Goal: Task Accomplishment & Management: Use online tool/utility

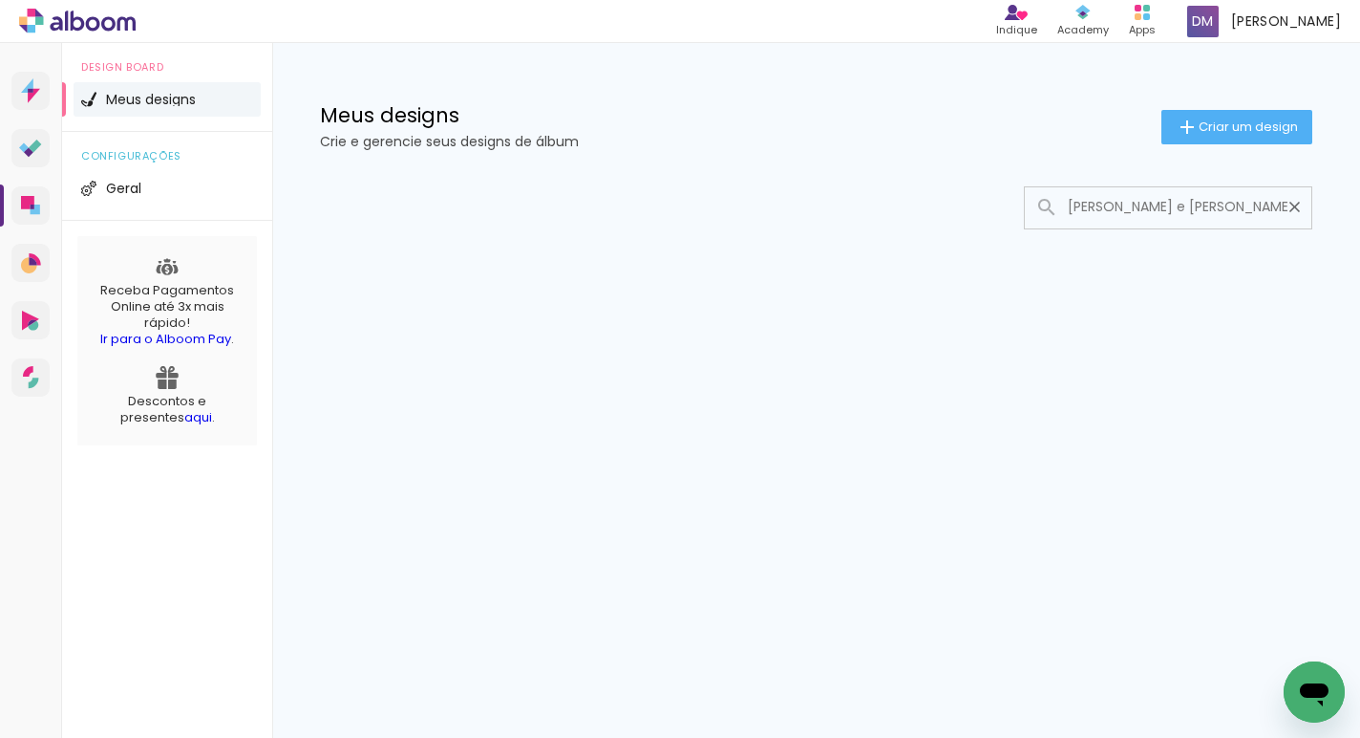
type input "Lyia e Henrique"
type paper-input "Lyia e Henrique"
type input "L"
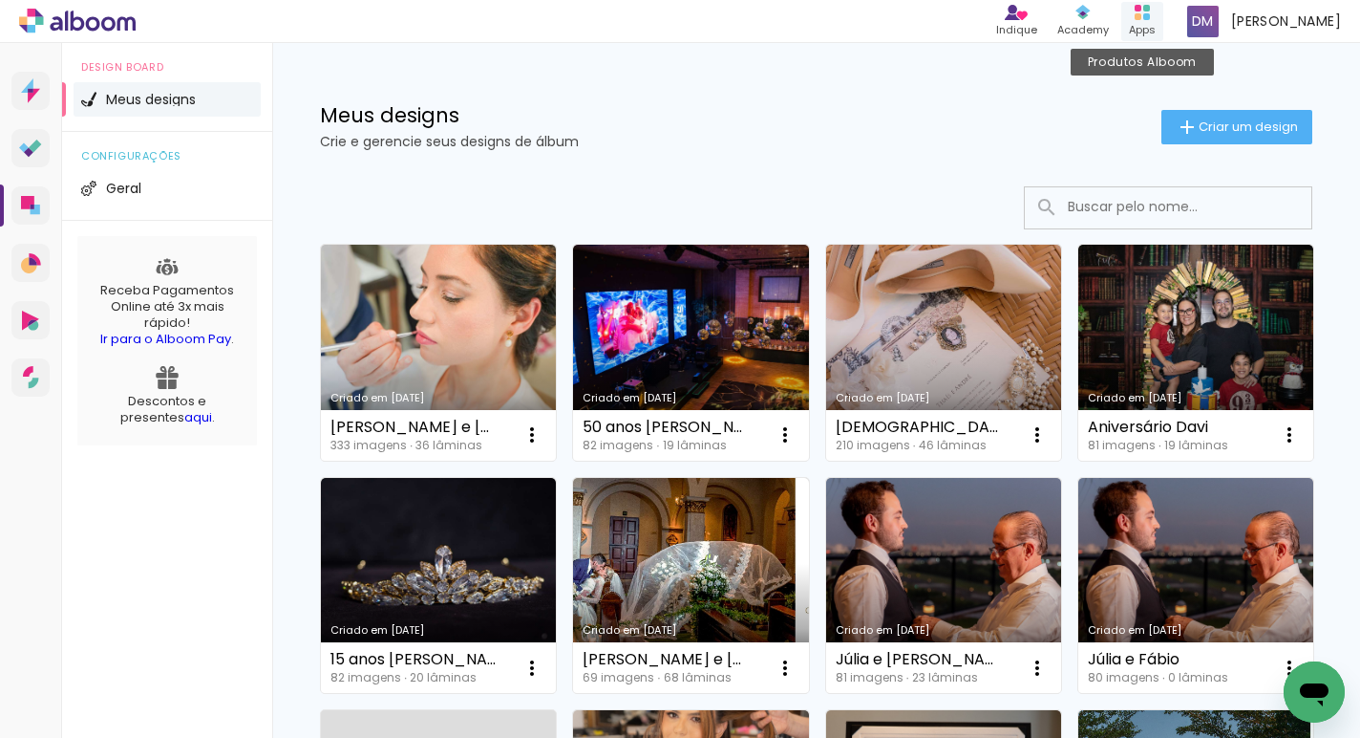
click at [1149, 19] on icon at bounding box center [1142, 12] width 15 height 15
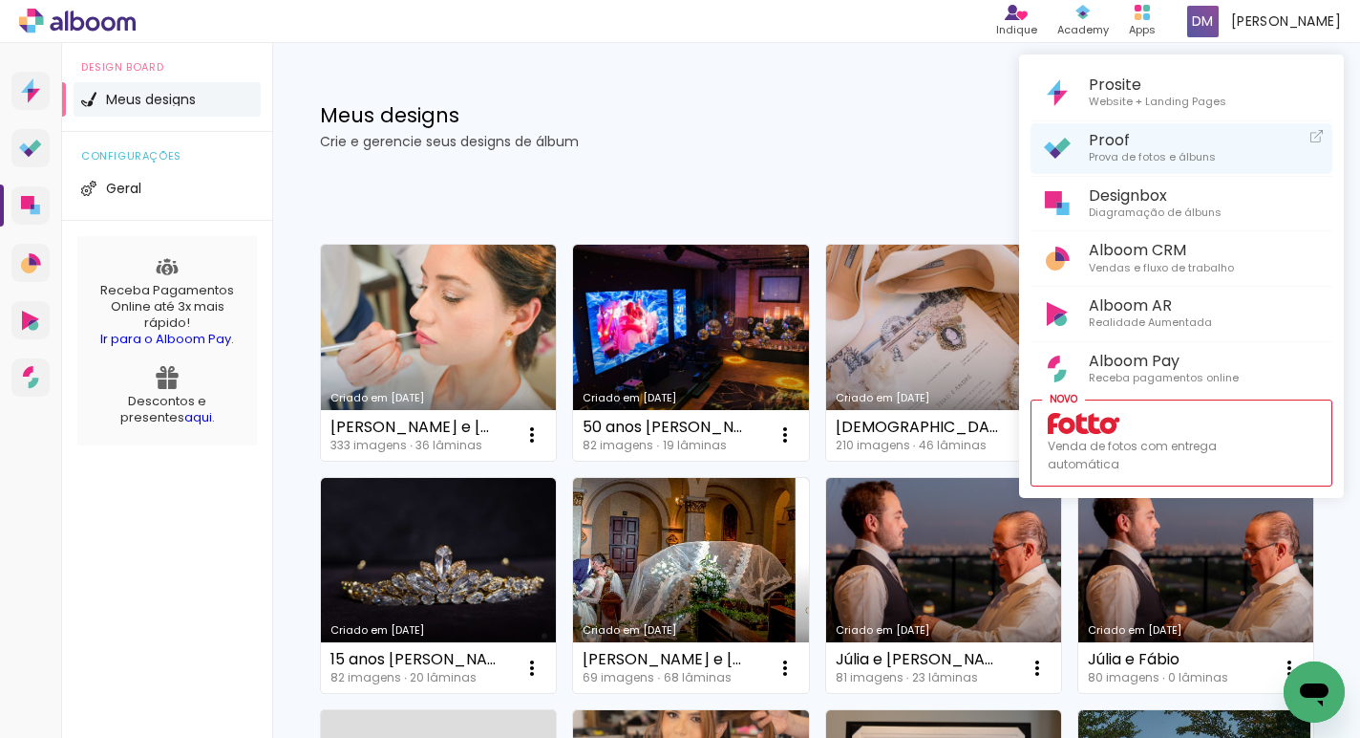
click at [1128, 154] on span "Prova de fotos e álbuns" at bounding box center [1152, 157] width 127 height 17
click at [840, 99] on div at bounding box center [680, 369] width 1360 height 738
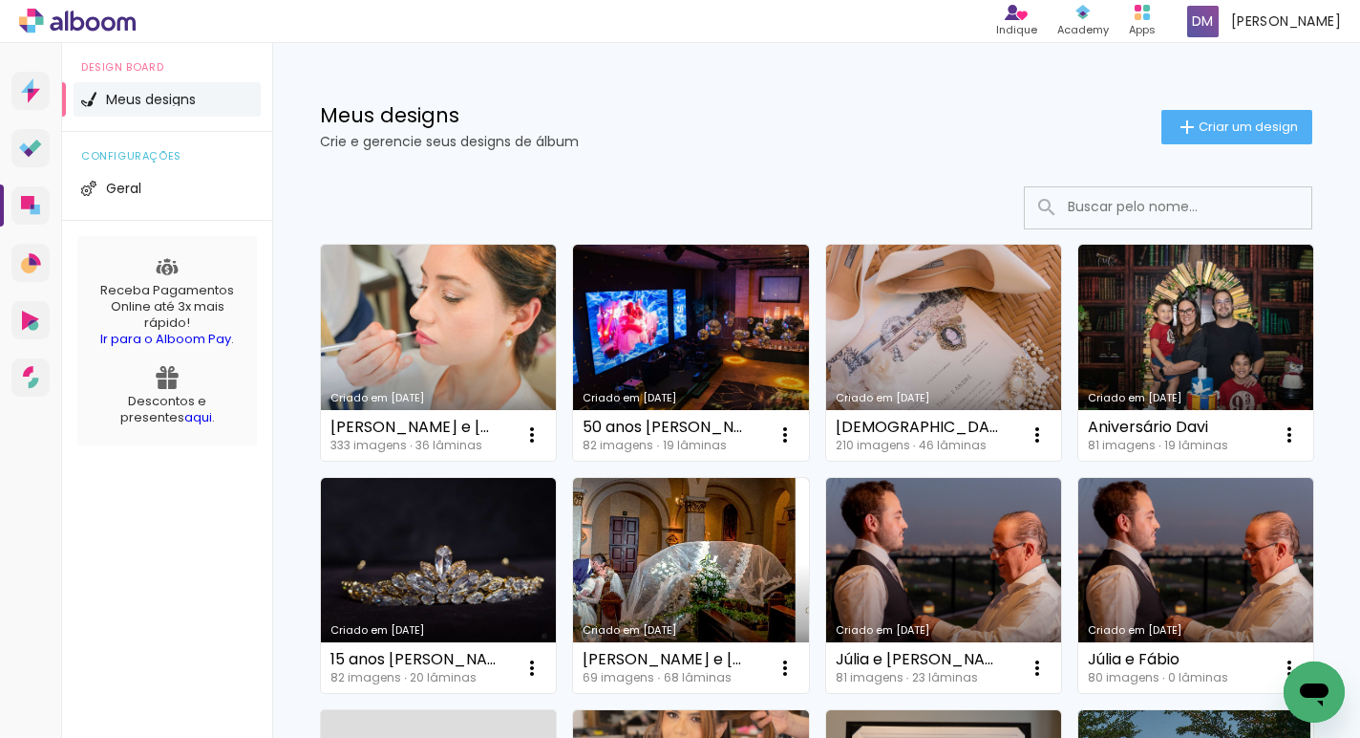
click at [1119, 209] on input at bounding box center [1195, 206] width 272 height 39
paste input "Cas. Lyia e Henrique Em andamento"
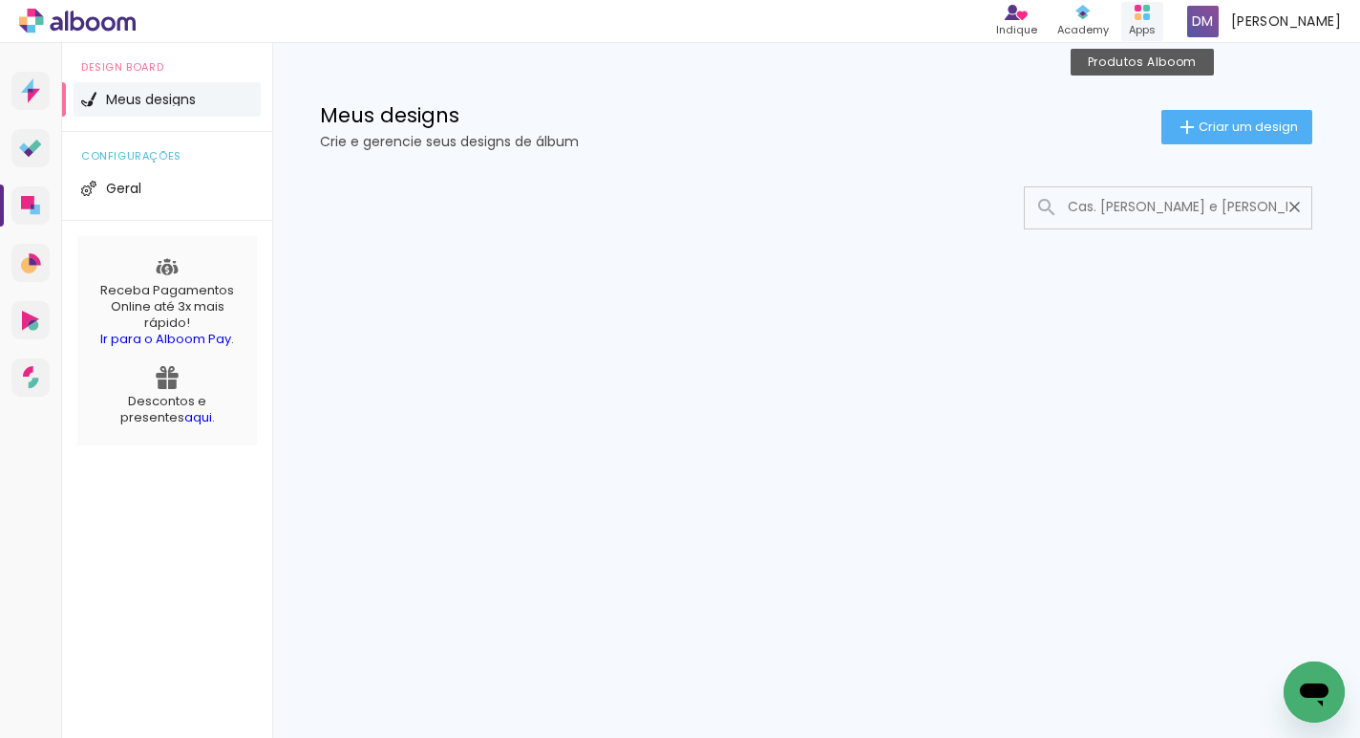
type input "Cas. Lyia e Henriqu"
type paper-input "Cas. Lyia e Henriqu"
click at [1147, 20] on div "Produtos Alboom Apps" at bounding box center [1143, 21] width 42 height 39
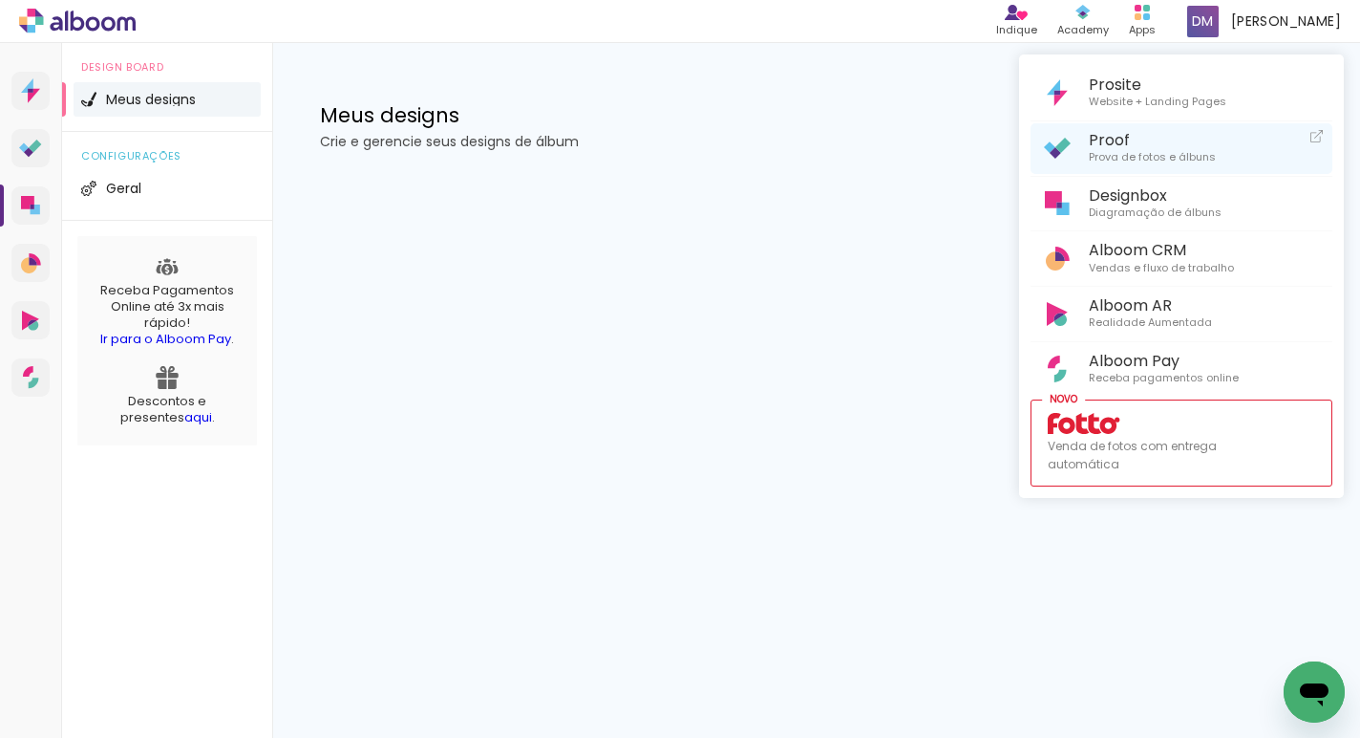
click at [1114, 171] on link "Proof Prova de fotos e álbuns" at bounding box center [1182, 148] width 302 height 51
click at [1148, 14] on div at bounding box center [680, 369] width 1360 height 738
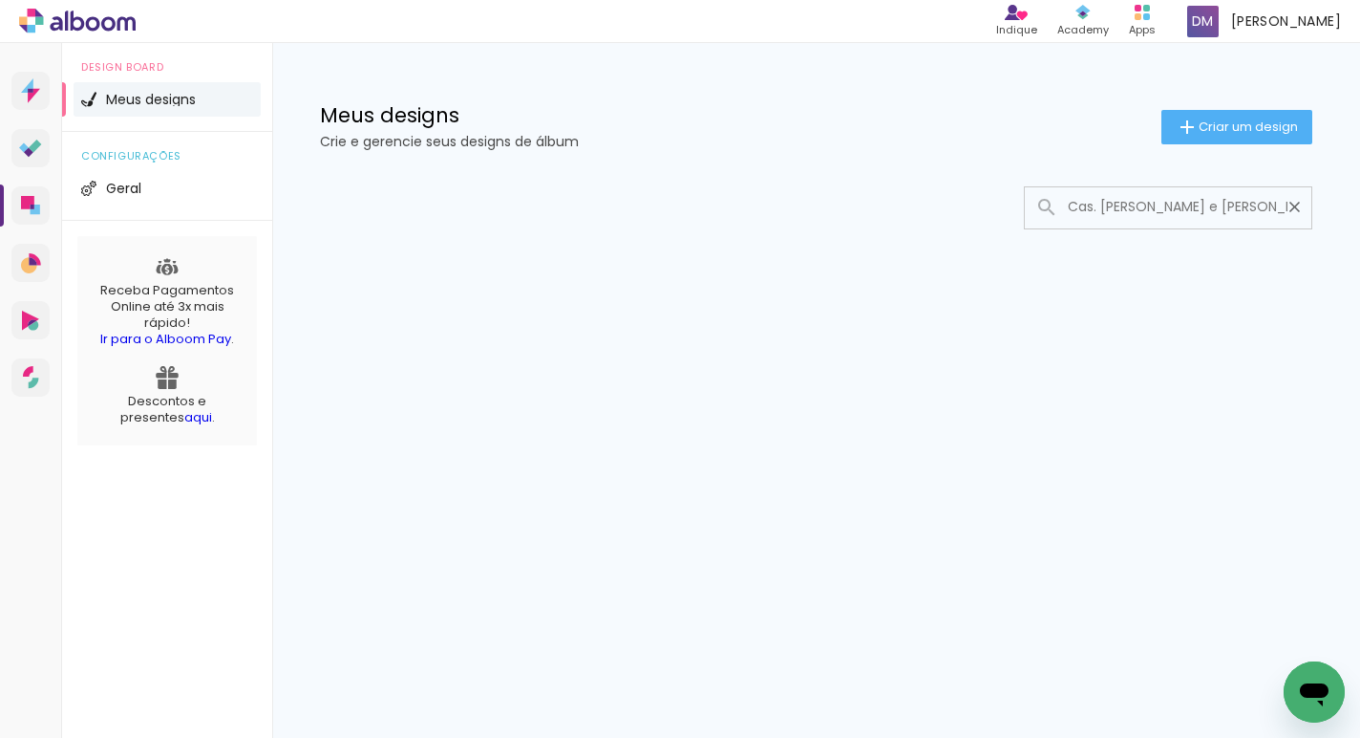
click at [1148, 14] on icon at bounding box center [1142, 12] width 15 height 15
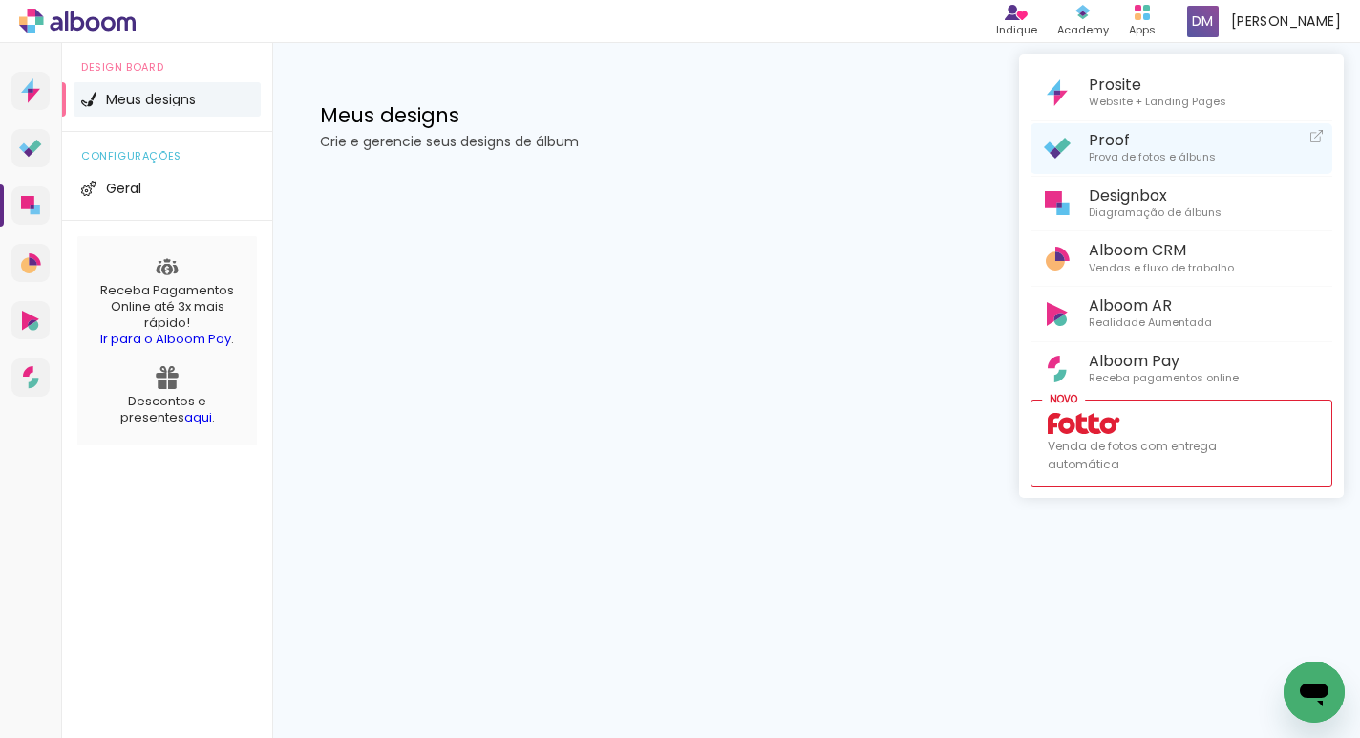
click at [1128, 160] on span "Prova de fotos e álbuns" at bounding box center [1152, 157] width 127 height 17
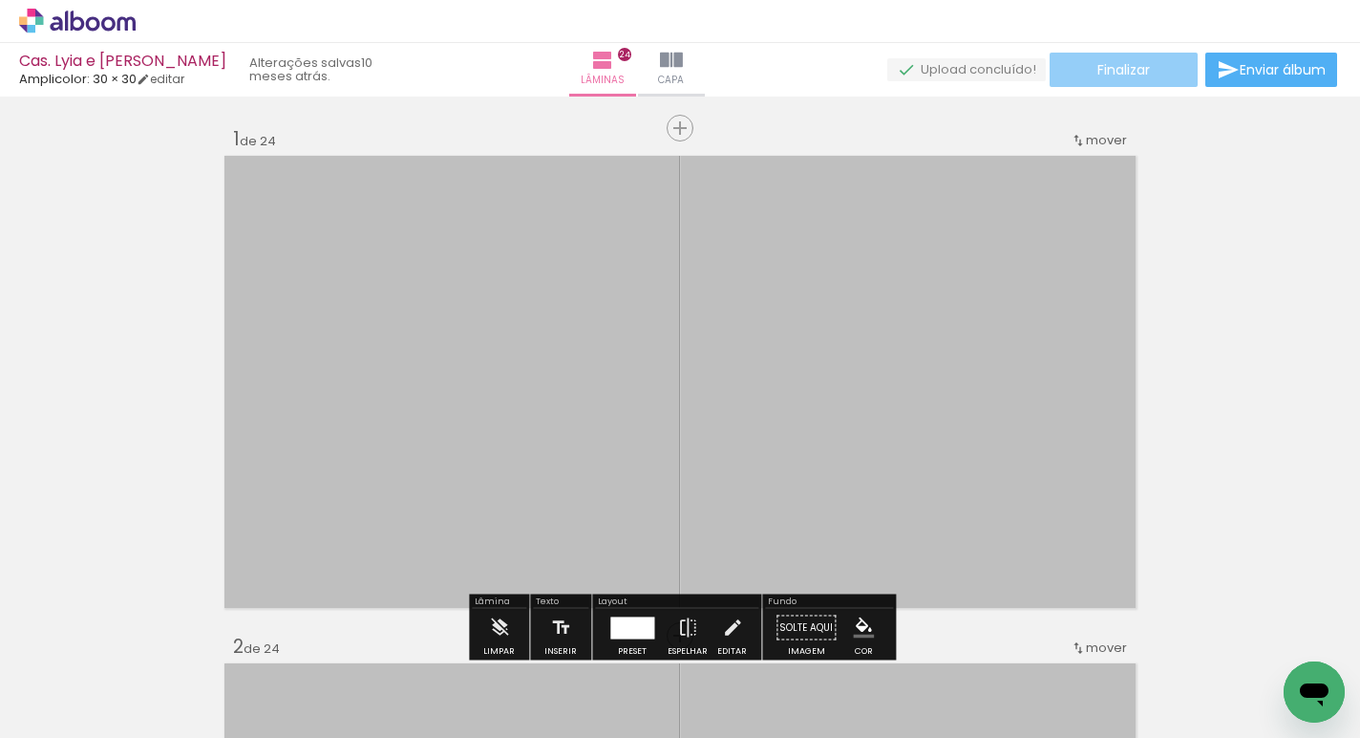
click at [1149, 65] on paper-button "Finalizar" at bounding box center [1124, 70] width 148 height 34
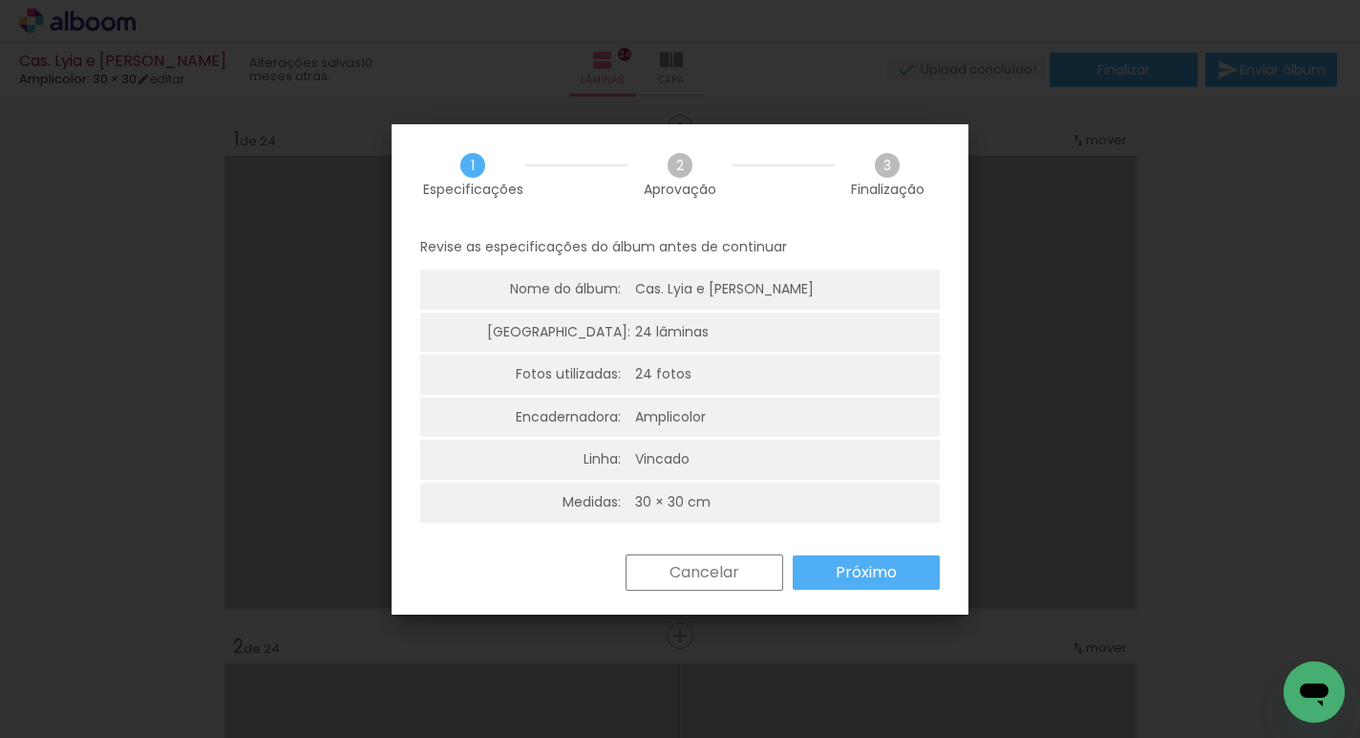
click at [0, 0] on slot "Próximo" at bounding box center [0, 0] width 0 height 0
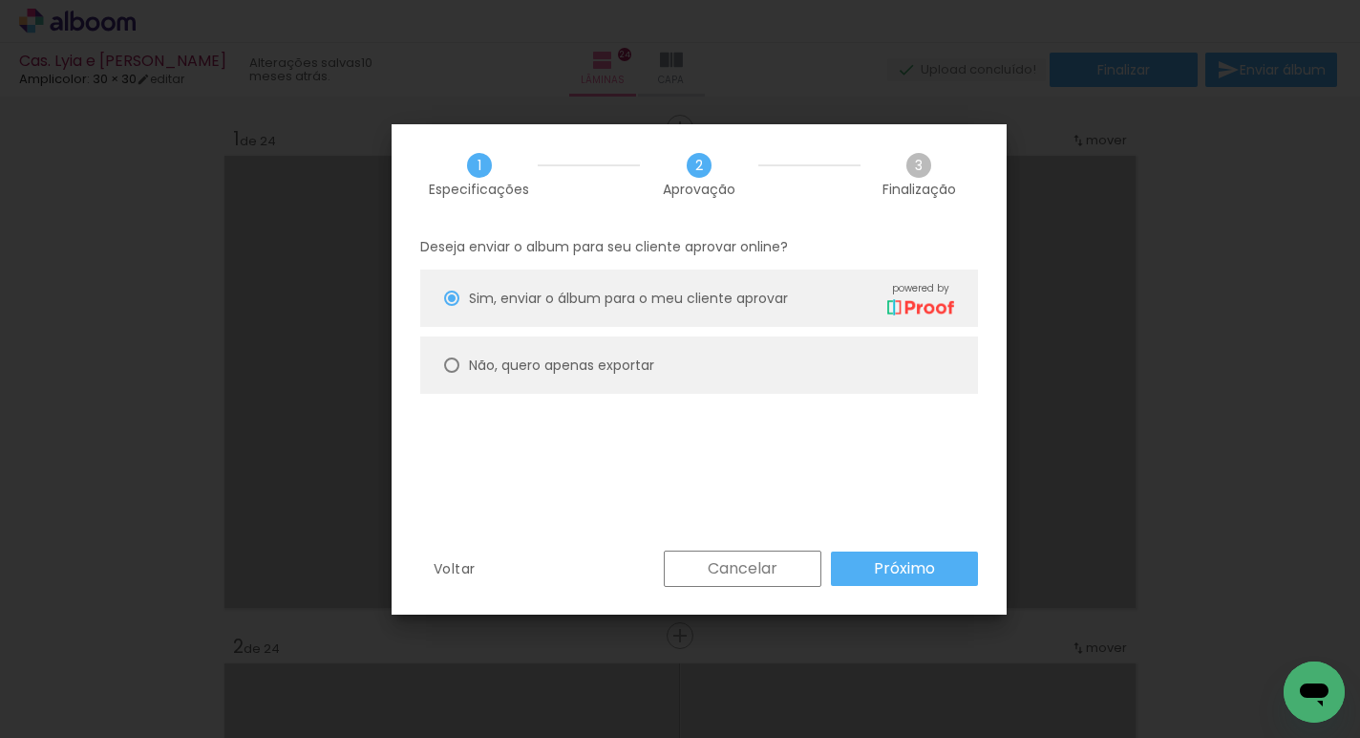
click at [451, 306] on div at bounding box center [451, 297] width 15 height 15
type paper-radio-button "on"
click at [0, 0] on slot "Próximo" at bounding box center [0, 0] width 0 height 0
type input "Alta, 300 DPI"
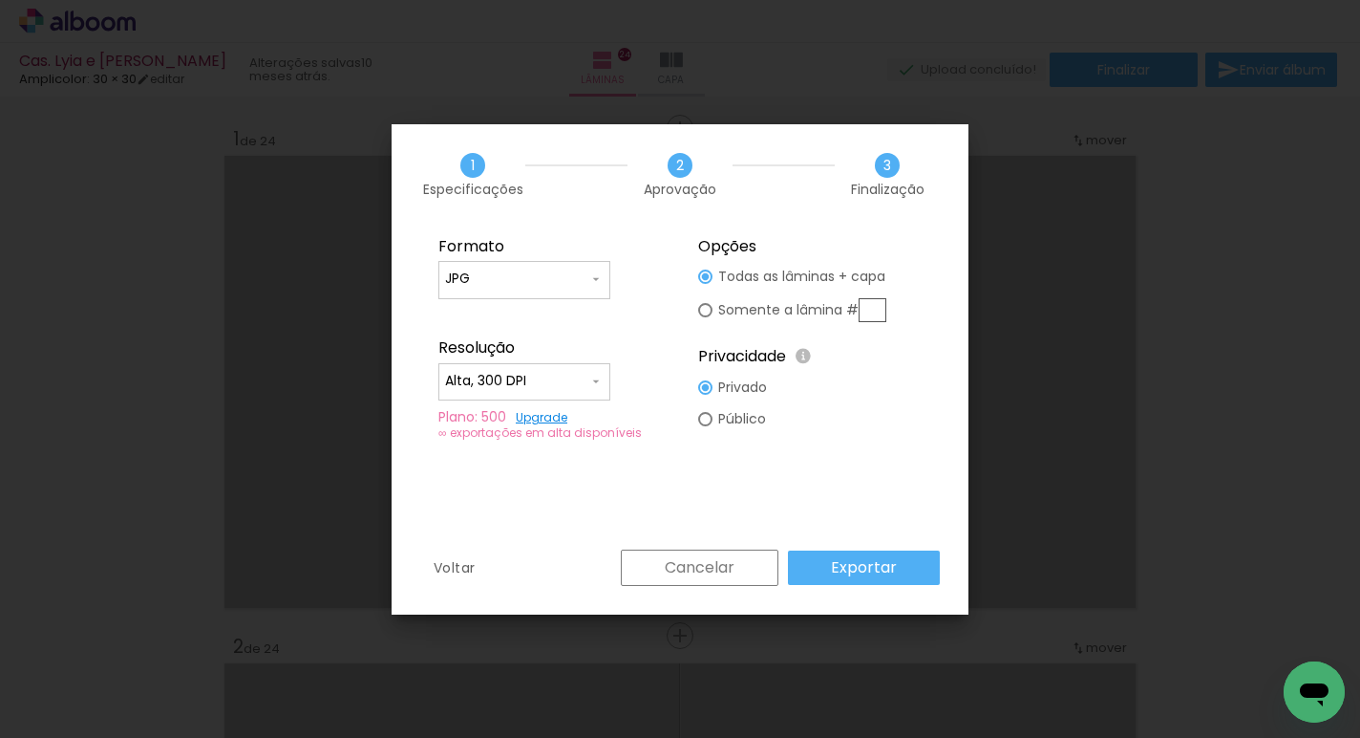
click at [882, 577] on paper-button "Exportar" at bounding box center [864, 567] width 152 height 34
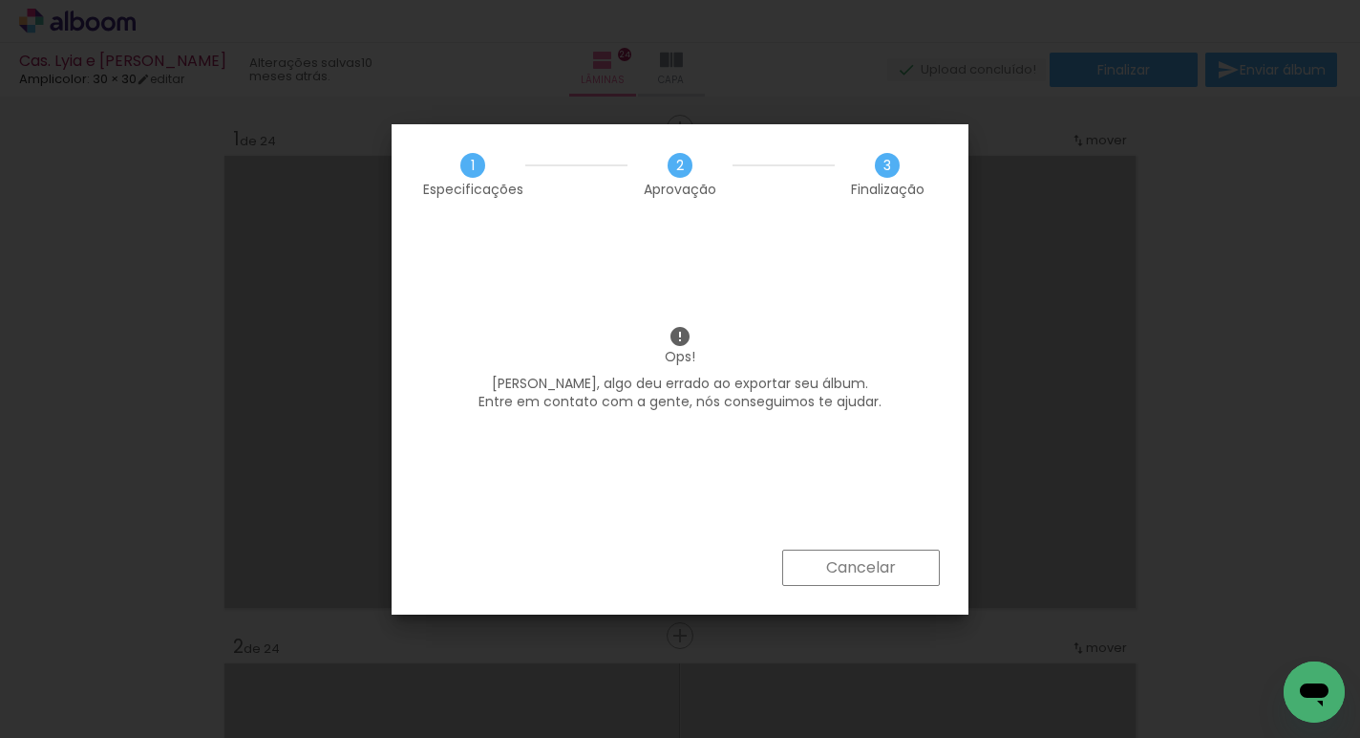
click at [882, 577] on paper-button "Cancelar" at bounding box center [861, 567] width 158 height 36
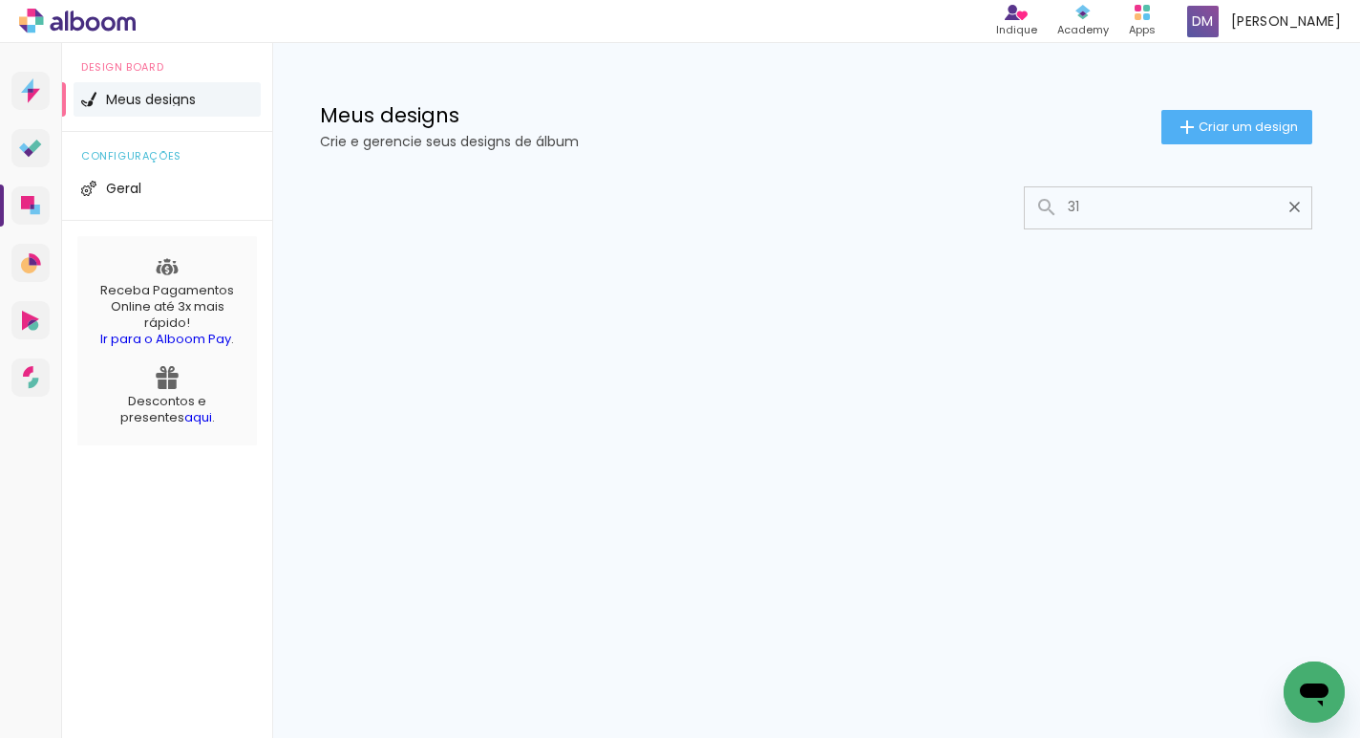
type input "3"
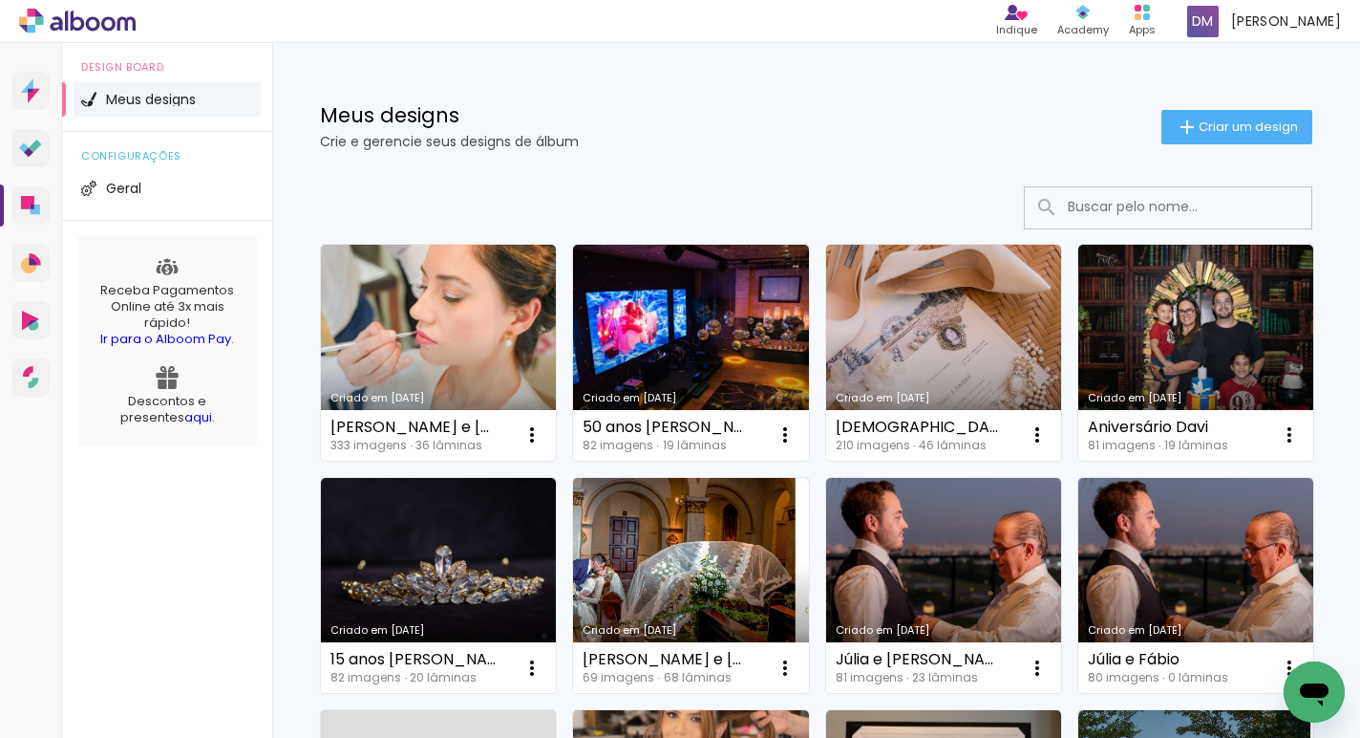
click at [112, 570] on div "Design Board Meus designs configurações Geral Receba Pagamentos Online até 3x m…" at bounding box center [167, 412] width 210 height 738
click at [1103, 214] on input at bounding box center [1195, 206] width 272 height 39
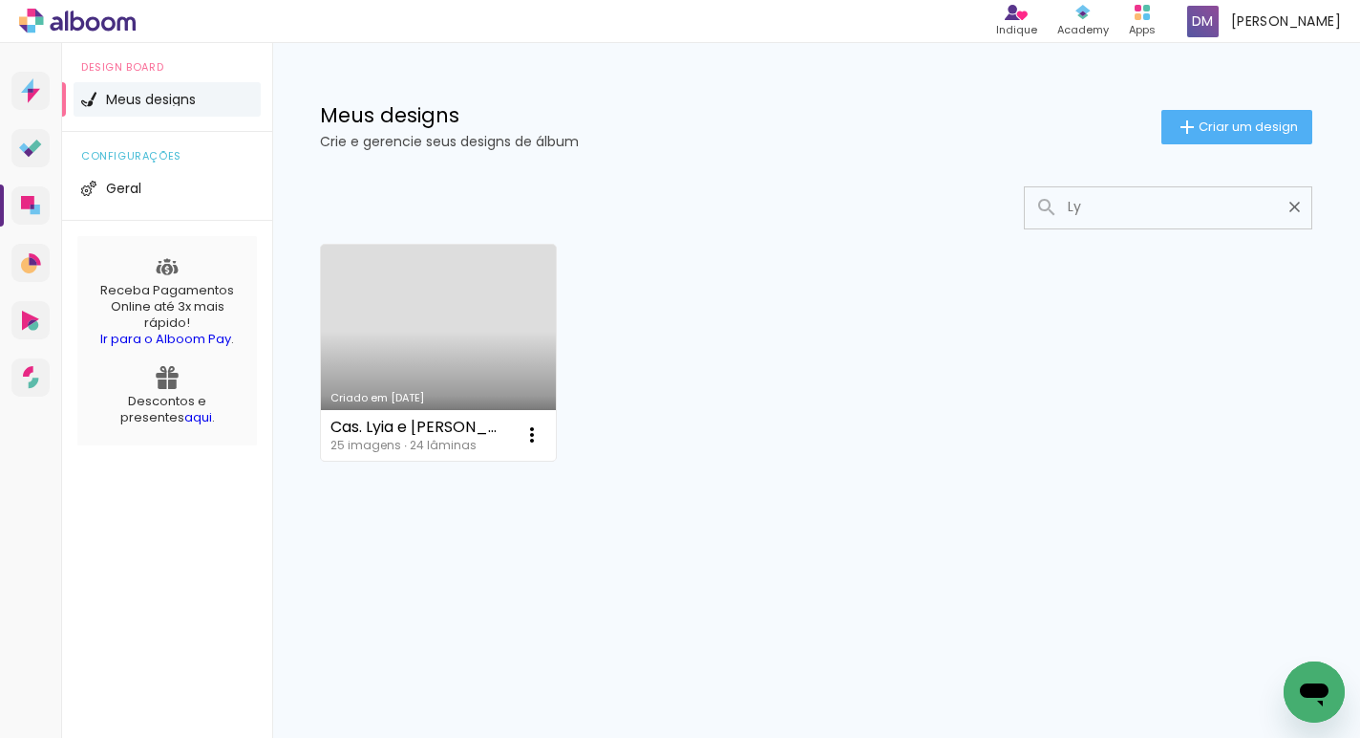
type input "Ly"
type paper-input "Ly"
click at [534, 376] on link "Criado em 01/10/24" at bounding box center [438, 353] width 235 height 216
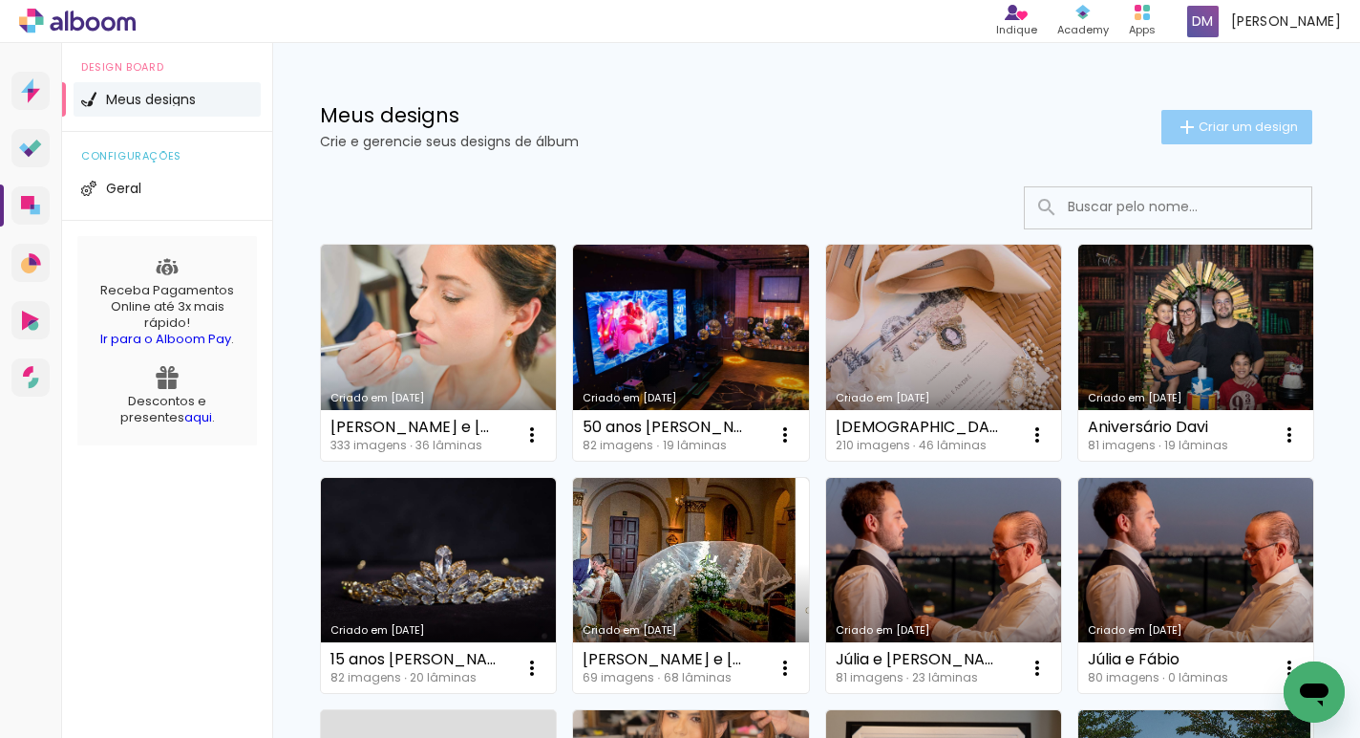
click at [1199, 133] on span "Criar um design" at bounding box center [1248, 126] width 99 height 12
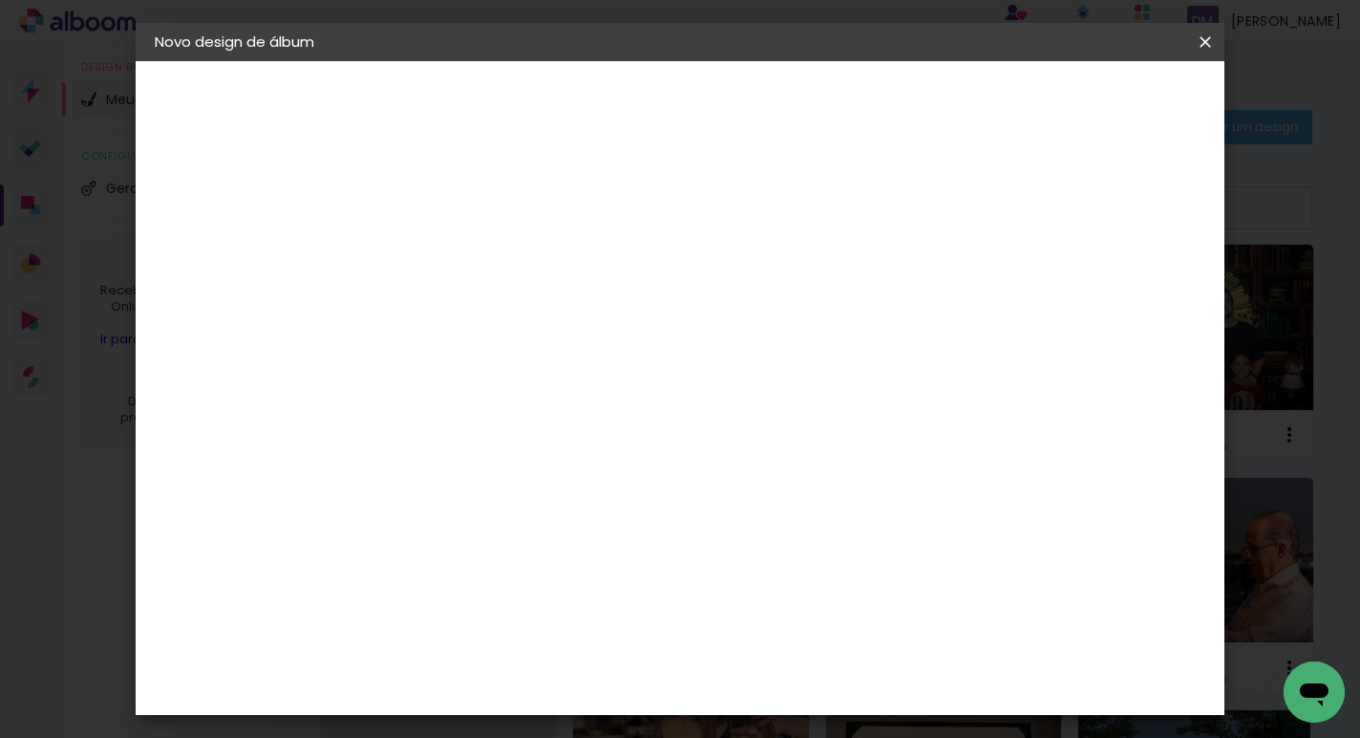
click at [467, 261] on input at bounding box center [467, 257] width 0 height 30
type input "[PERSON_NAME] e [PERSON_NAME] 2"
click at [0, 0] on slot "Avançar" at bounding box center [0, 0] width 0 height 0
click at [490, 555] on div "Amplicolor" at bounding box center [496, 558] width 82 height 15
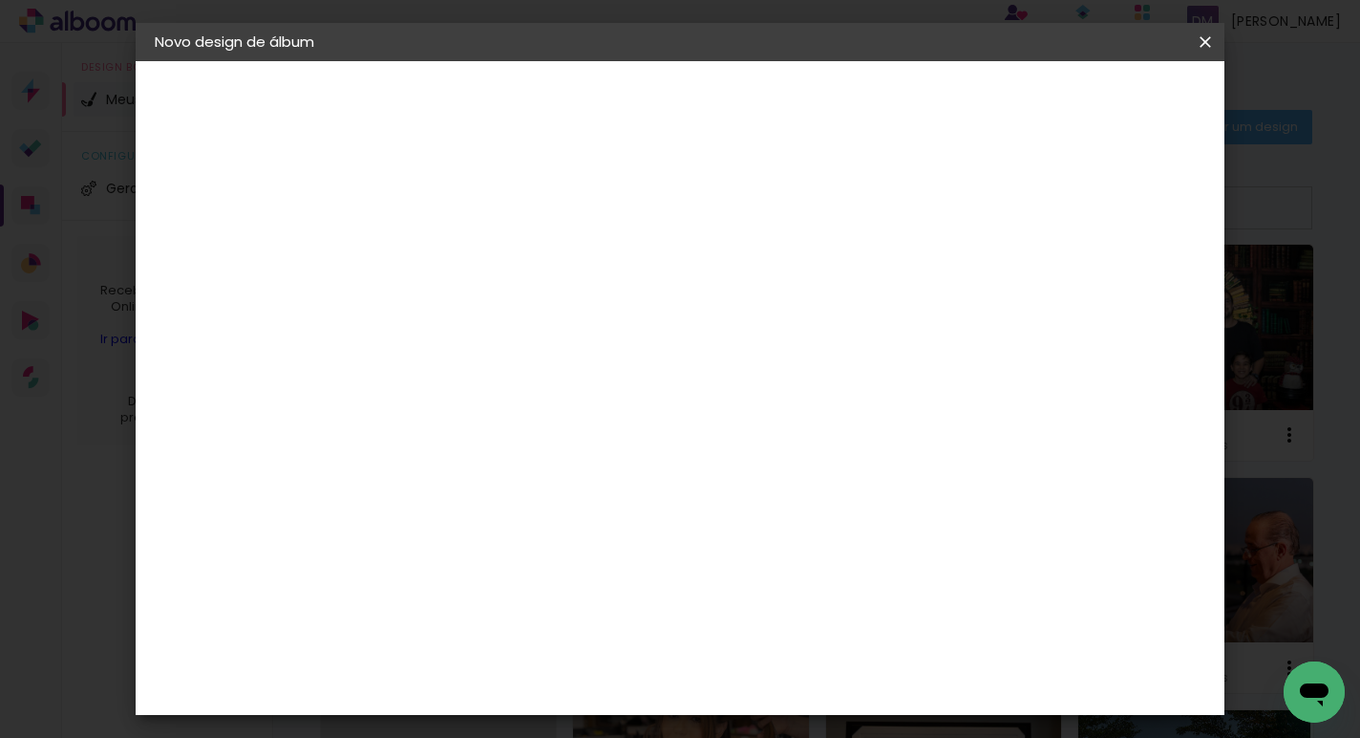
click at [0, 0] on slot "Avançar" at bounding box center [0, 0] width 0 height 0
click at [1100, 98] on span "Iniciar design" at bounding box center [1056, 101] width 87 height 13
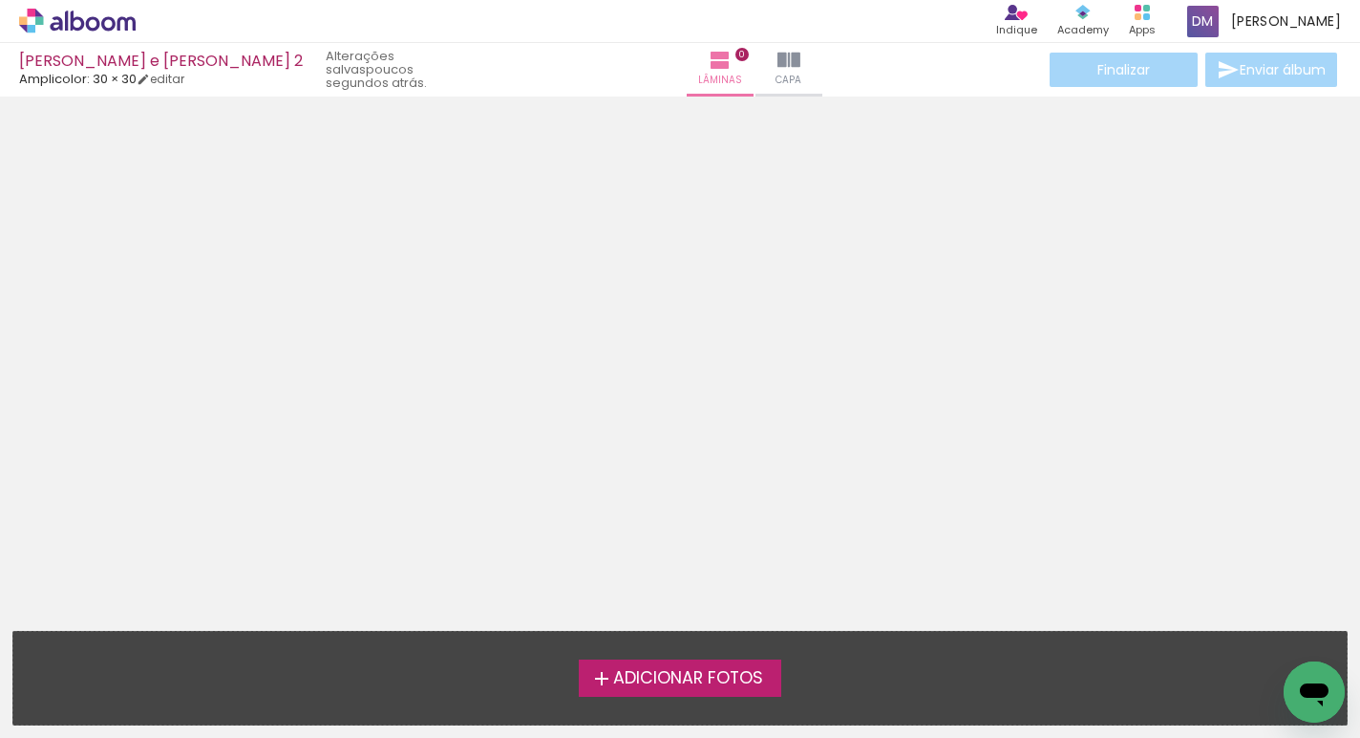
click at [643, 671] on span "Adicionar Fotos" at bounding box center [688, 678] width 150 height 17
click at [0, 0] on input "file" at bounding box center [0, 0] width 0 height 0
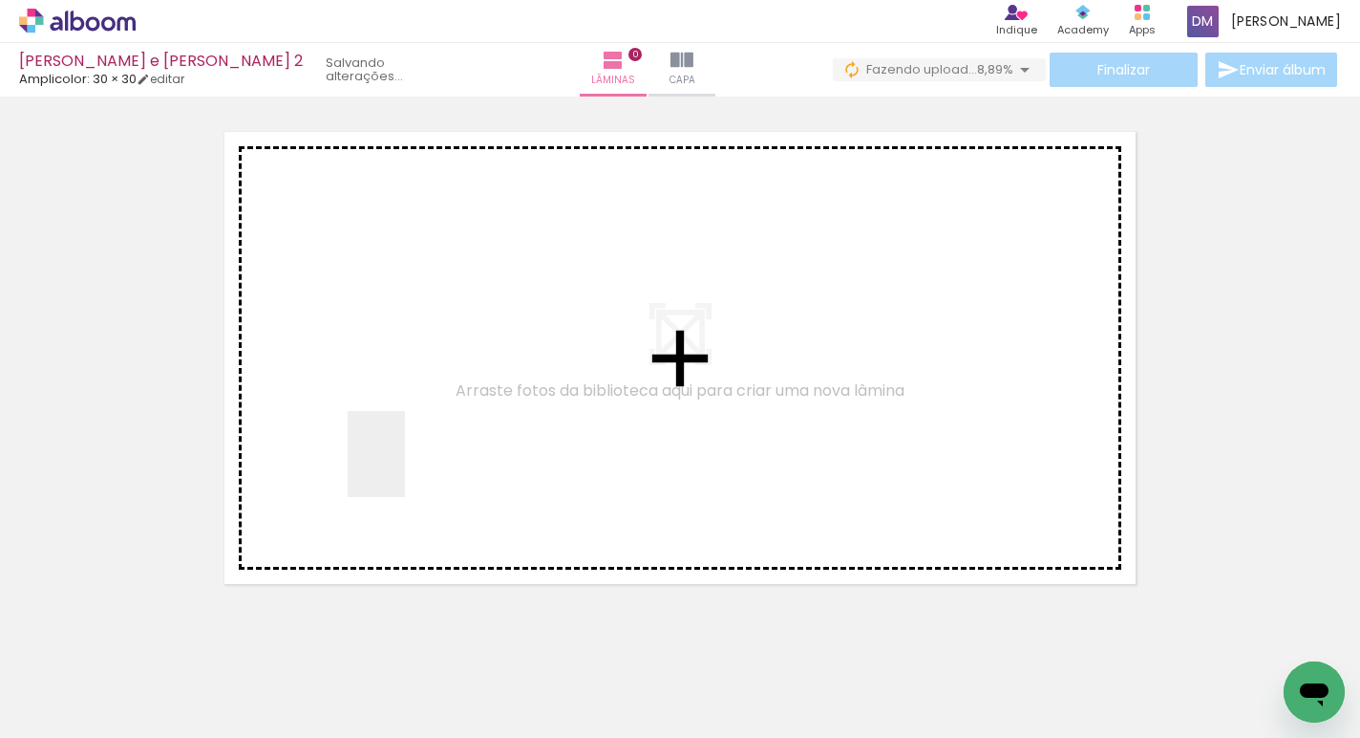
drag, startPoint x: 183, startPoint y: 673, endPoint x: 404, endPoint y: 468, distance: 300.8
click at [404, 468] on quentale-workspace at bounding box center [680, 369] width 1360 height 738
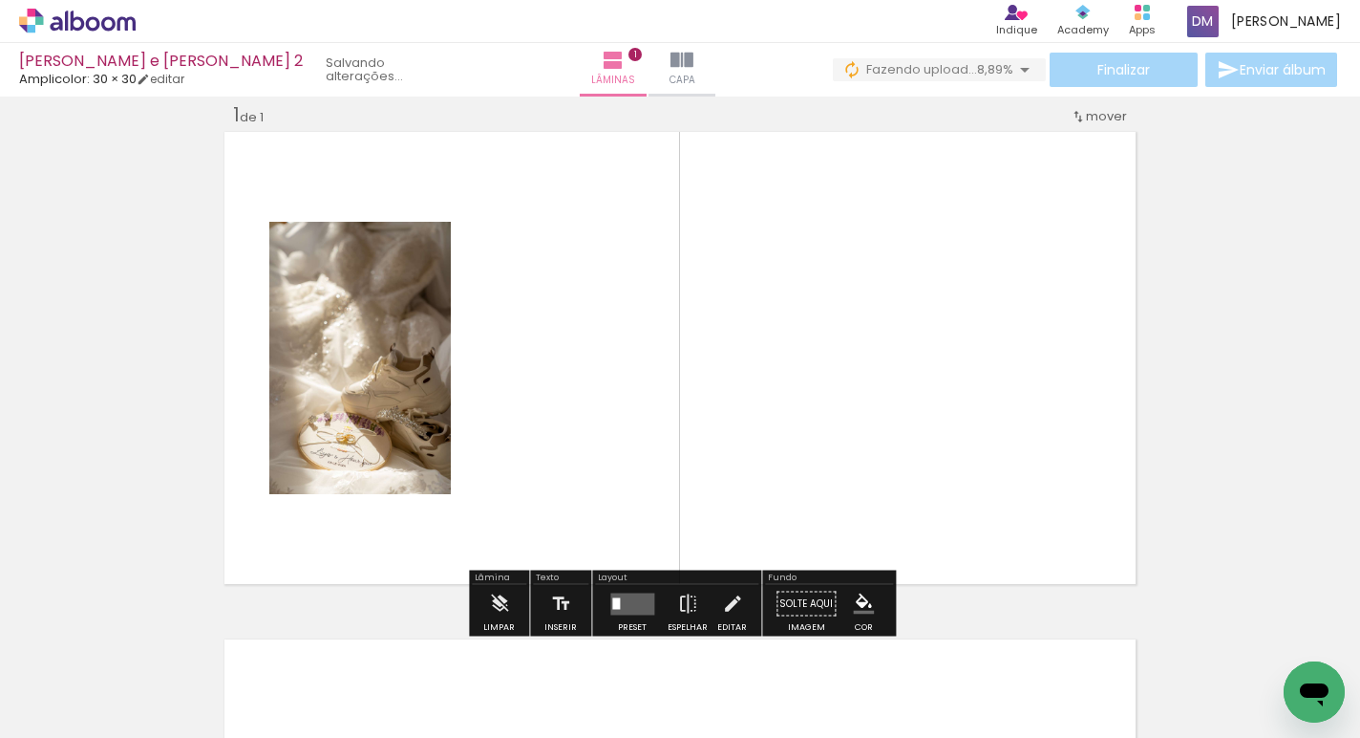
scroll to position [24, 0]
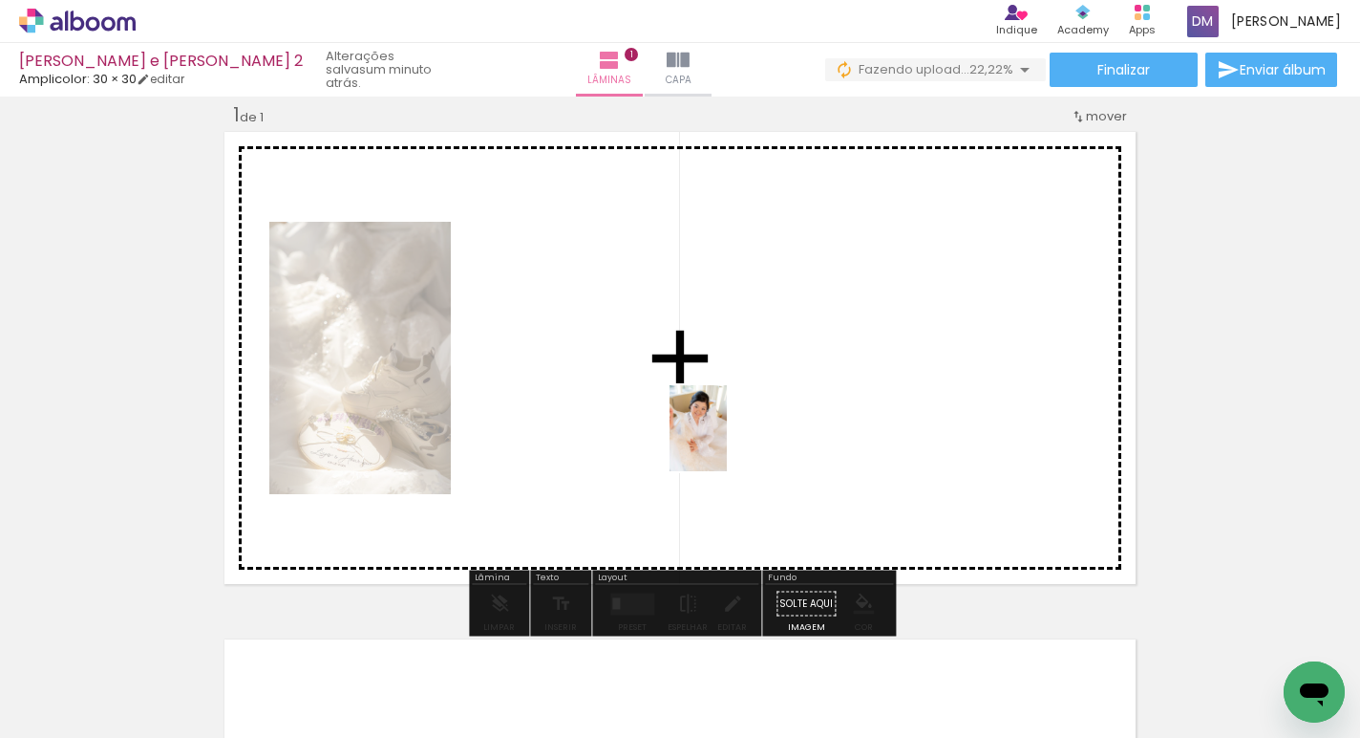
drag, startPoint x: 727, startPoint y: 674, endPoint x: 724, endPoint y: 441, distance: 233.1
click at [724, 441] on quentale-workspace at bounding box center [680, 369] width 1360 height 738
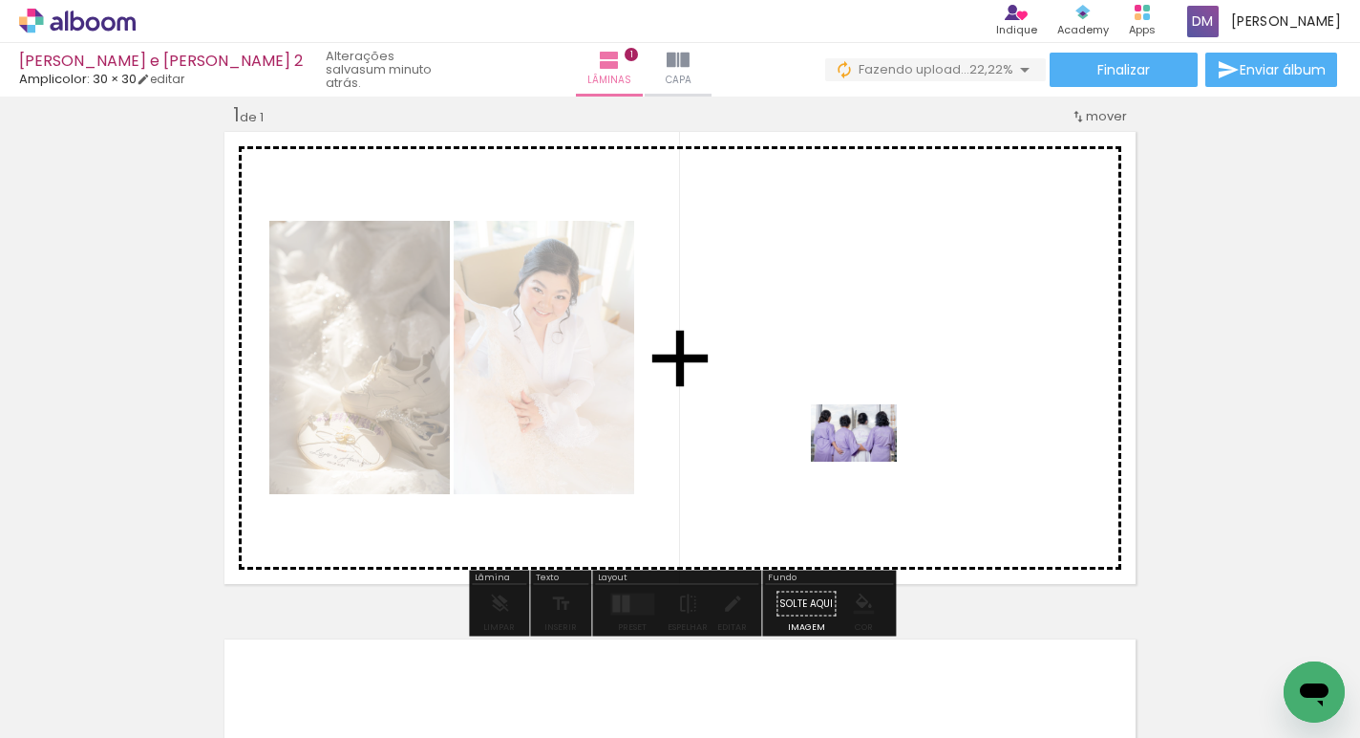
drag, startPoint x: 860, startPoint y: 685, endPoint x: 869, endPoint y: 462, distance: 222.8
click at [869, 462] on quentale-workspace at bounding box center [680, 369] width 1360 height 738
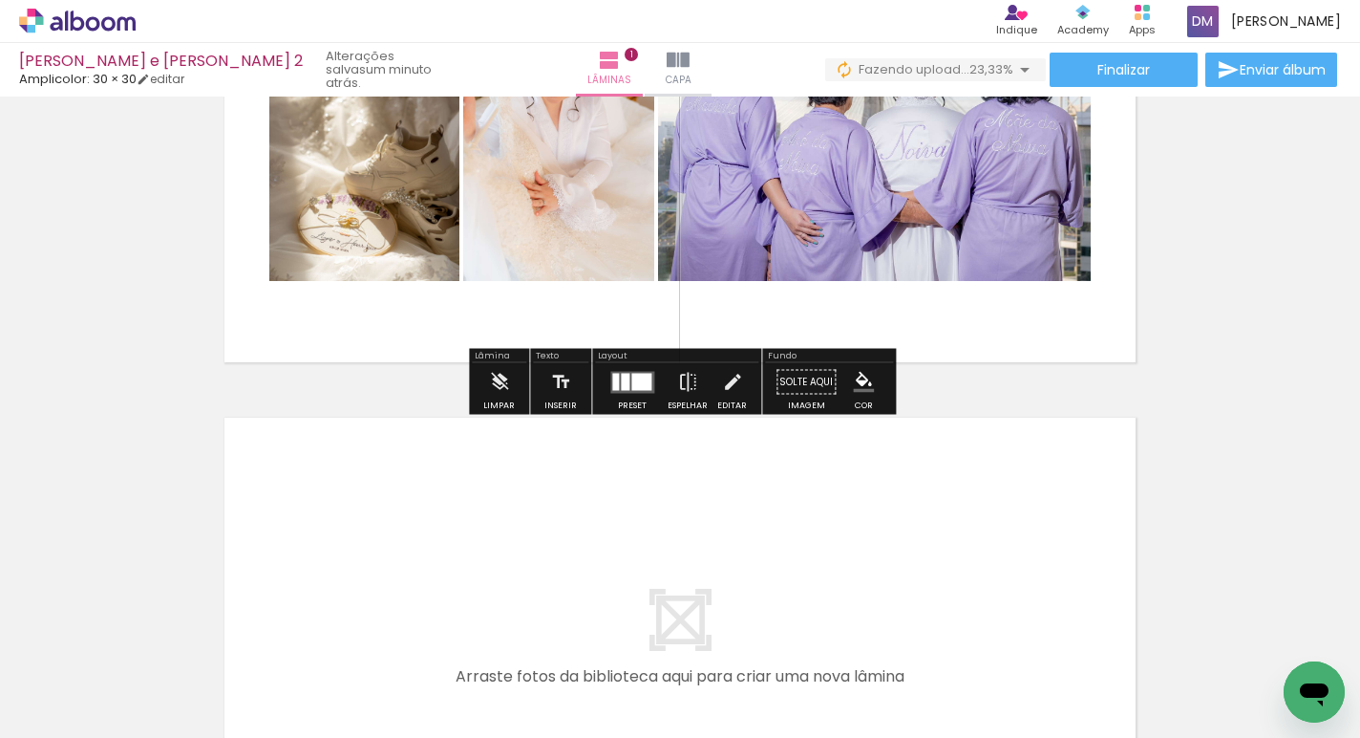
scroll to position [263, 0]
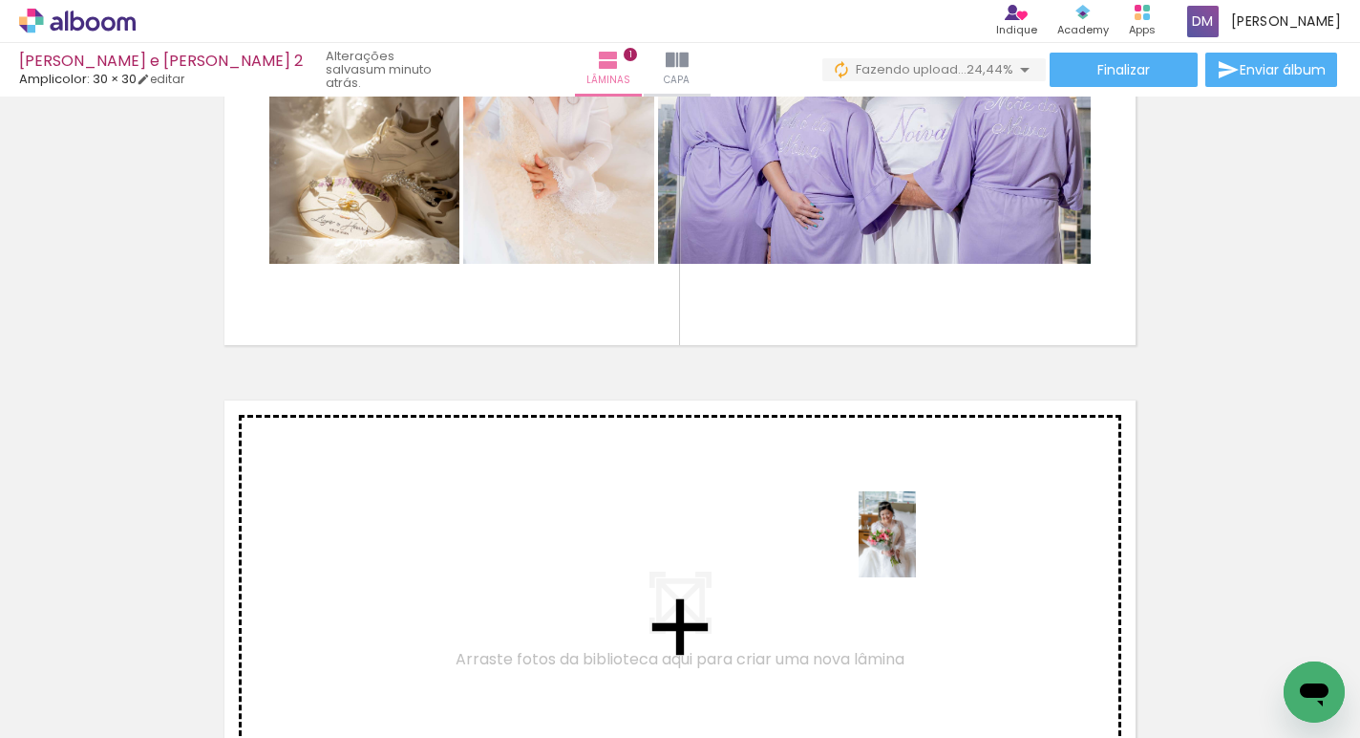
drag, startPoint x: 947, startPoint y: 645, endPoint x: 916, endPoint y: 548, distance: 101.2
click at [916, 548] on quentale-workspace at bounding box center [680, 369] width 1360 height 738
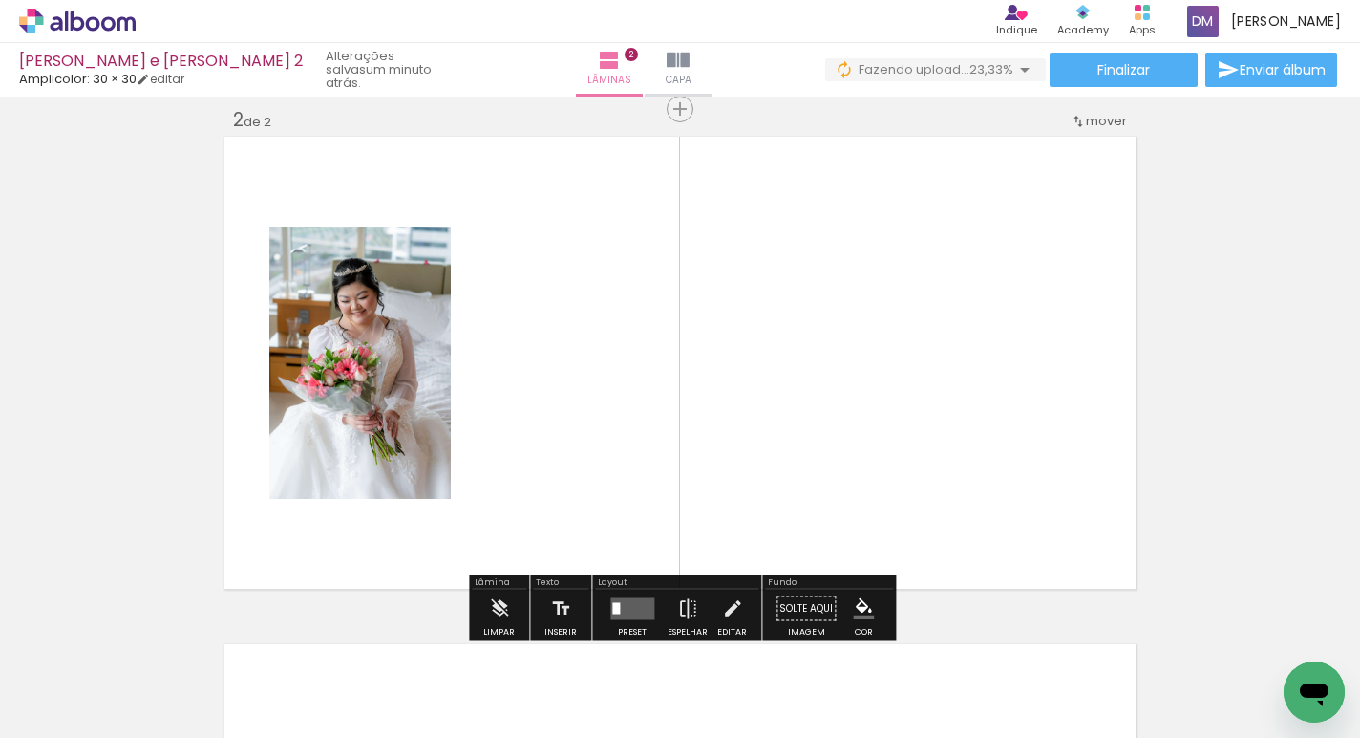
scroll to position [531, 0]
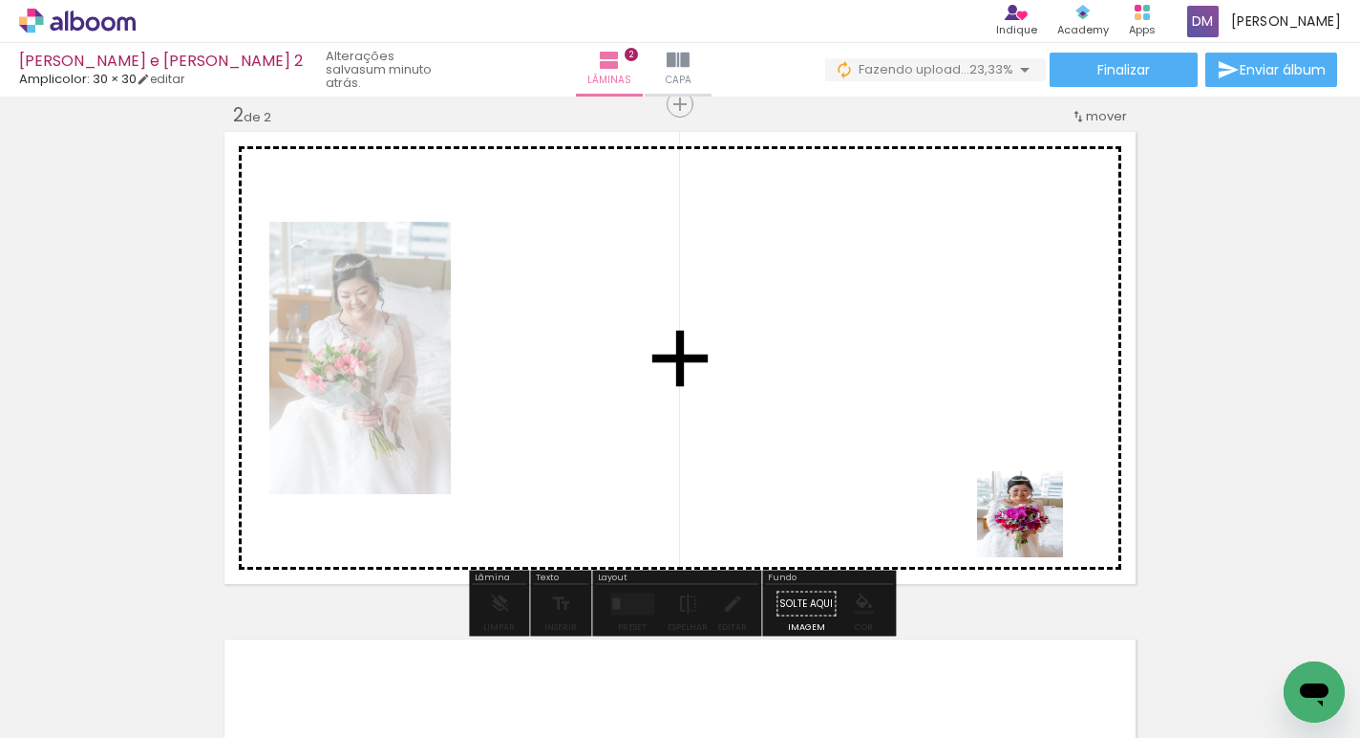
drag, startPoint x: 1066, startPoint y: 661, endPoint x: 1031, endPoint y: 520, distance: 145.7
click at [1031, 520] on quentale-workspace at bounding box center [680, 369] width 1360 height 738
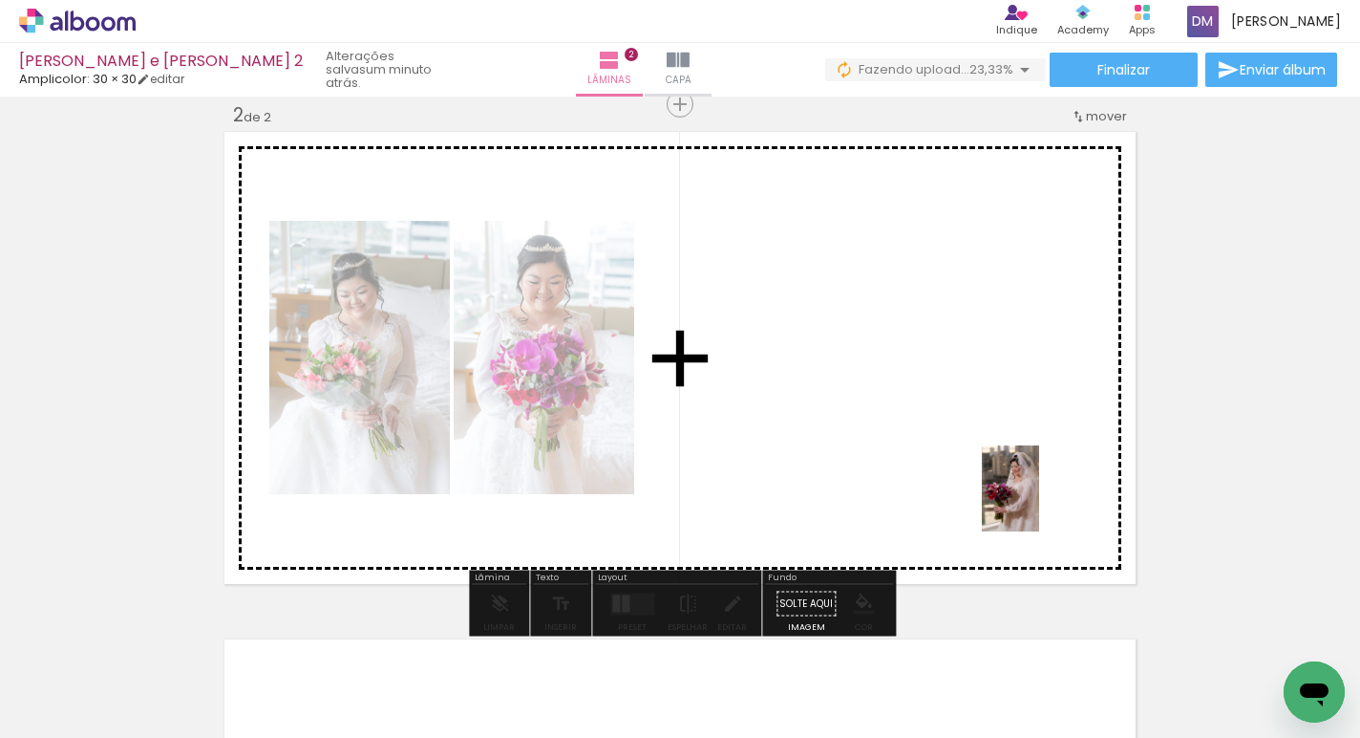
drag, startPoint x: 1160, startPoint y: 657, endPoint x: 1037, endPoint y: 501, distance: 199.3
click at [1037, 501] on quentale-workspace at bounding box center [680, 369] width 1360 height 738
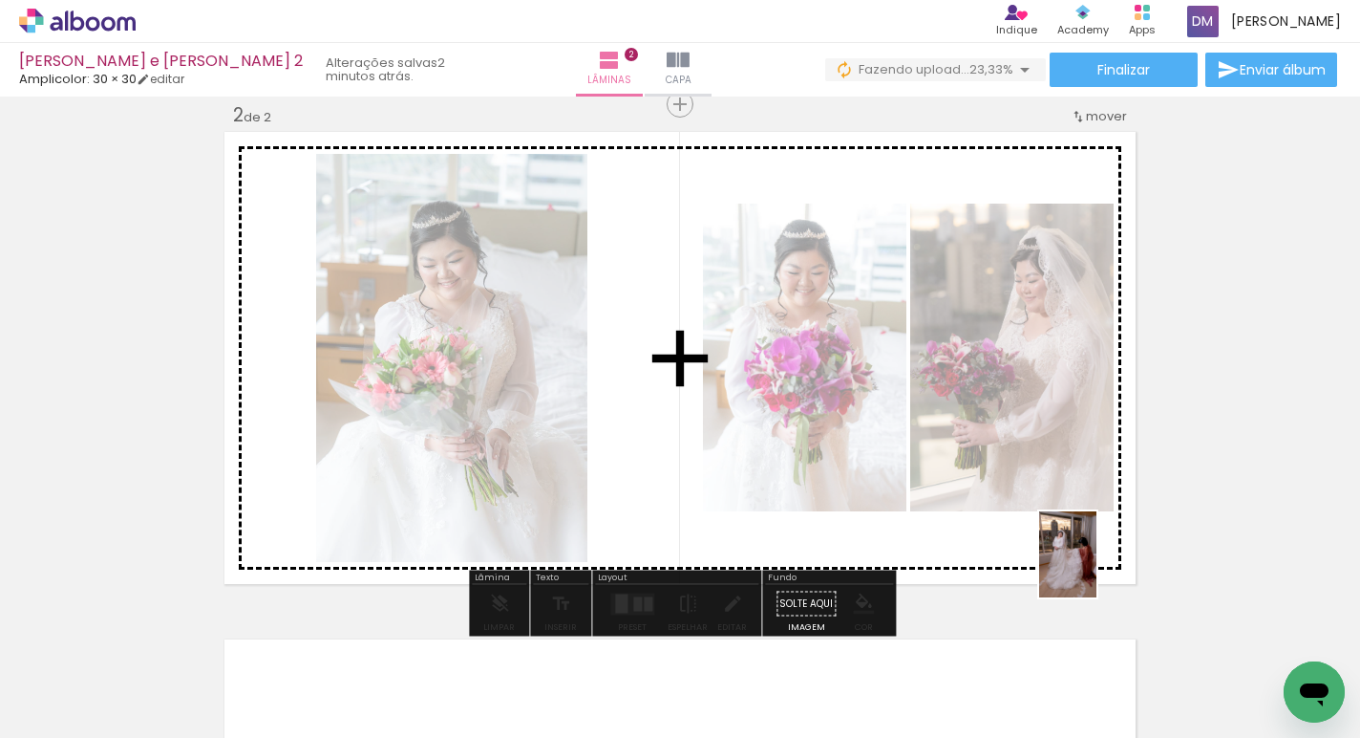
drag, startPoint x: 1291, startPoint y: 666, endPoint x: 1097, endPoint y: 569, distance: 216.6
click at [1096, 568] on quentale-workspace at bounding box center [680, 369] width 1360 height 738
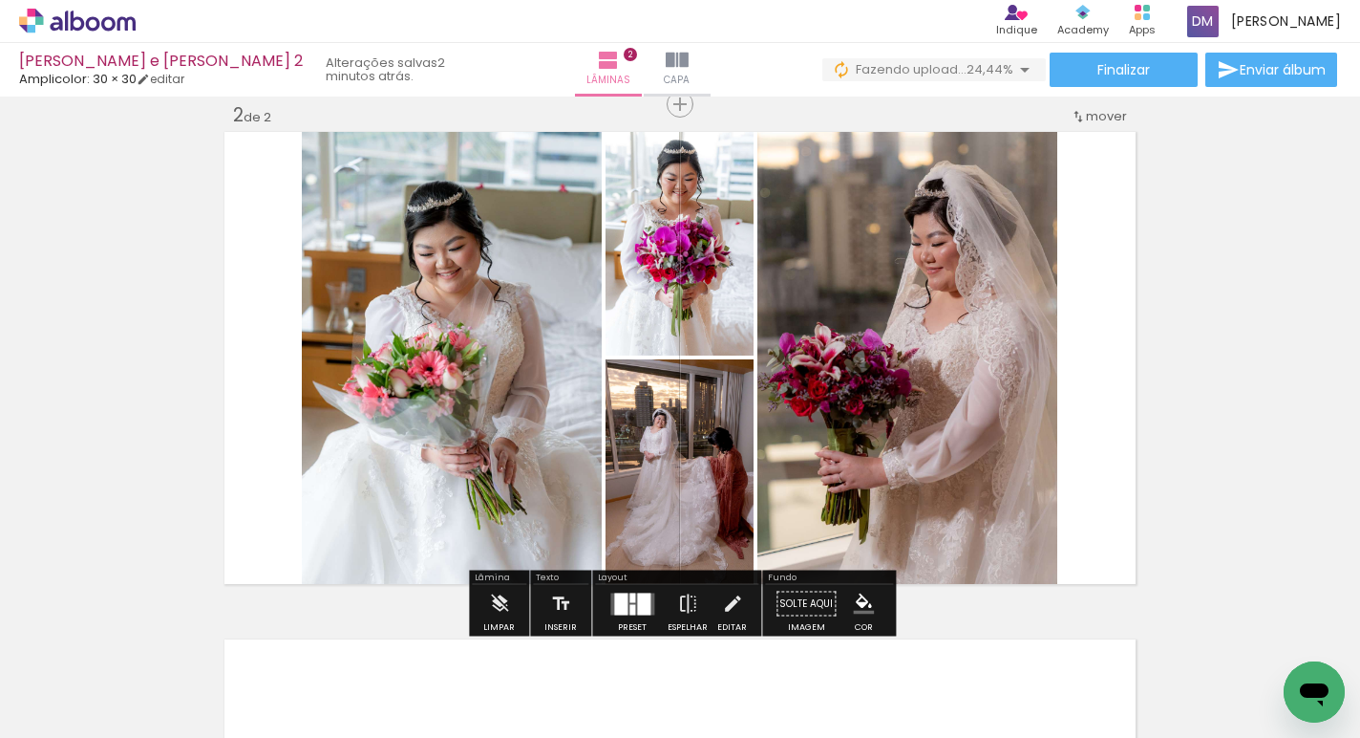
click at [620, 595] on div at bounding box center [620, 603] width 13 height 22
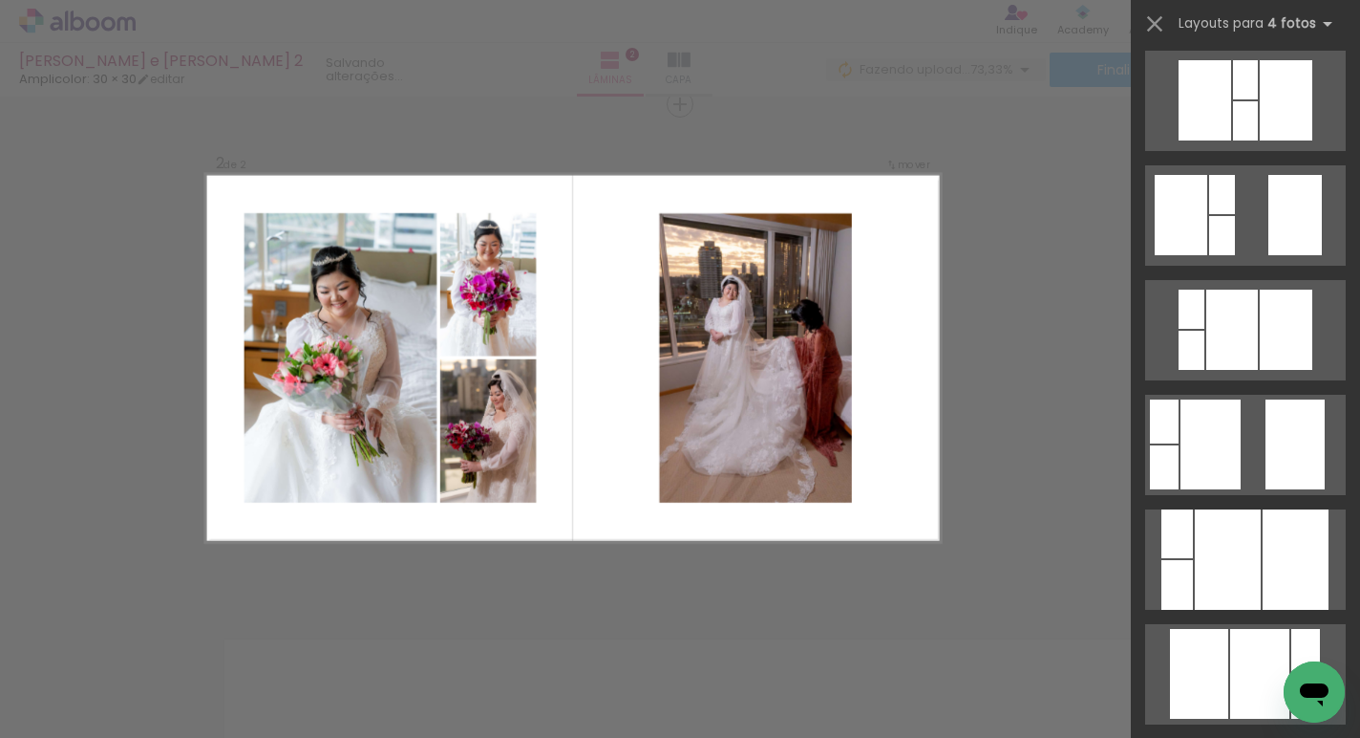
scroll to position [459, 0]
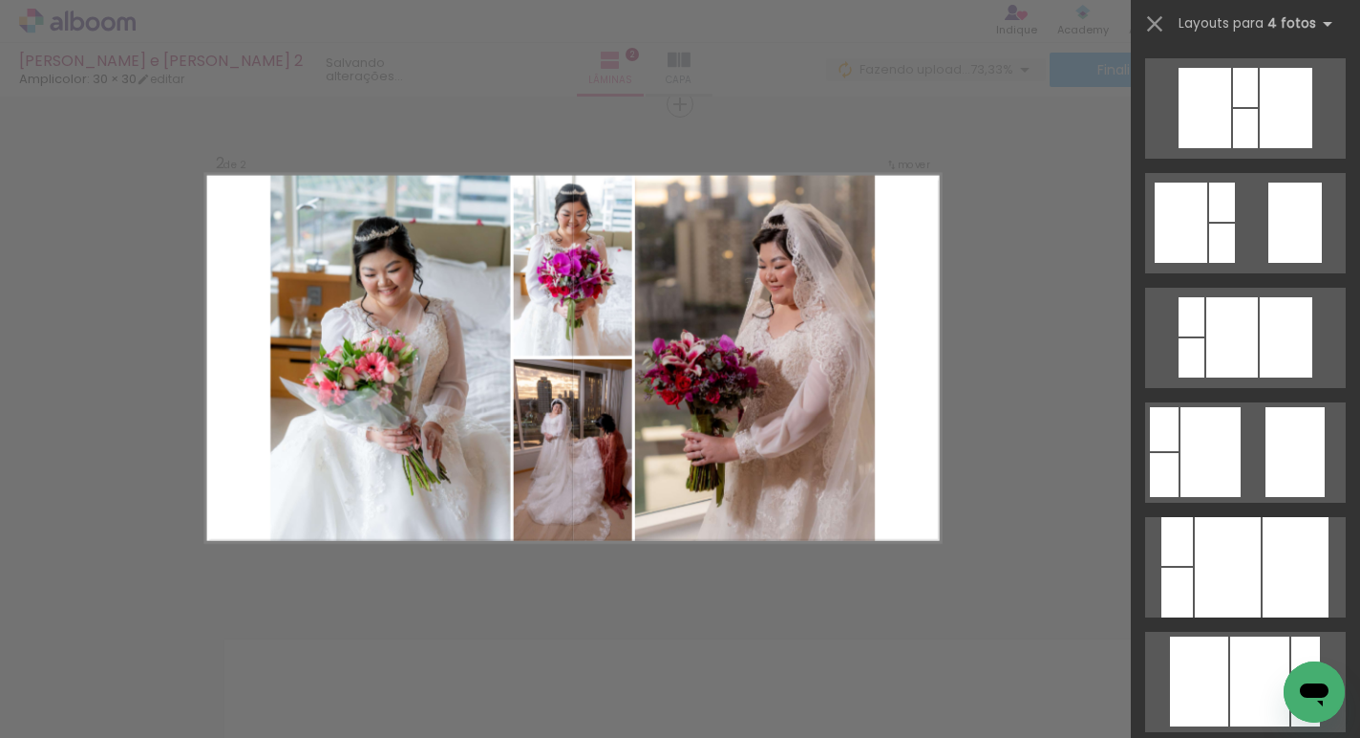
click at [833, 384] on quentale-photo at bounding box center [755, 358] width 240 height 368
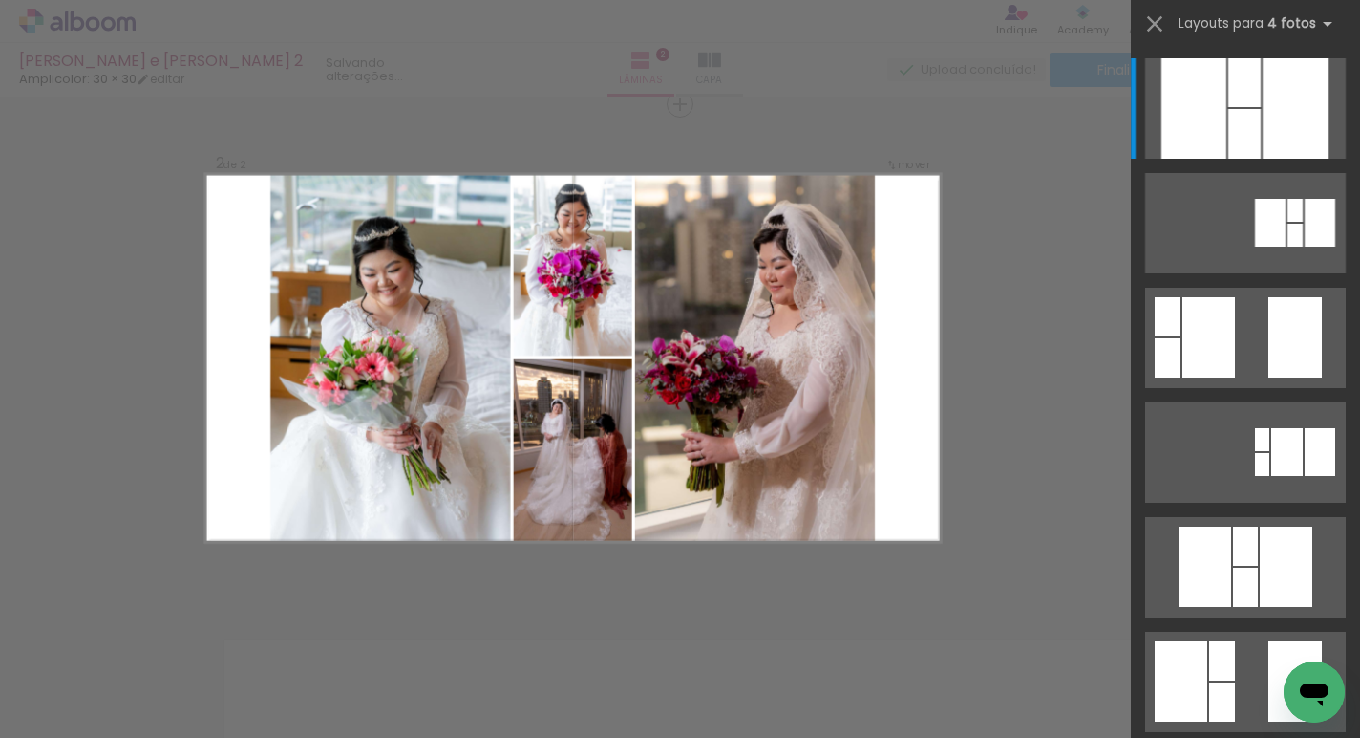
click at [879, 412] on quentale-layouter at bounding box center [573, 358] width 736 height 368
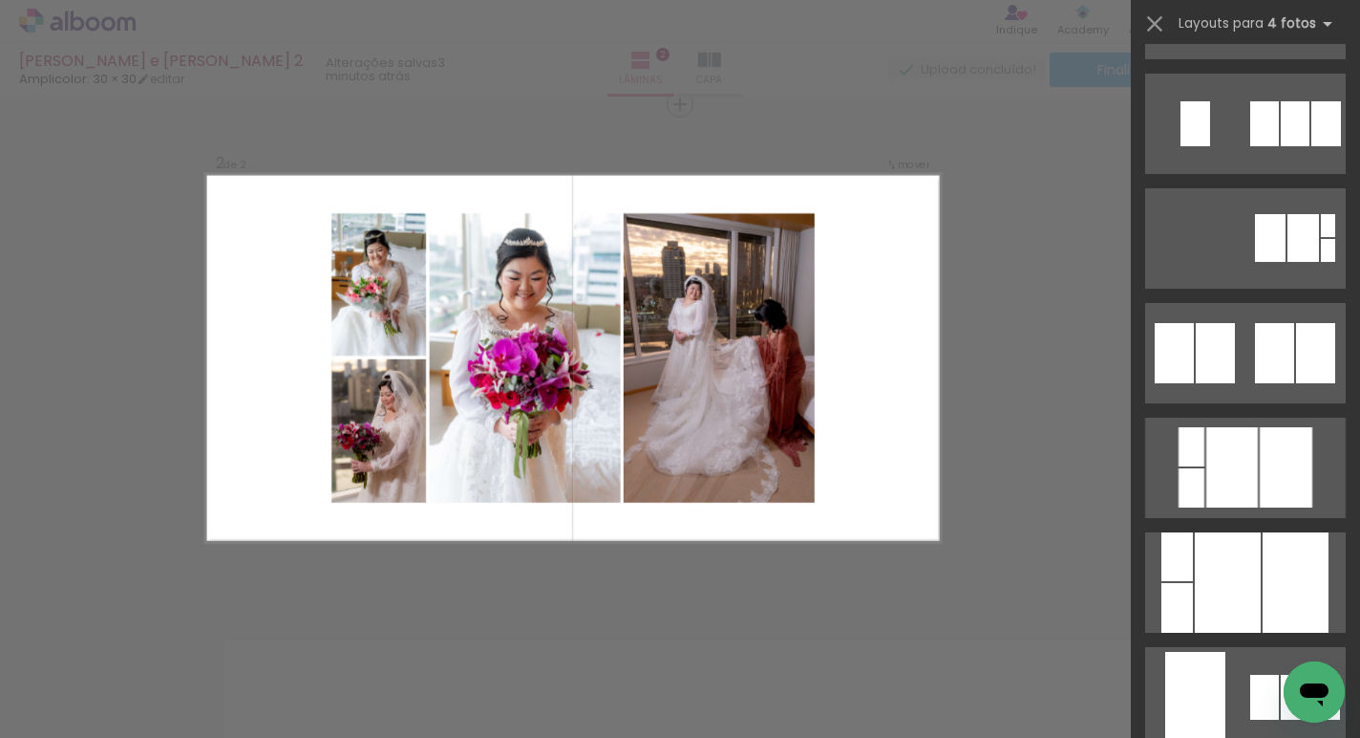
scroll to position [3884, 0]
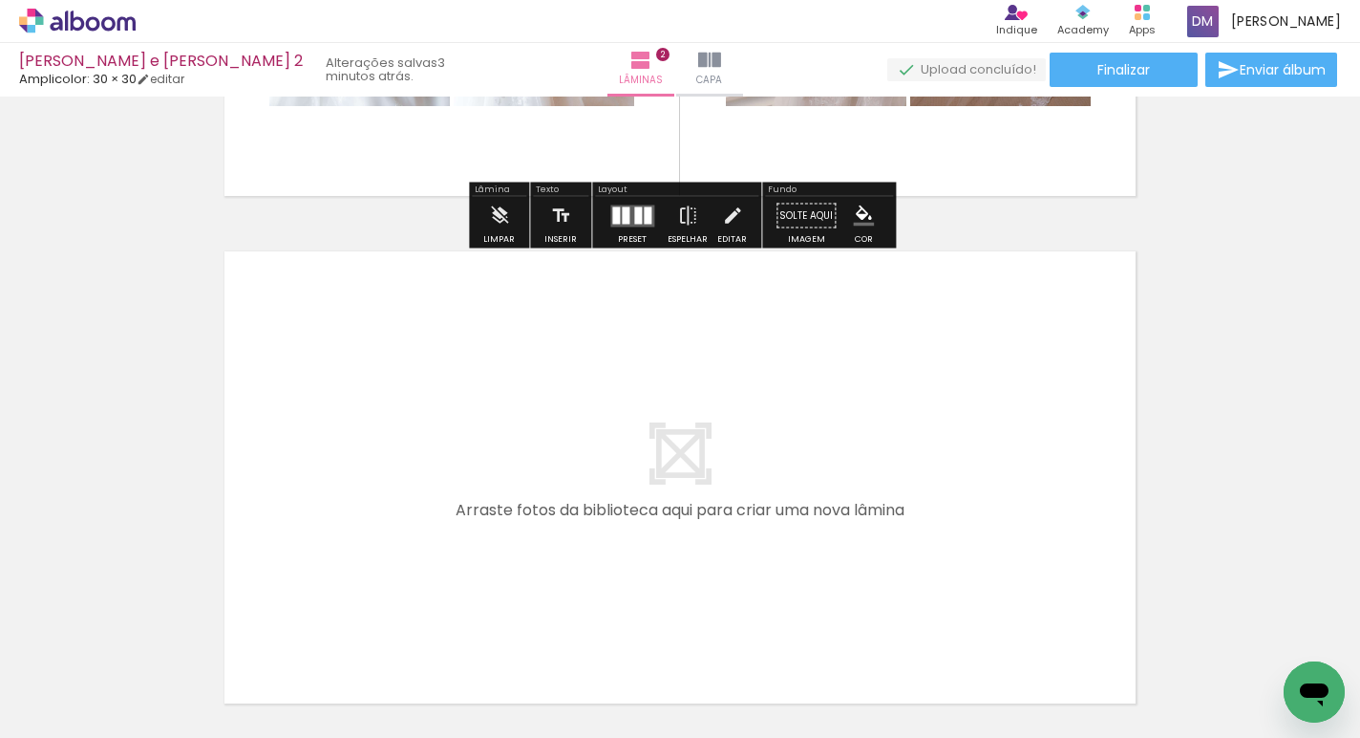
scroll to position [922, 0]
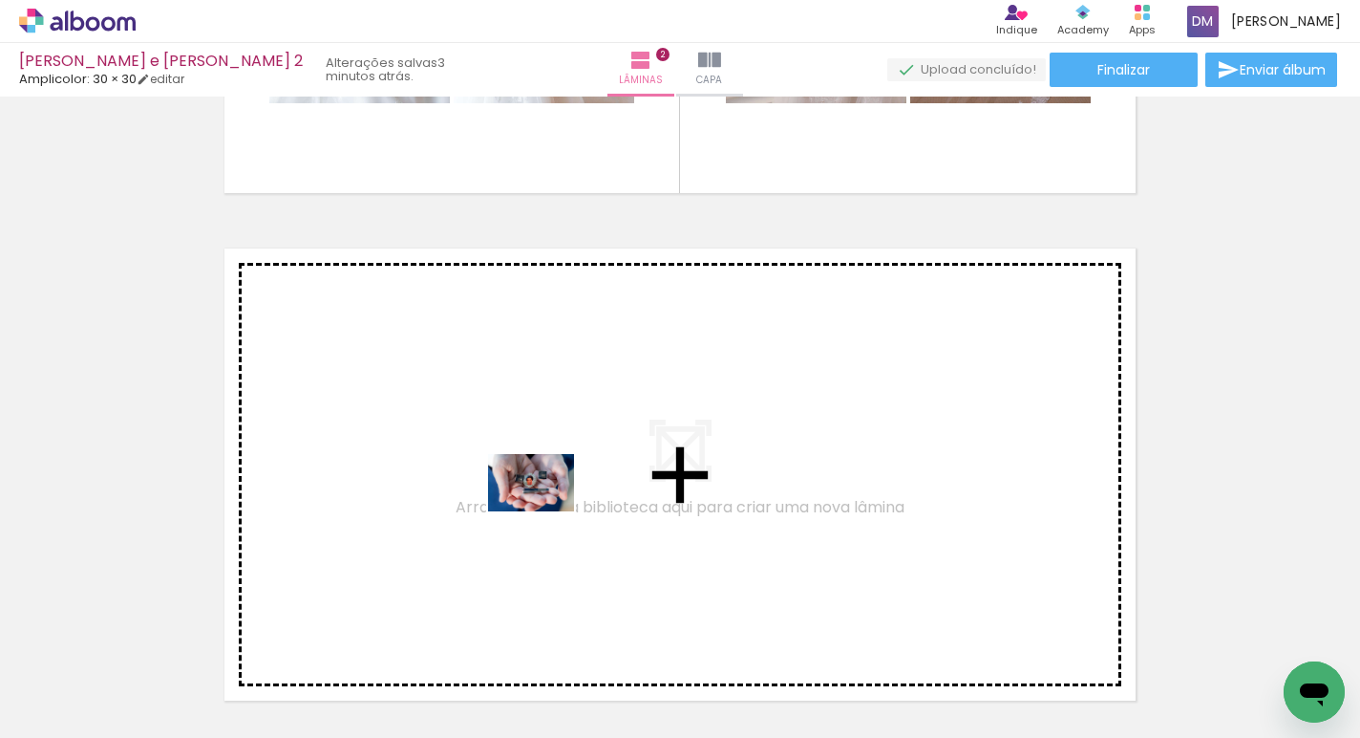
drag, startPoint x: 517, startPoint y: 659, endPoint x: 545, endPoint y: 511, distance: 150.8
click at [545, 511] on quentale-workspace at bounding box center [680, 369] width 1360 height 738
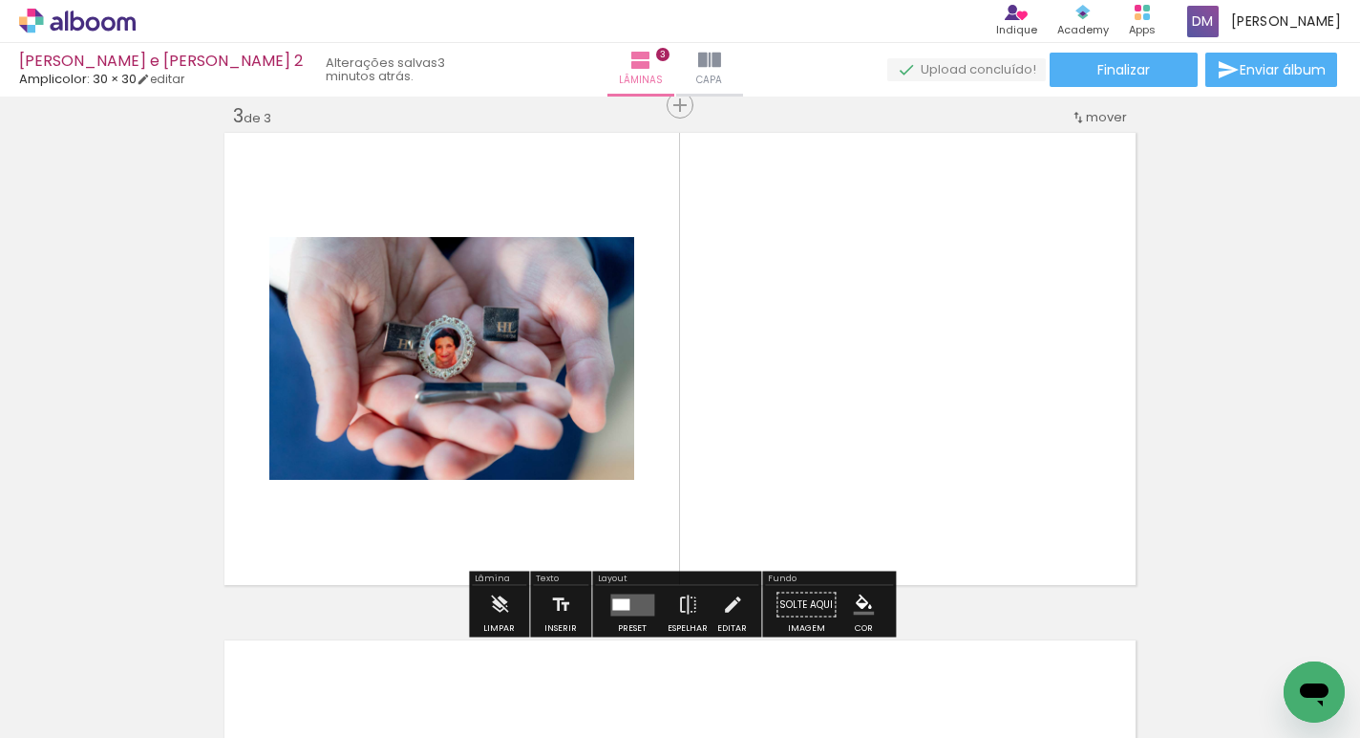
scroll to position [1038, 0]
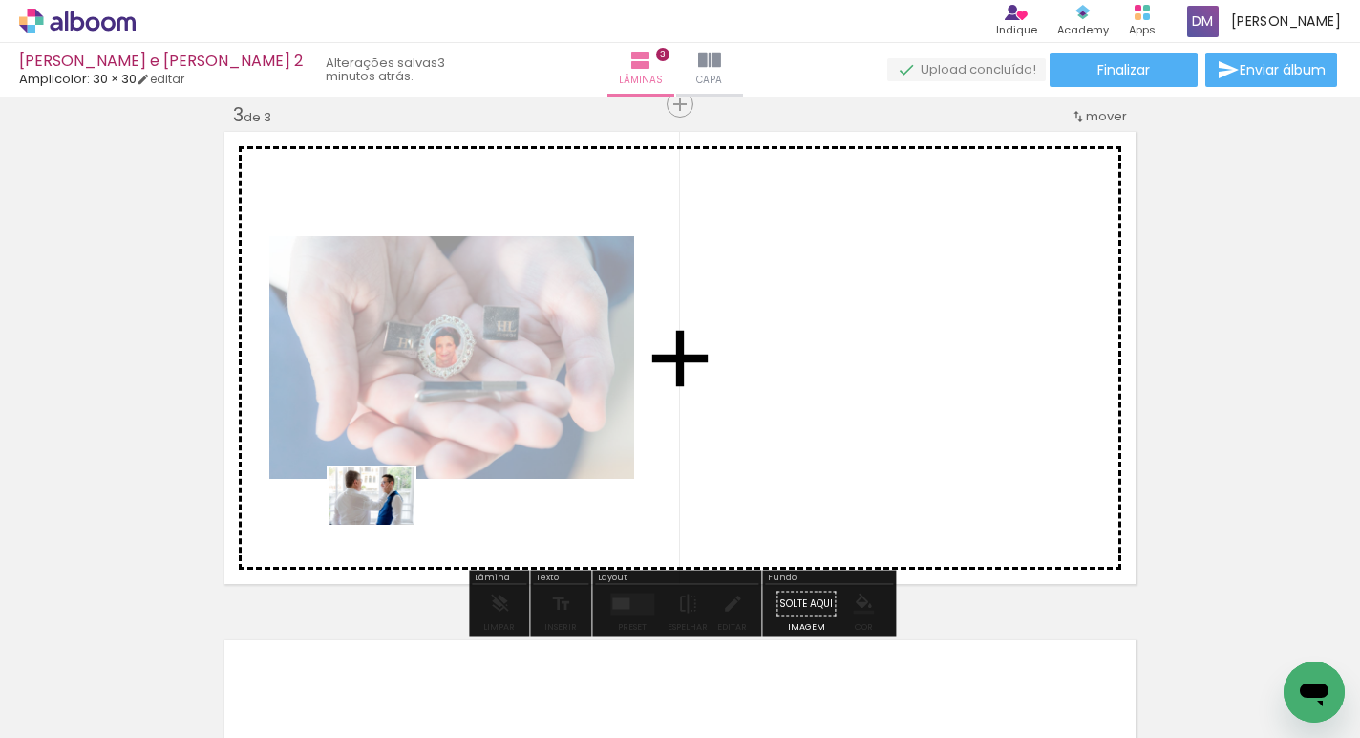
drag, startPoint x: 325, startPoint y: 674, endPoint x: 386, endPoint y: 524, distance: 162.0
click at [386, 524] on quentale-workspace at bounding box center [680, 369] width 1360 height 738
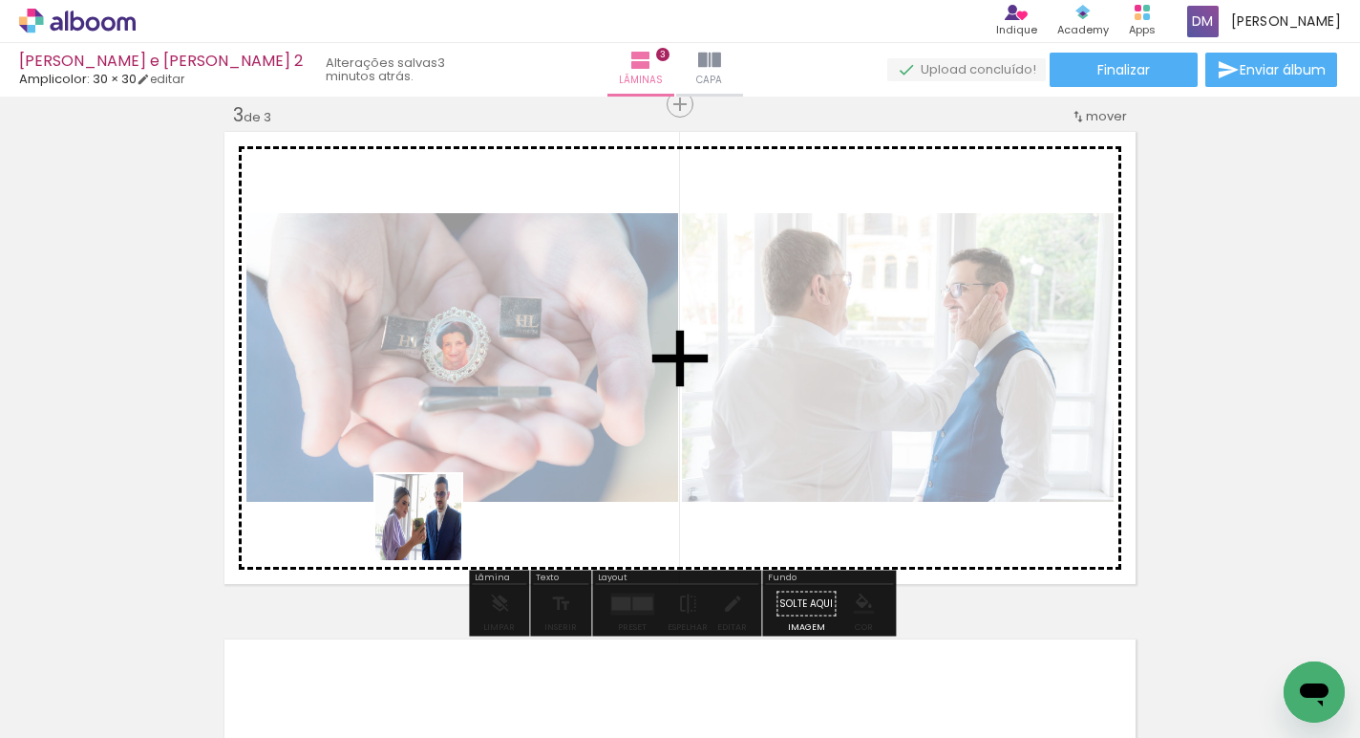
drag, startPoint x: 426, startPoint y: 678, endPoint x: 428, endPoint y: 518, distance: 160.5
click at [428, 518] on quentale-workspace at bounding box center [680, 369] width 1360 height 738
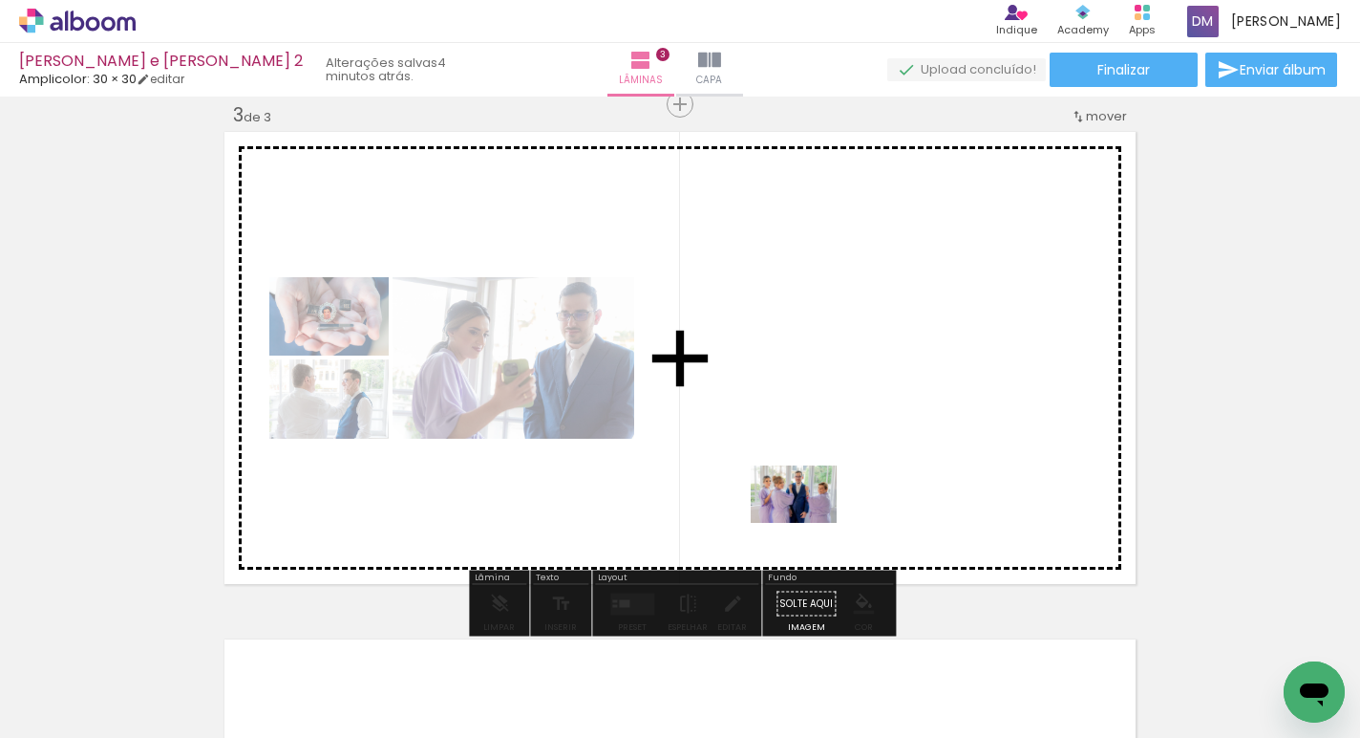
drag, startPoint x: 632, startPoint y: 665, endPoint x: 823, endPoint y: 514, distance: 243.5
click at [823, 514] on quentale-workspace at bounding box center [680, 369] width 1360 height 738
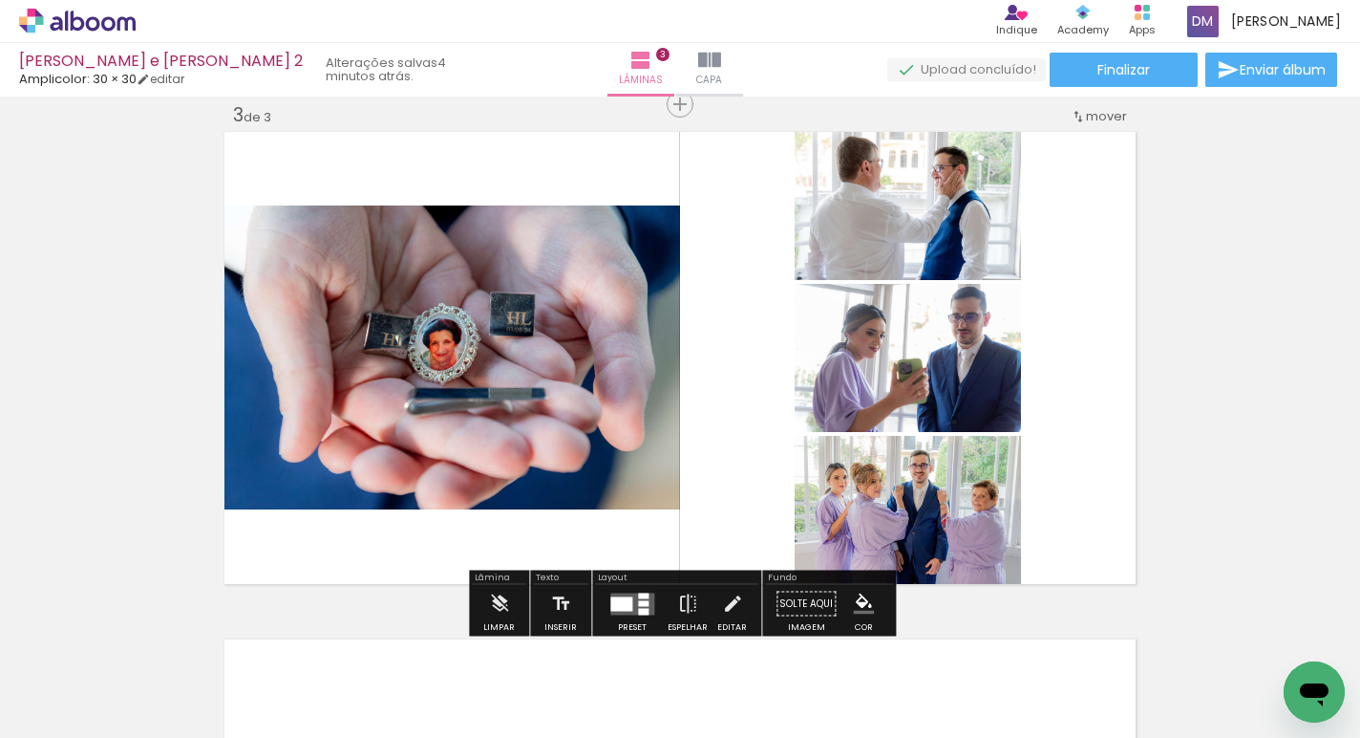
click at [616, 603] on div at bounding box center [621, 603] width 22 height 14
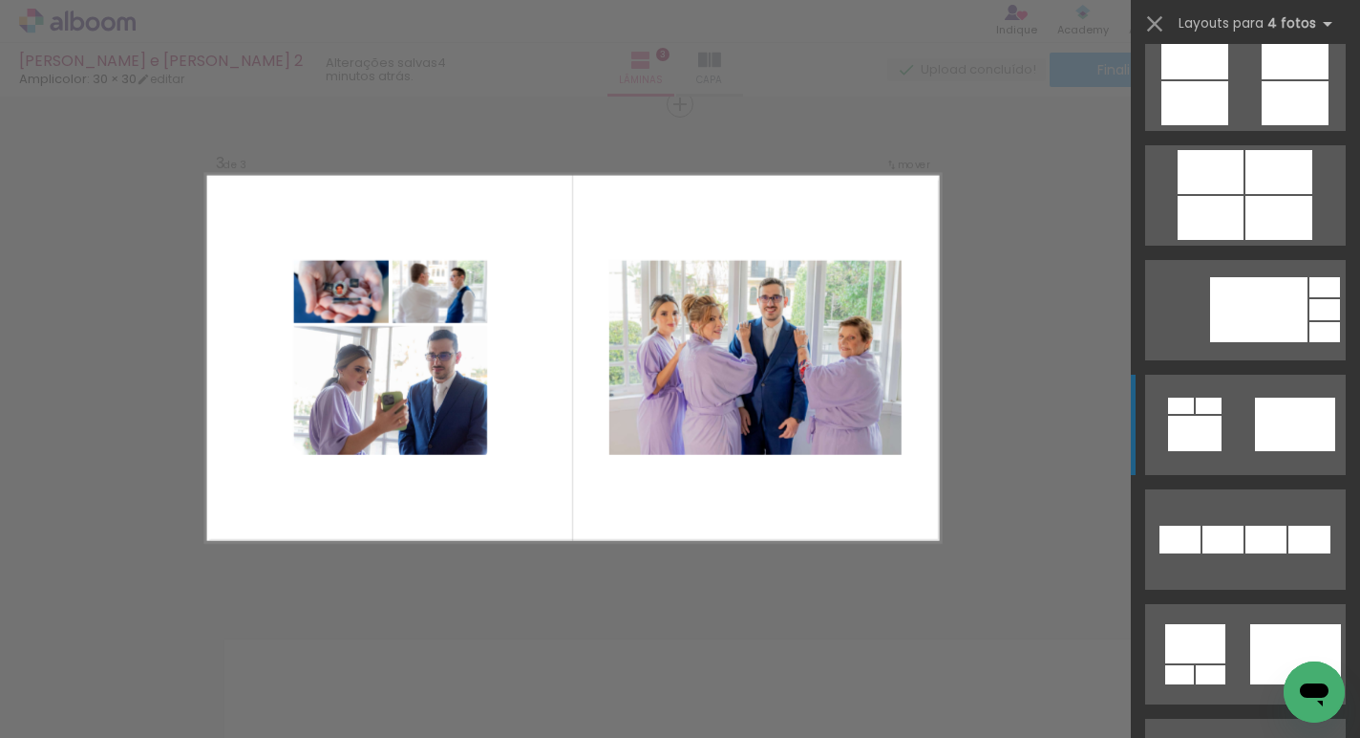
scroll to position [5531, 0]
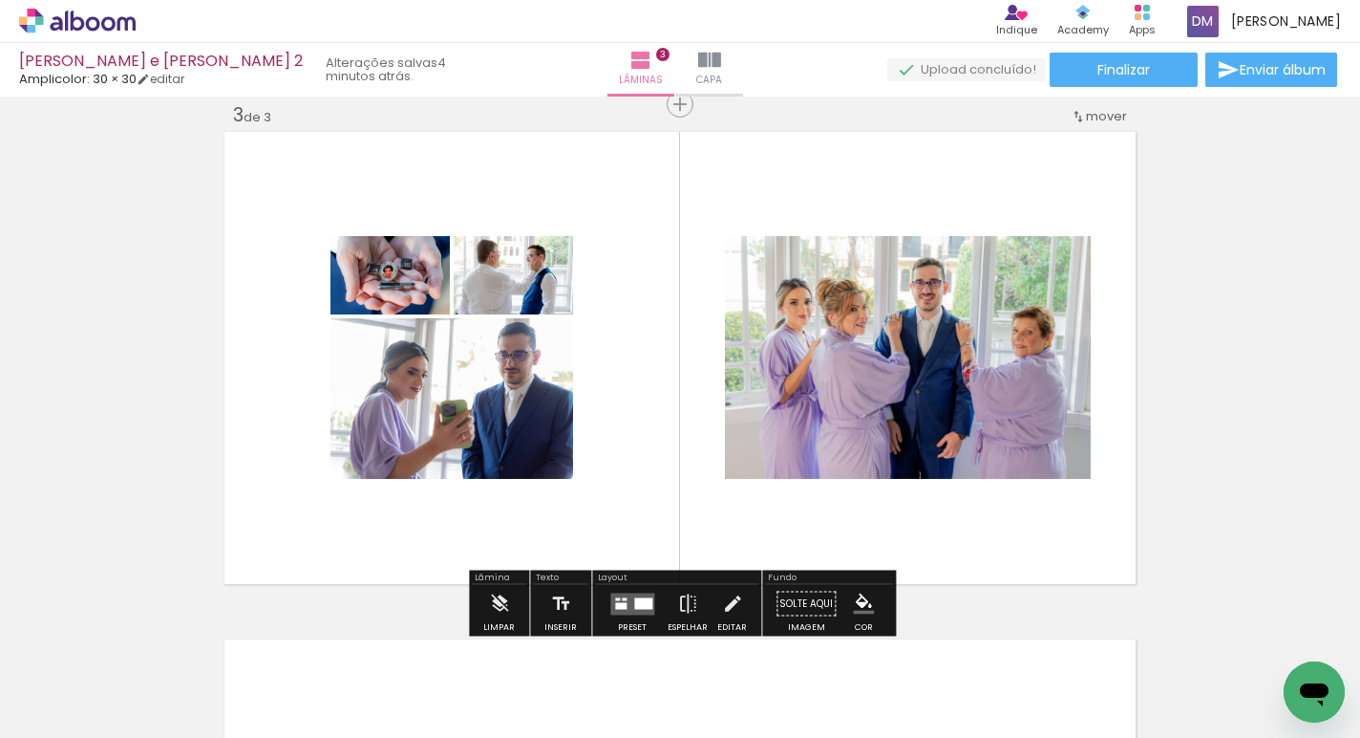
click at [986, 528] on quentale-layouter at bounding box center [680, 358] width 919 height 460
click at [631, 593] on quentale-layouter at bounding box center [632, 603] width 44 height 22
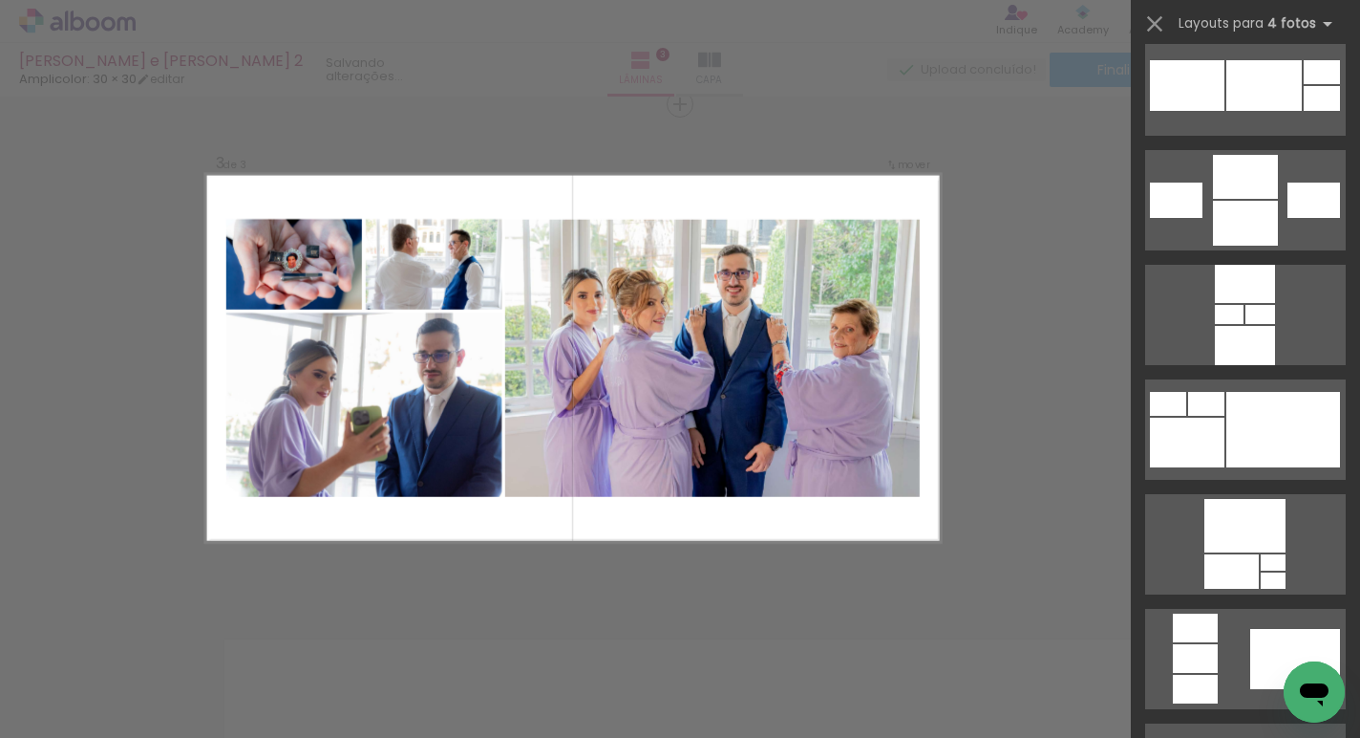
scroll to position [7363, 0]
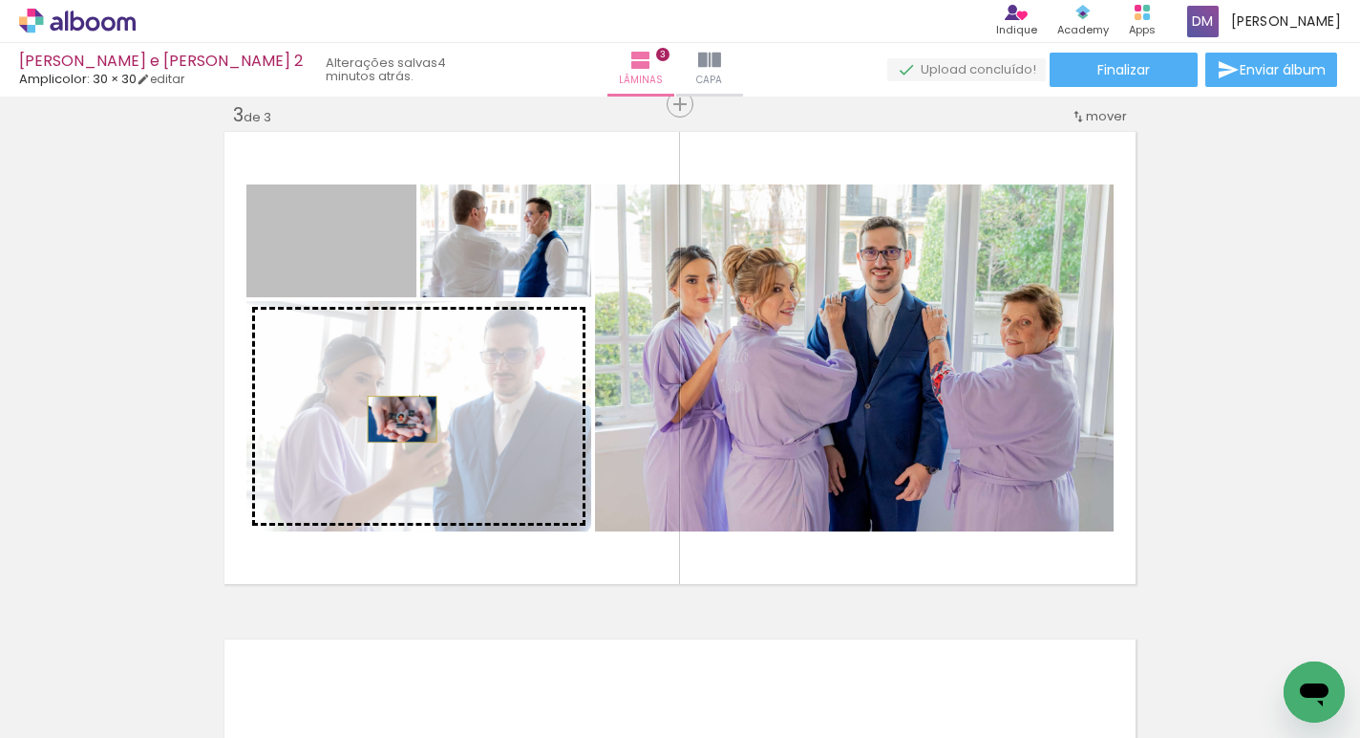
drag, startPoint x: 347, startPoint y: 272, endPoint x: 402, endPoint y: 418, distance: 156.3
click at [0, 0] on slot at bounding box center [0, 0] width 0 height 0
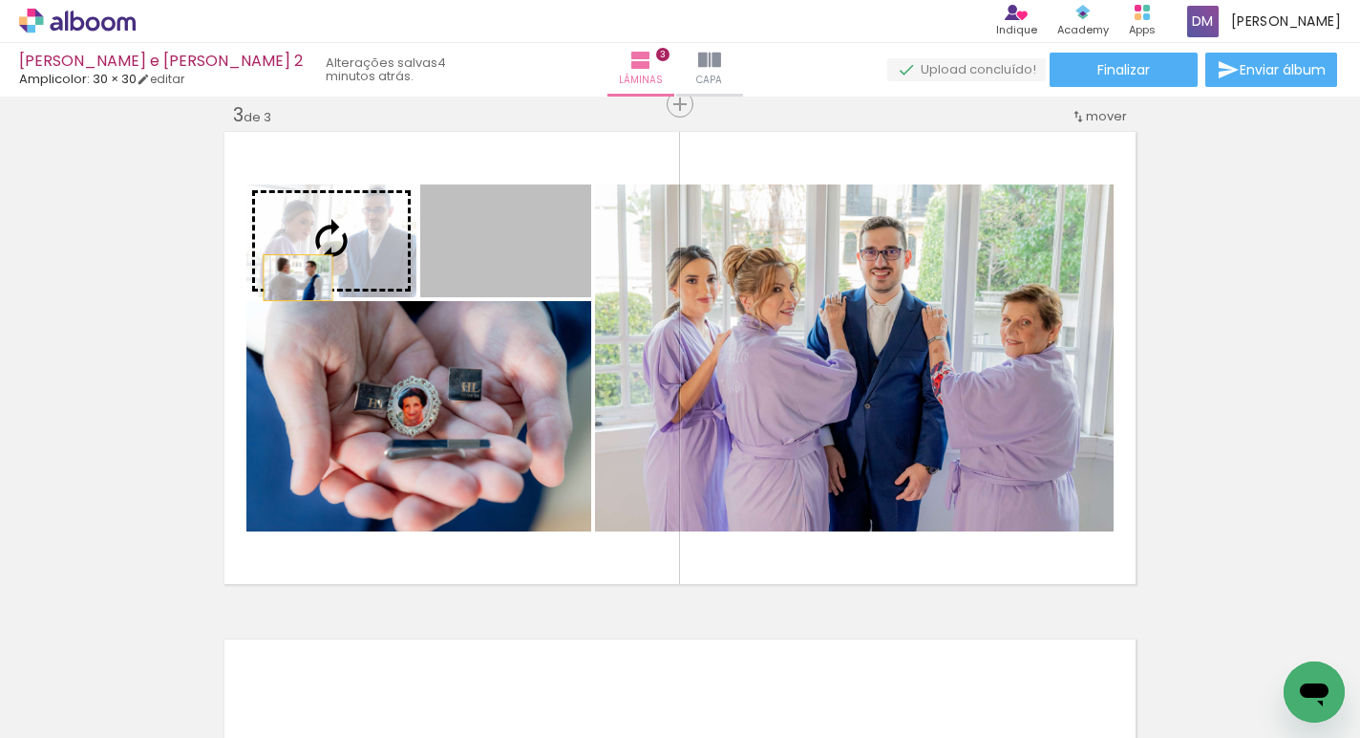
drag, startPoint x: 498, startPoint y: 264, endPoint x: 297, endPoint y: 276, distance: 201.0
click at [0, 0] on slot at bounding box center [0, 0] width 0 height 0
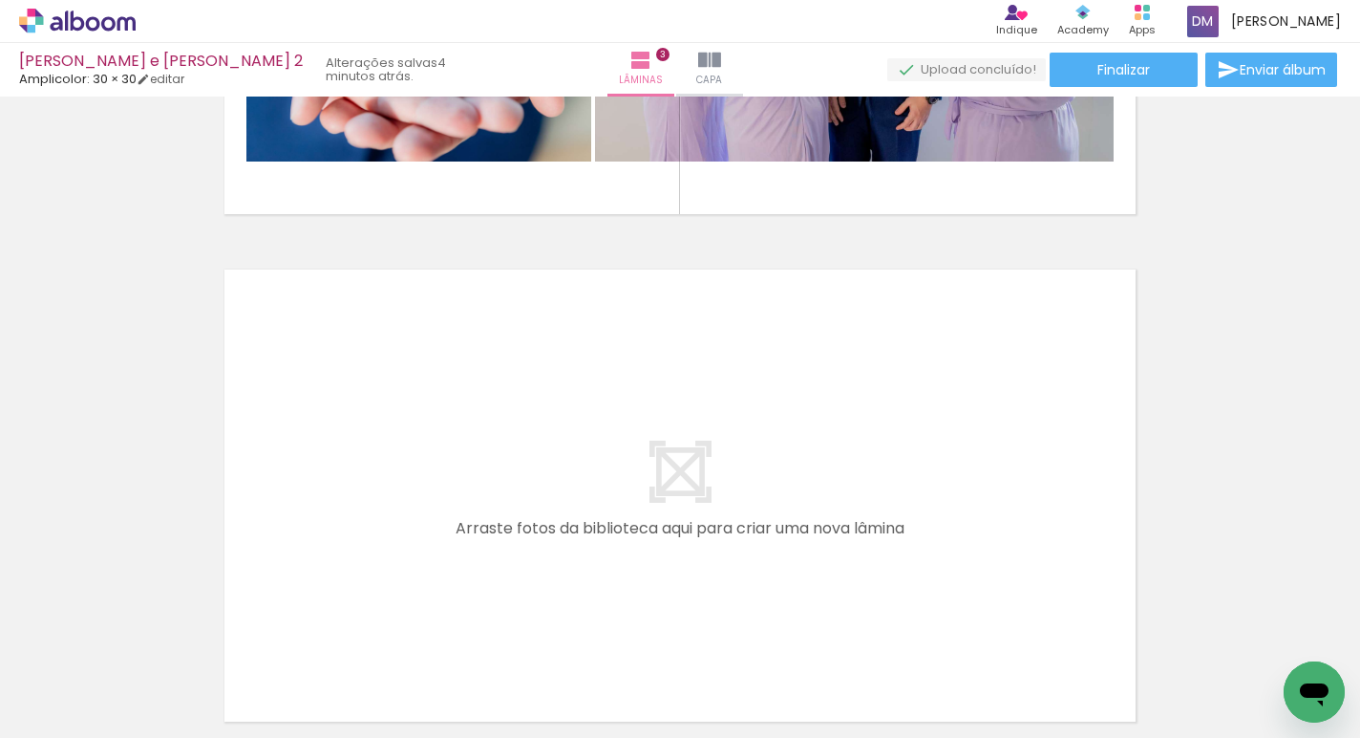
scroll to position [0, 1183]
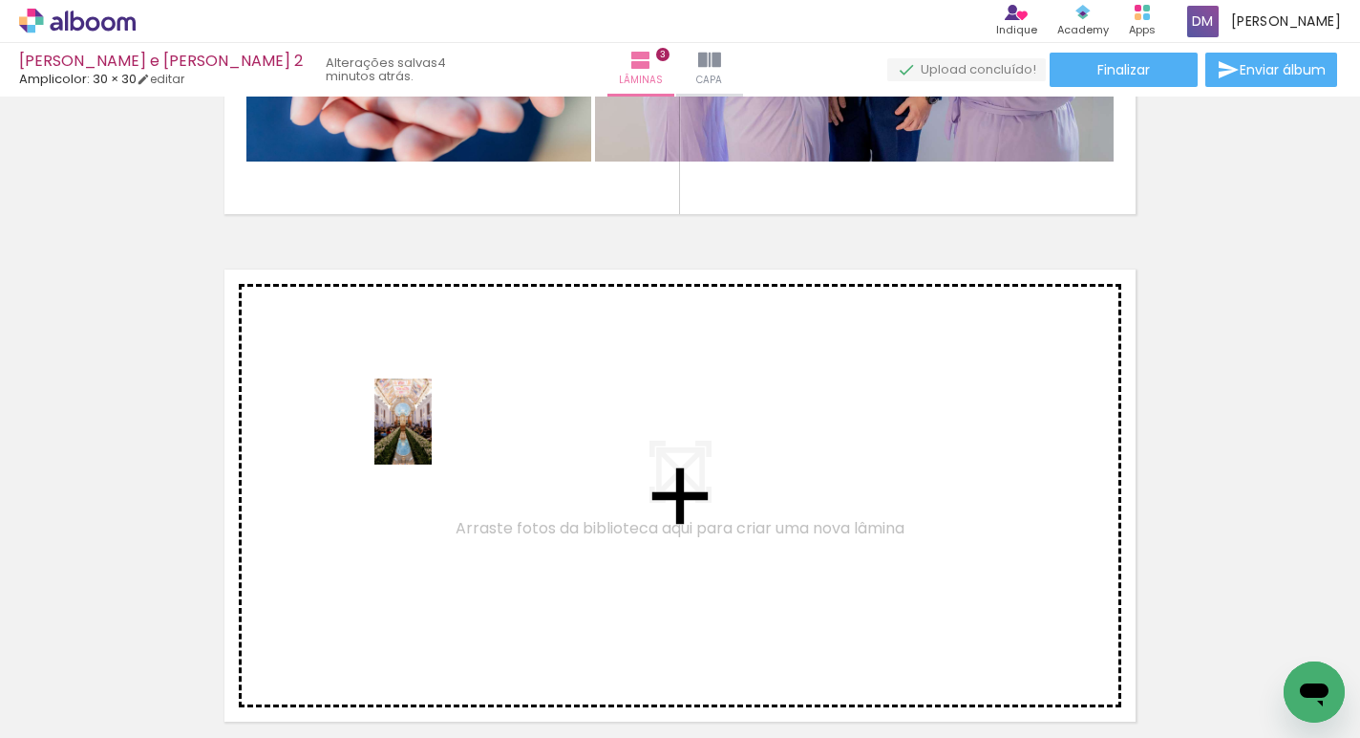
drag, startPoint x: 195, startPoint y: 673, endPoint x: 432, endPoint y: 436, distance: 335.1
click at [432, 436] on quentale-workspace at bounding box center [680, 369] width 1360 height 738
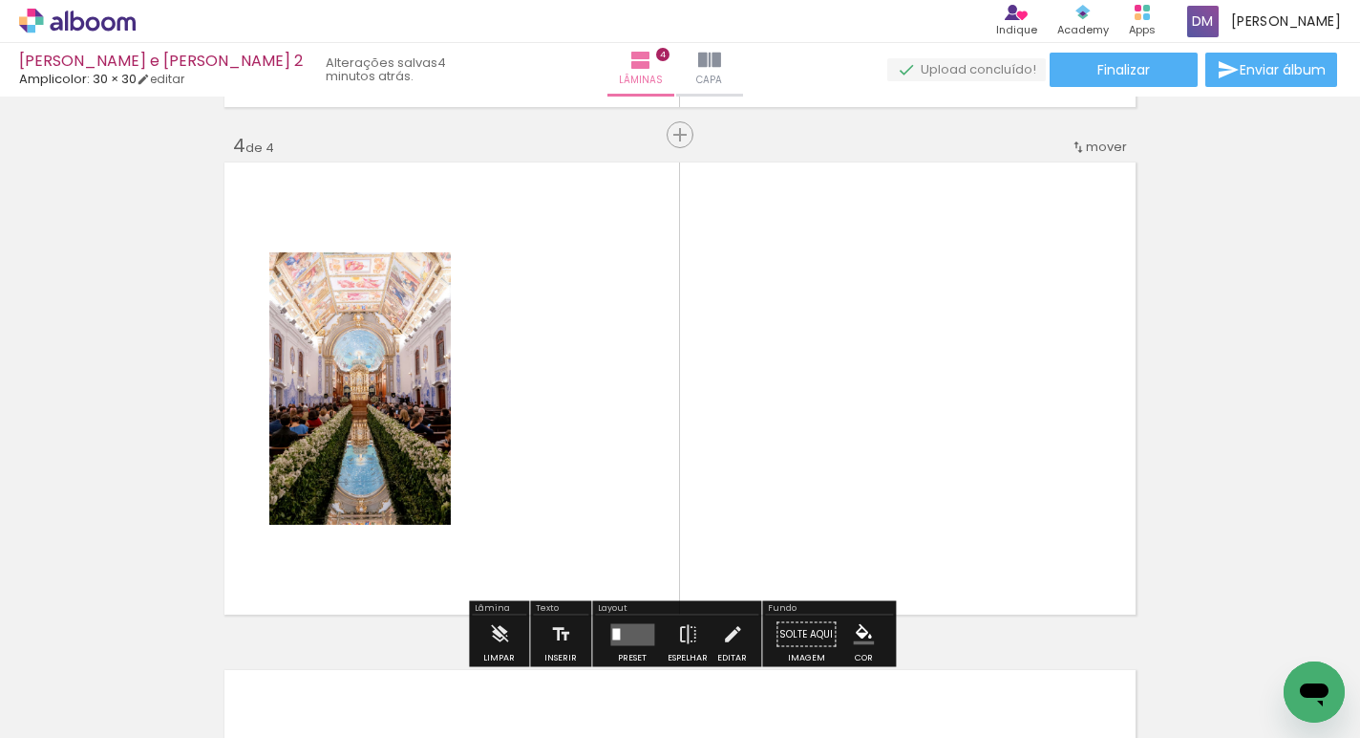
scroll to position [1546, 0]
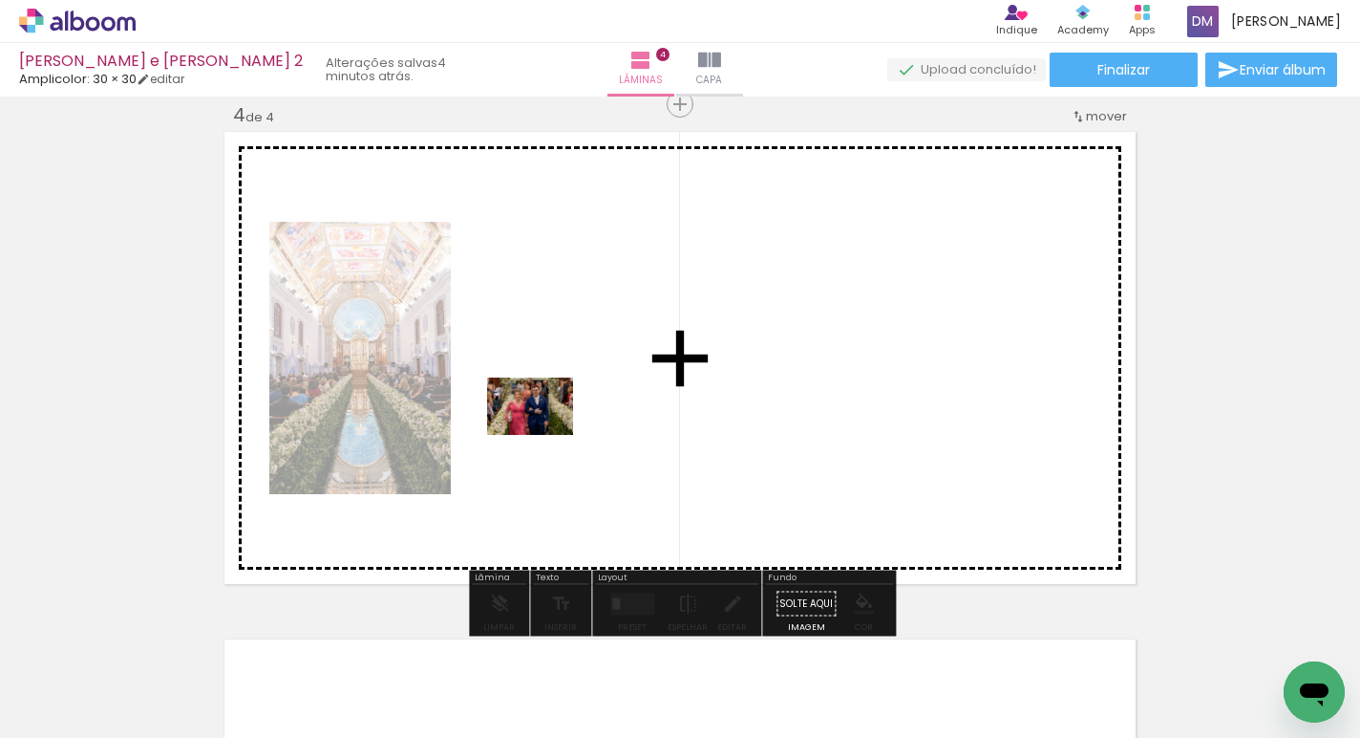
drag, startPoint x: 311, startPoint y: 678, endPoint x: 545, endPoint y: 436, distance: 336.5
click at [545, 436] on quentale-workspace at bounding box center [680, 369] width 1360 height 738
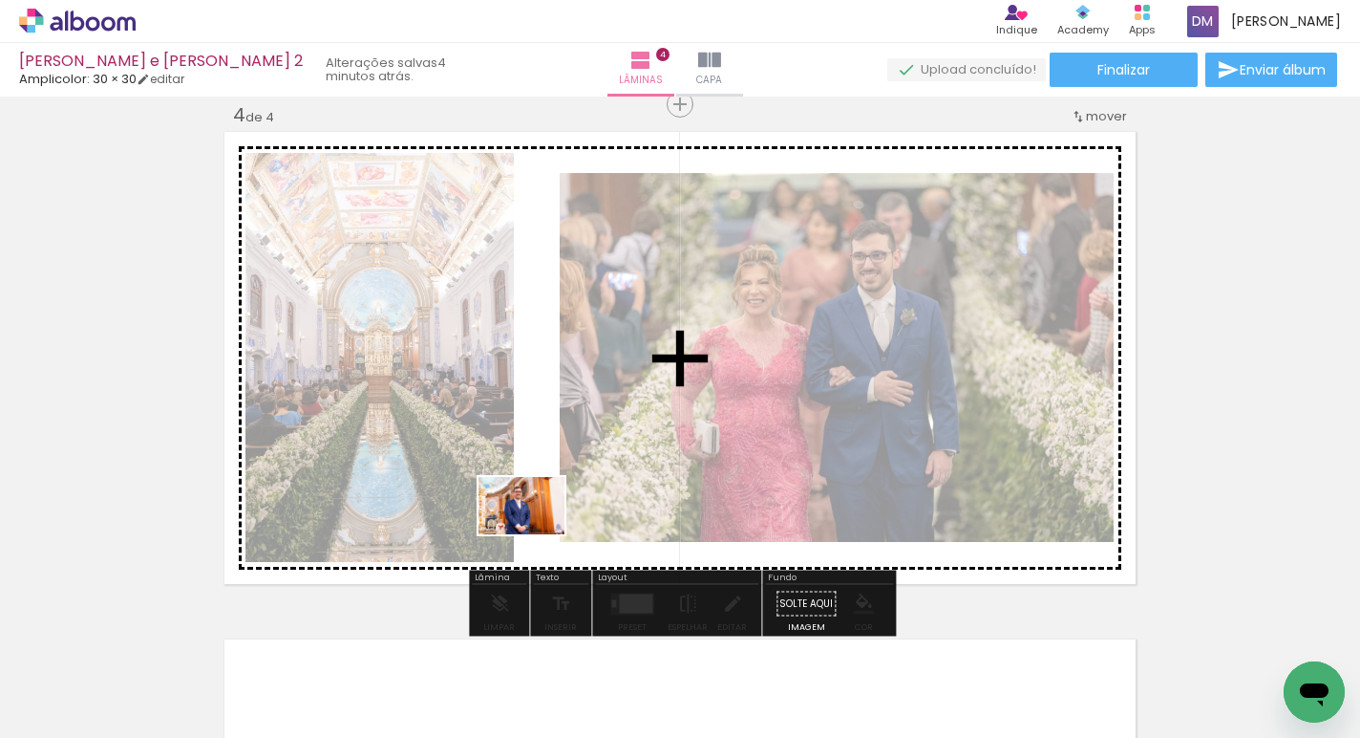
drag, startPoint x: 435, startPoint y: 661, endPoint x: 536, endPoint y: 534, distance: 162.5
click at [536, 534] on quentale-workspace at bounding box center [680, 369] width 1360 height 738
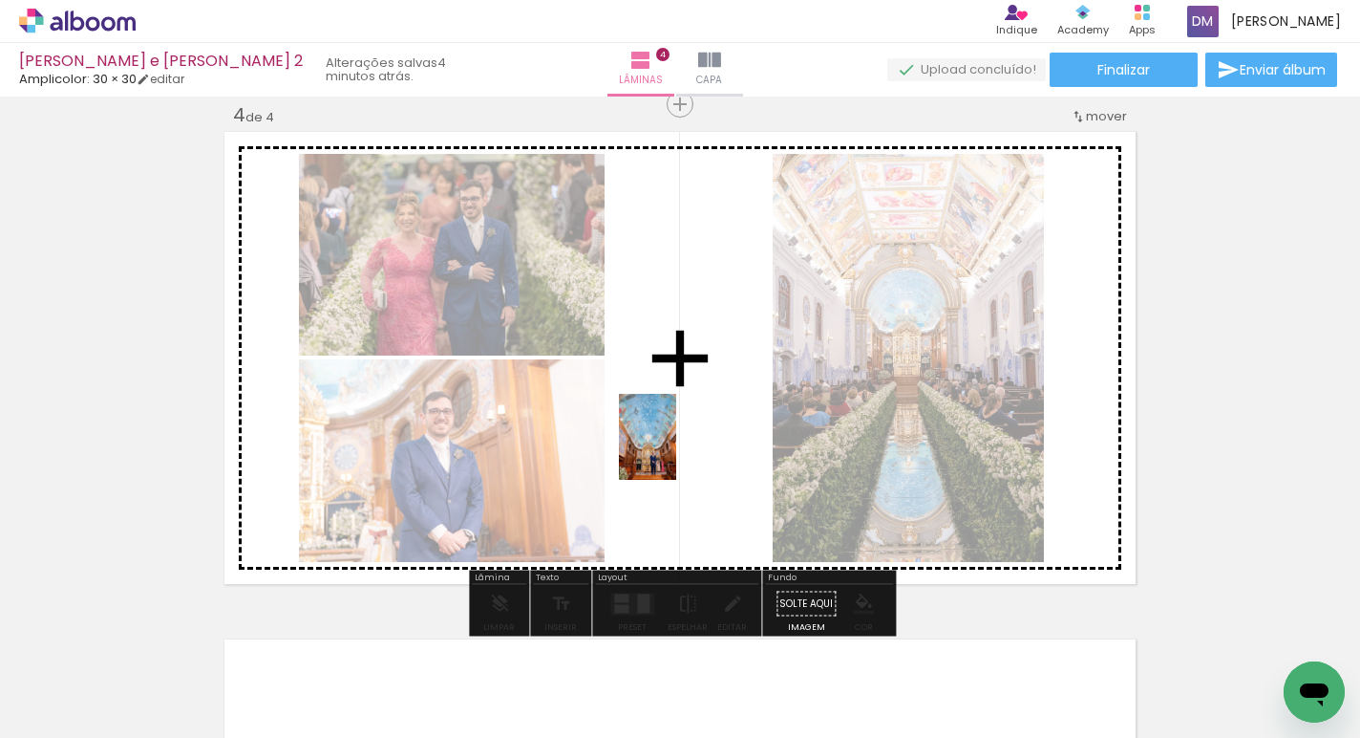
drag, startPoint x: 524, startPoint y: 678, endPoint x: 676, endPoint y: 451, distance: 273.4
click at [676, 451] on quentale-workspace at bounding box center [680, 369] width 1360 height 738
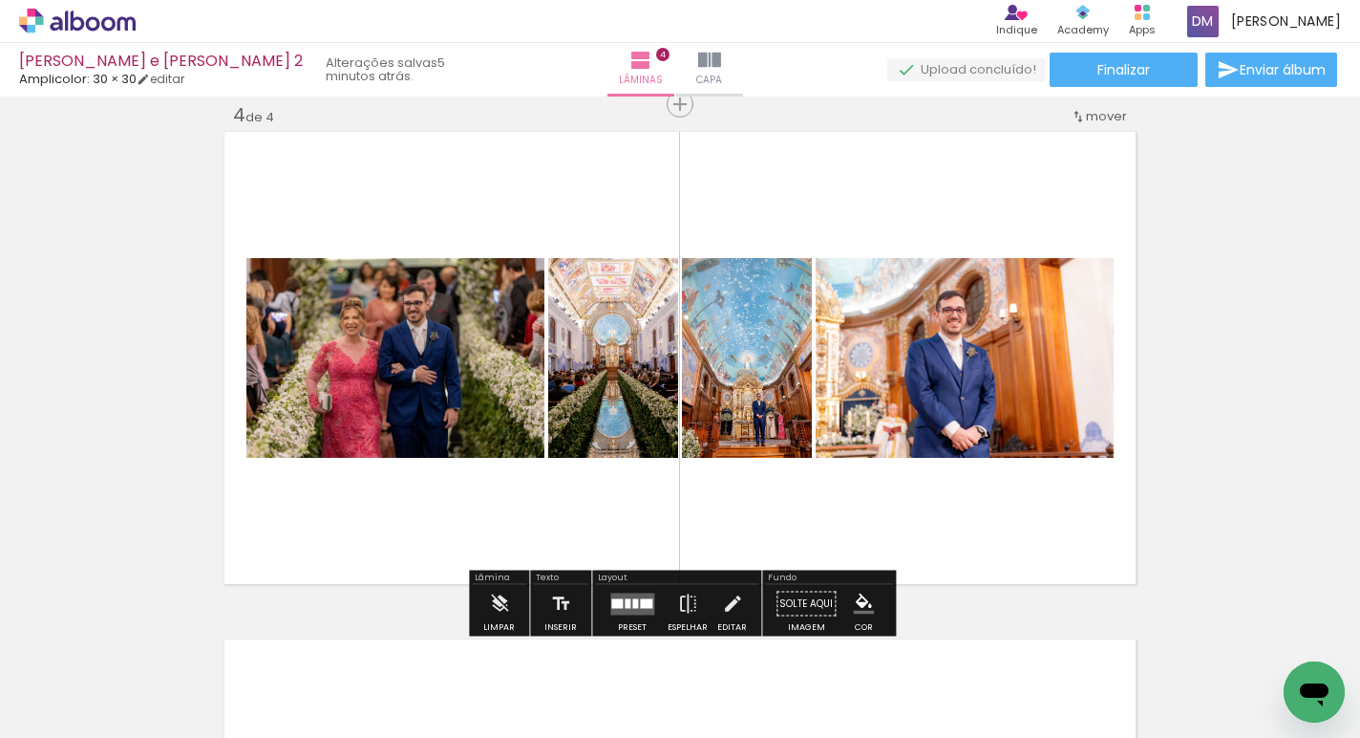
click at [633, 606] on quentale-layouter at bounding box center [632, 603] width 44 height 22
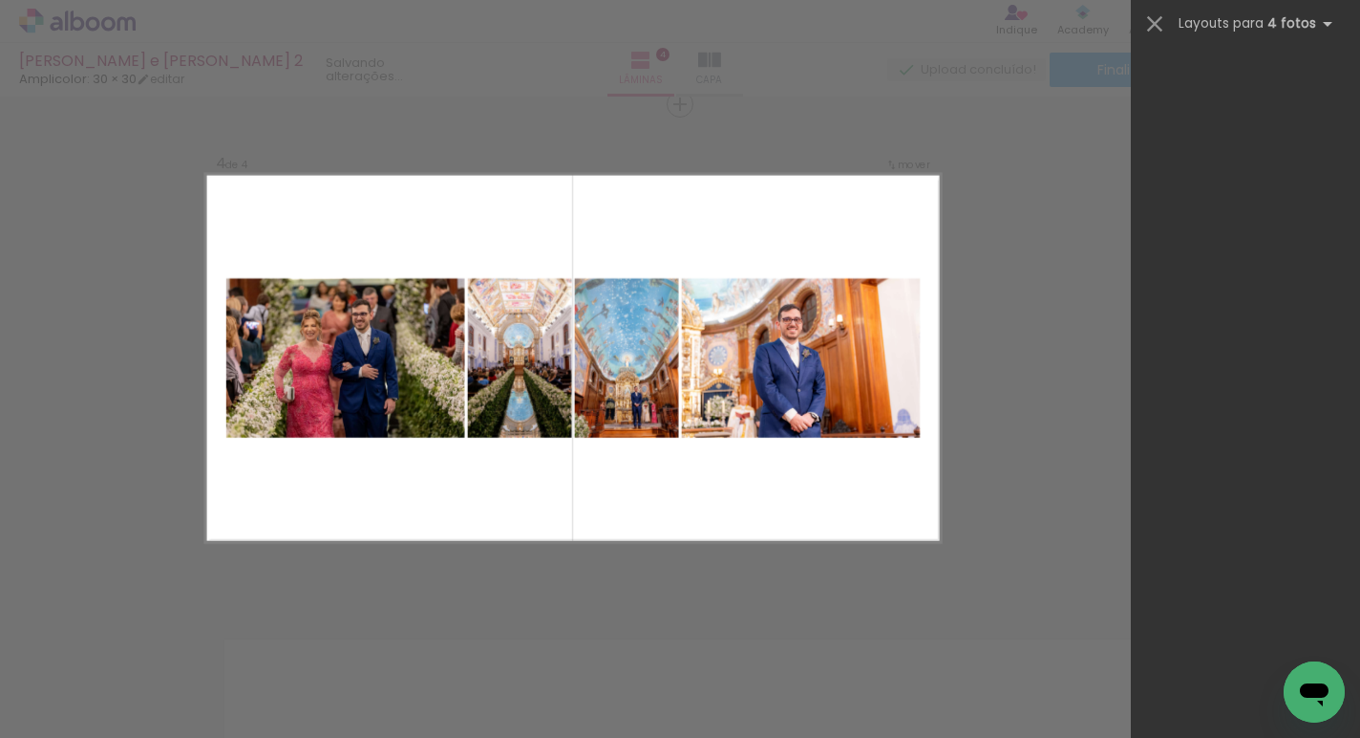
scroll to position [0, 0]
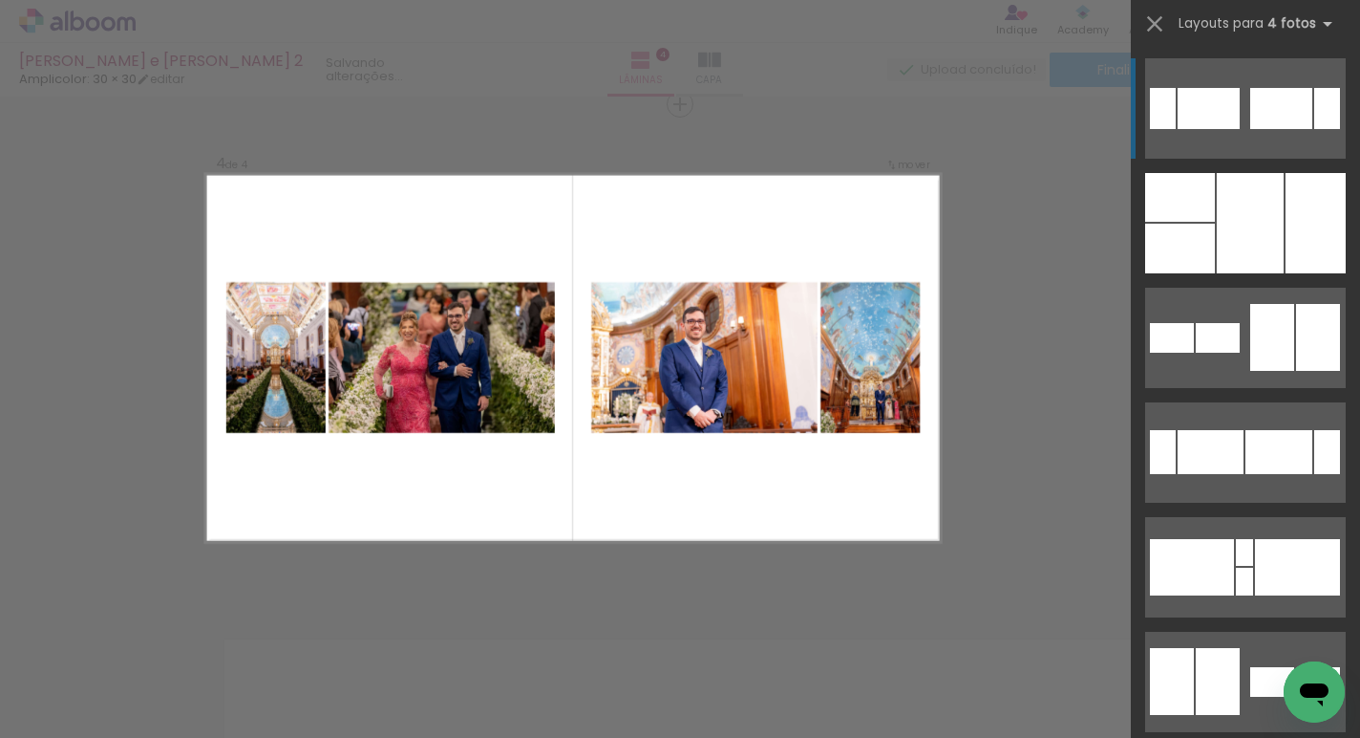
drag, startPoint x: 1208, startPoint y: 604, endPoint x: 1221, endPoint y: 135, distance: 469.2
click at [0, 0] on slot at bounding box center [0, 0] width 0 height 0
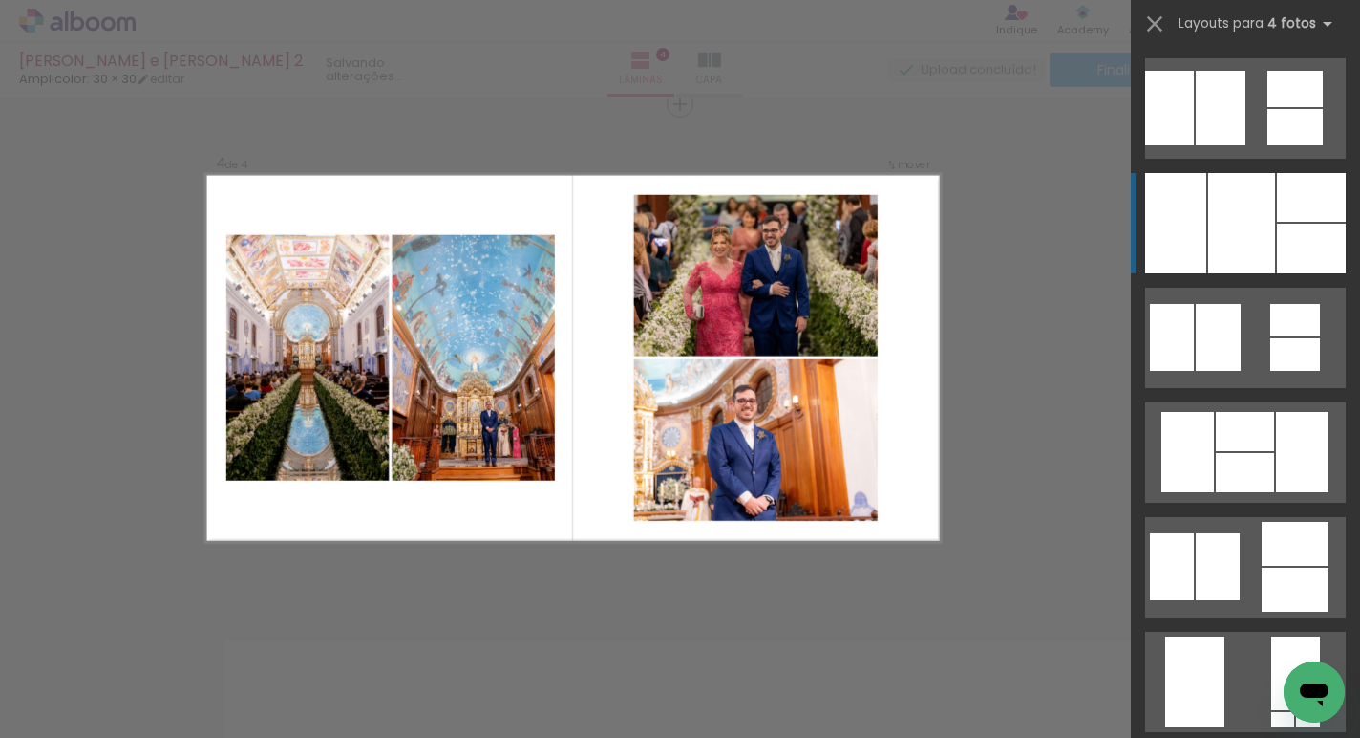
scroll to position [1619, 0]
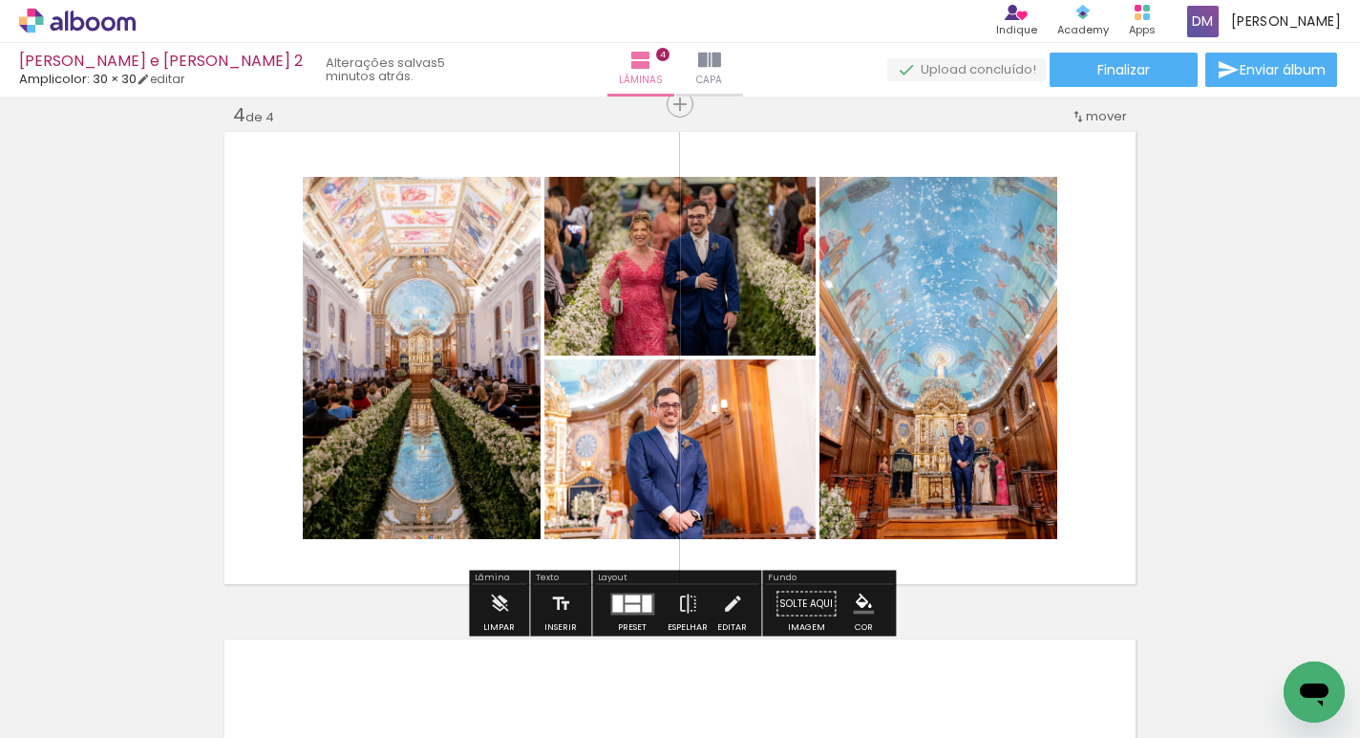
click at [612, 604] on div at bounding box center [617, 602] width 11 height 17
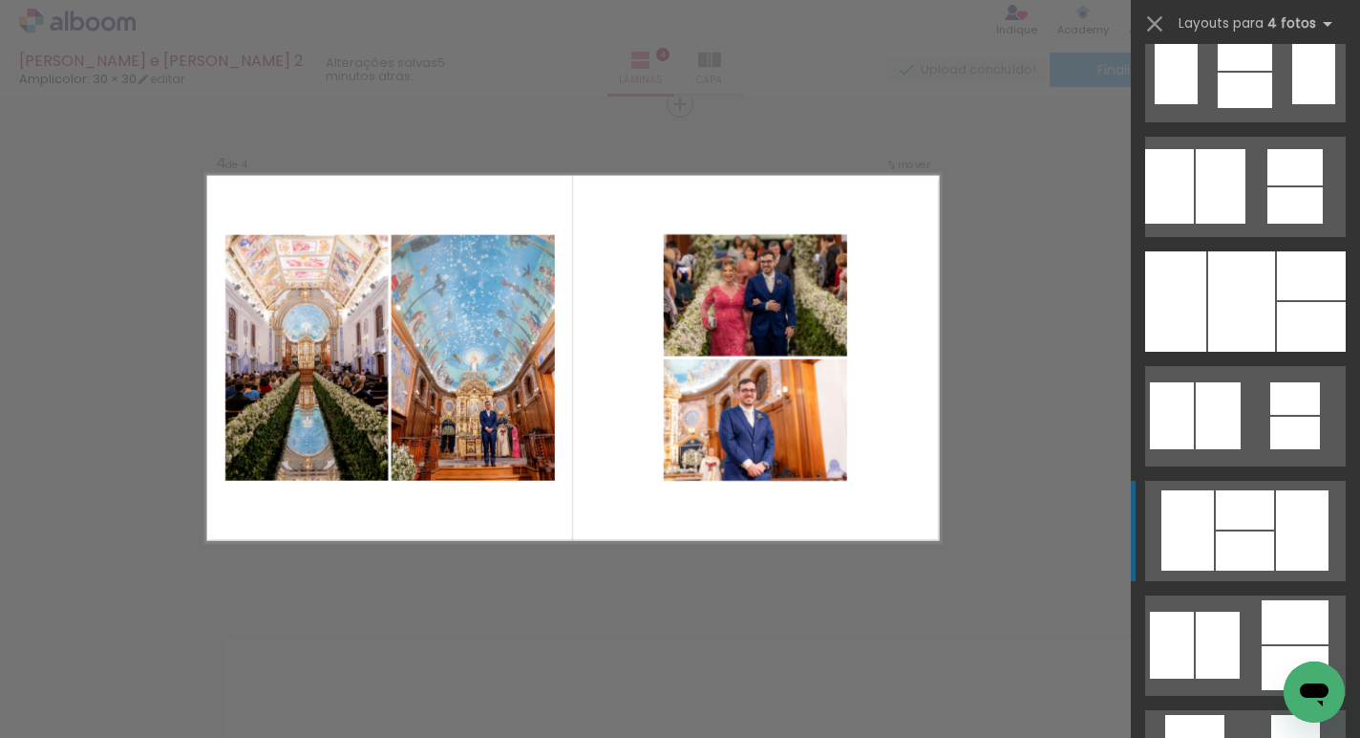
scroll to position [1661, 0]
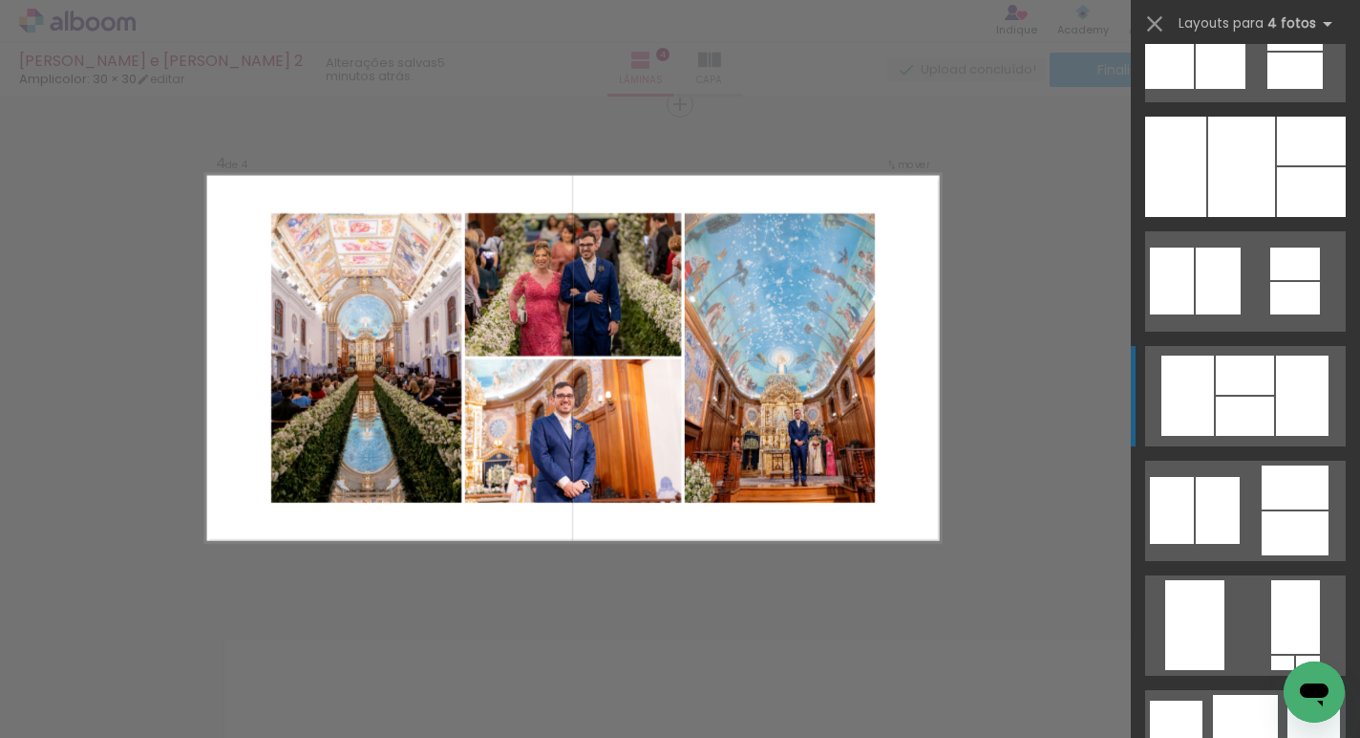
click at [1203, 700] on div at bounding box center [1176, 739] width 53 height 79
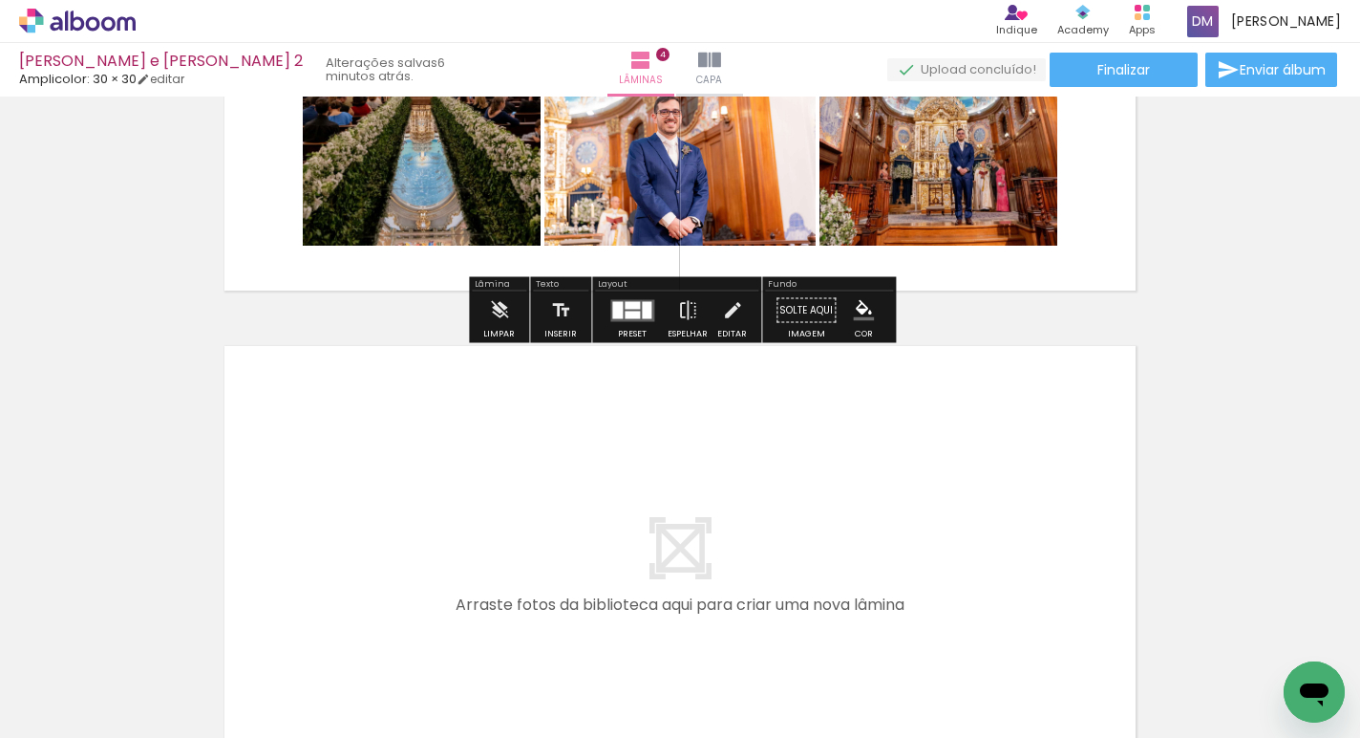
scroll to position [1848, 0]
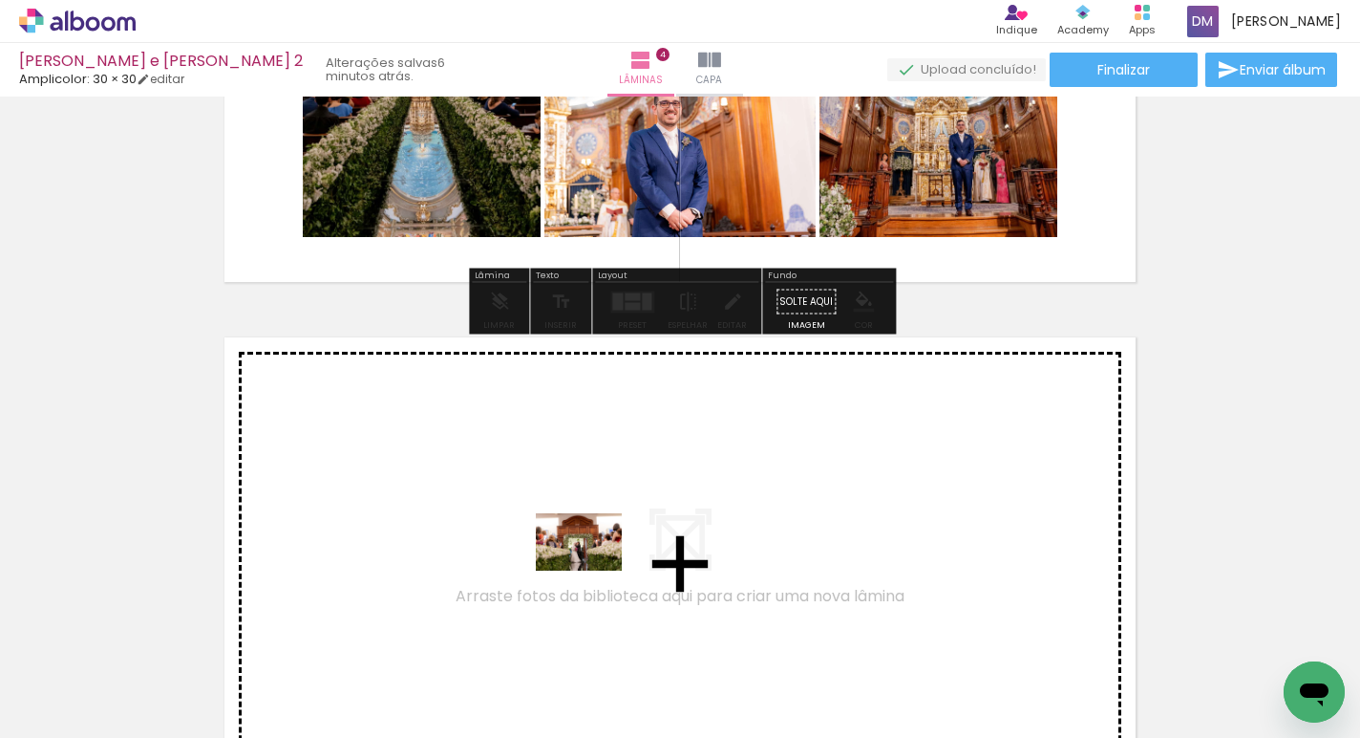
drag, startPoint x: 624, startPoint y: 663, endPoint x: 589, endPoint y: 567, distance: 101.5
click at [589, 567] on quentale-workspace at bounding box center [680, 369] width 1360 height 738
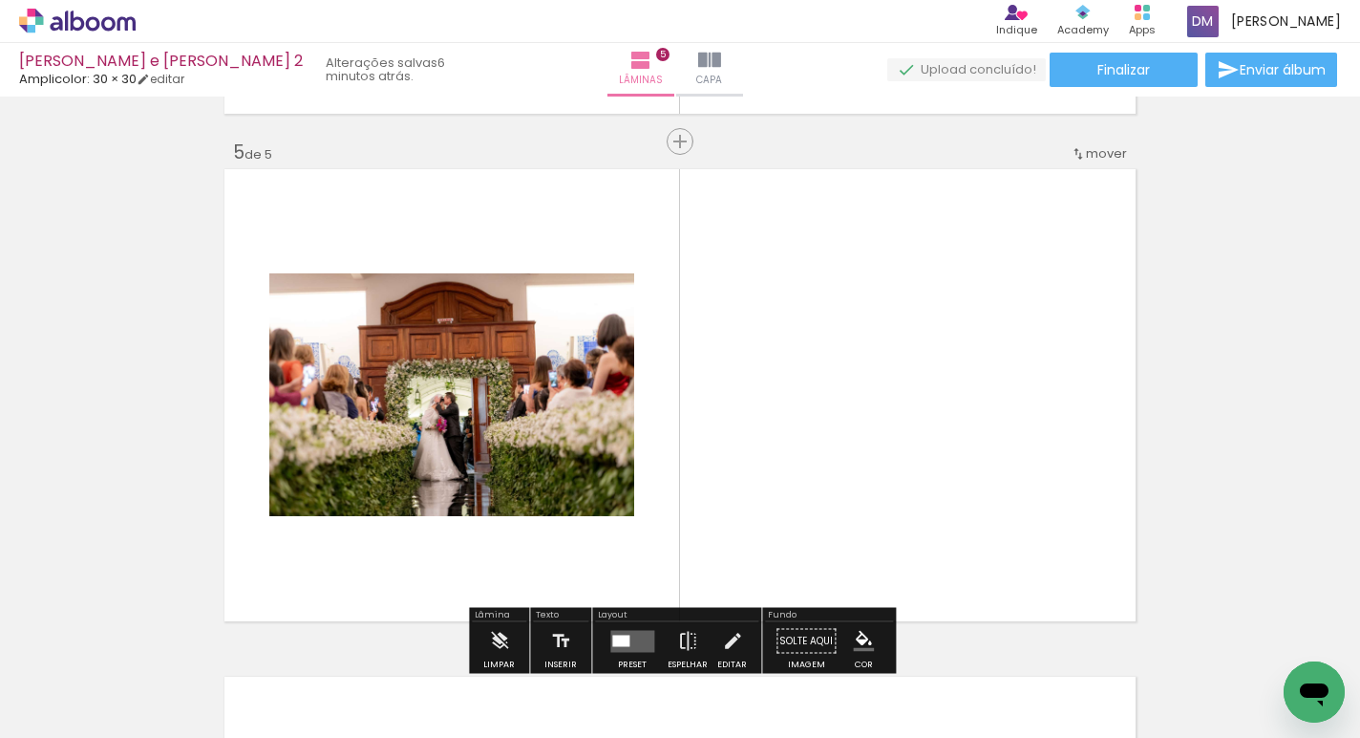
scroll to position [2053, 0]
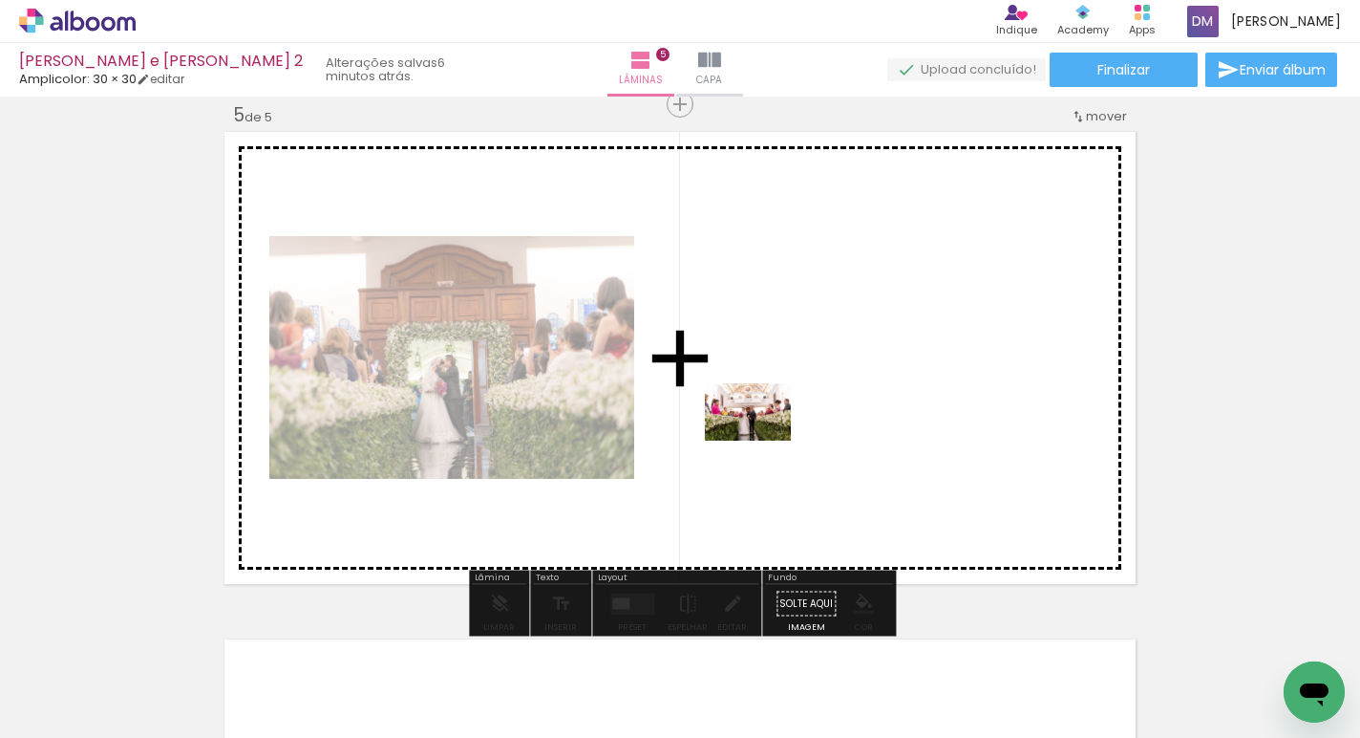
drag, startPoint x: 734, startPoint y: 695, endPoint x: 762, endPoint y: 438, distance: 258.6
click at [762, 438] on quentale-workspace at bounding box center [680, 369] width 1360 height 738
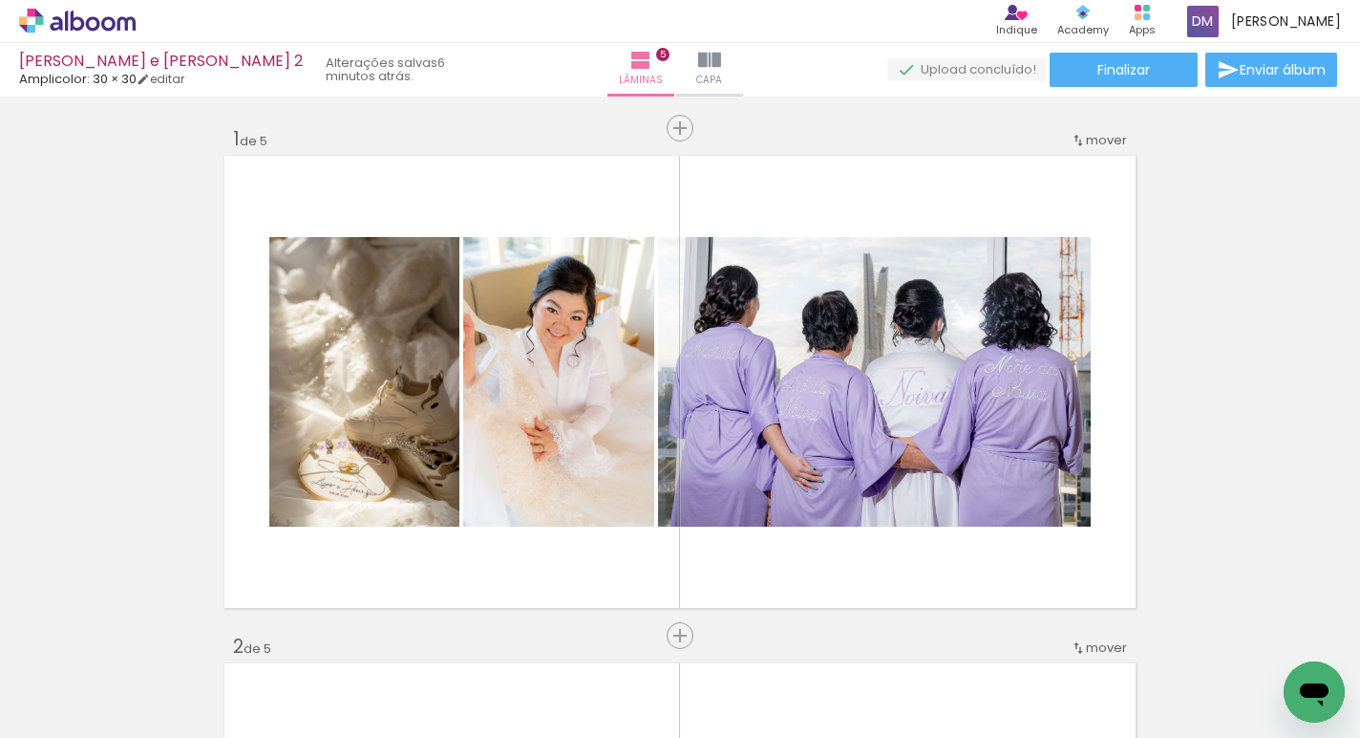
scroll to position [0, 1183]
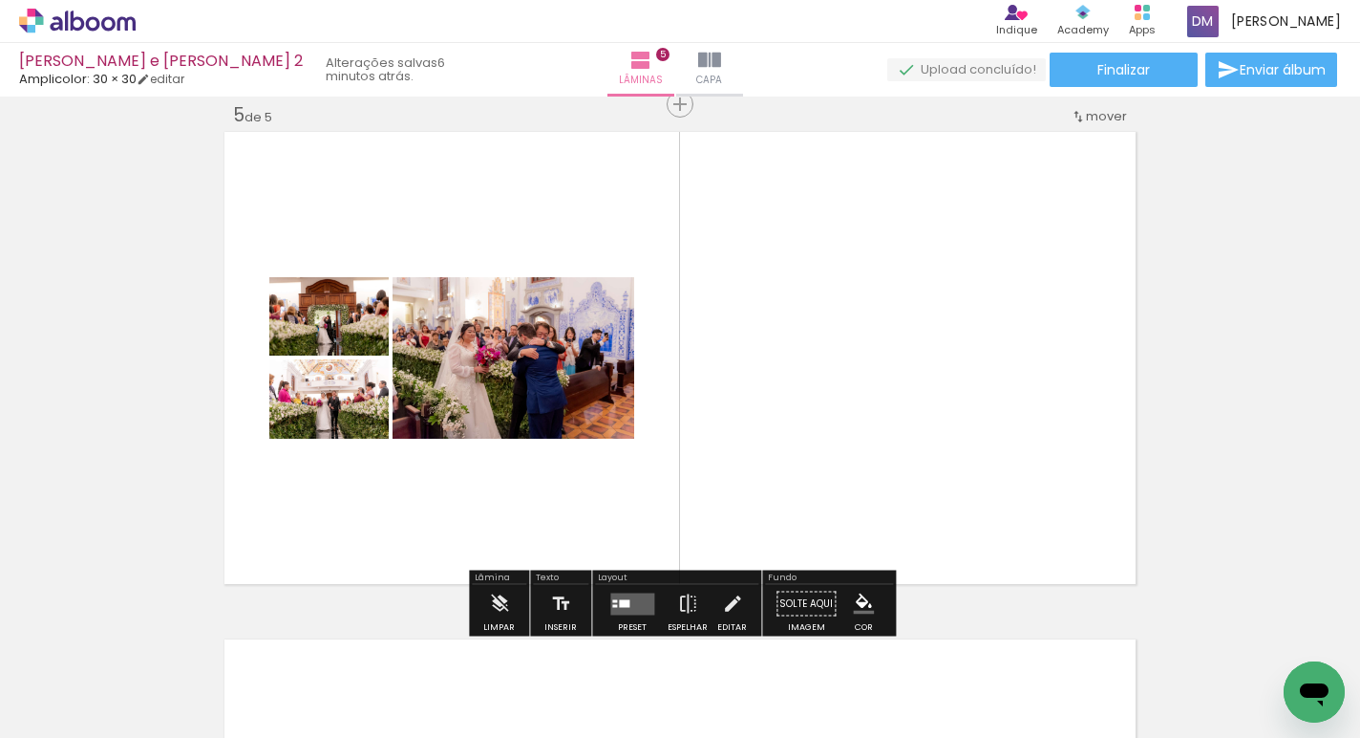
click at [642, 599] on quentale-layouter at bounding box center [632, 603] width 44 height 22
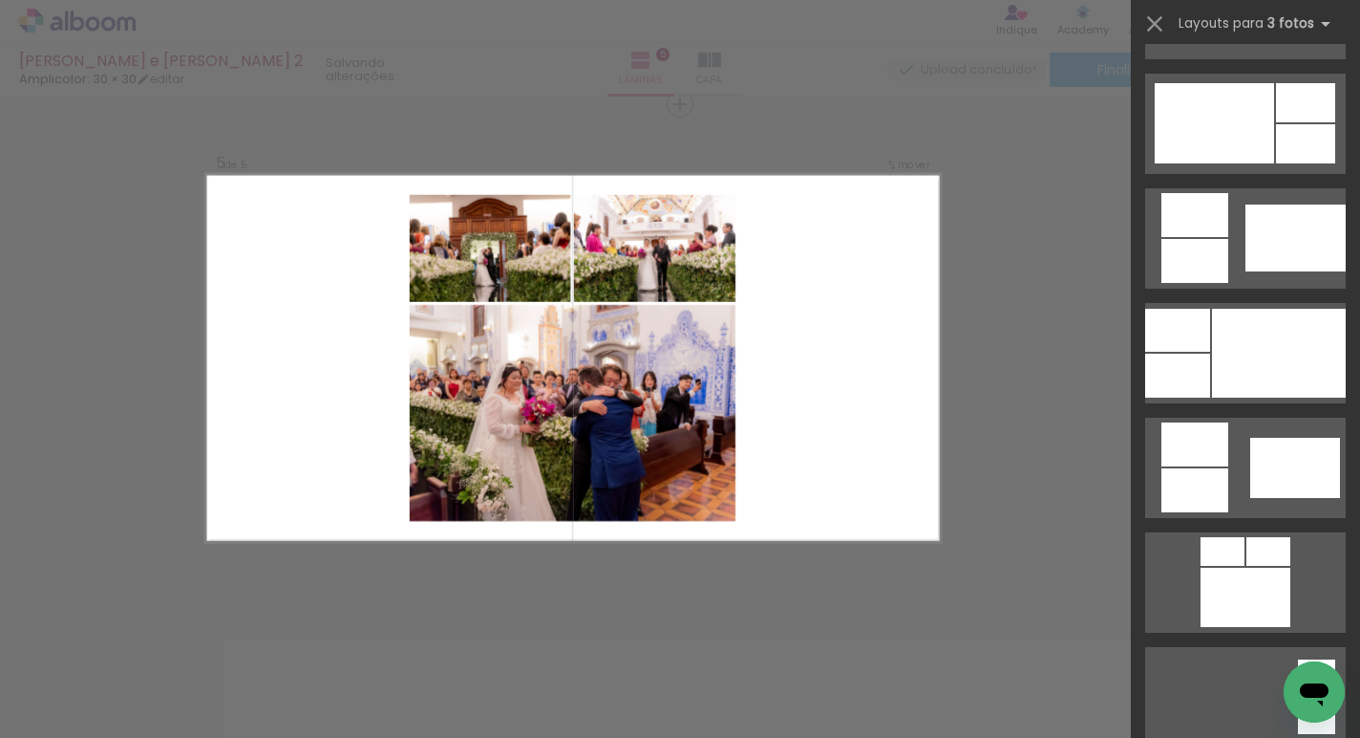
scroll to position [1018, 0]
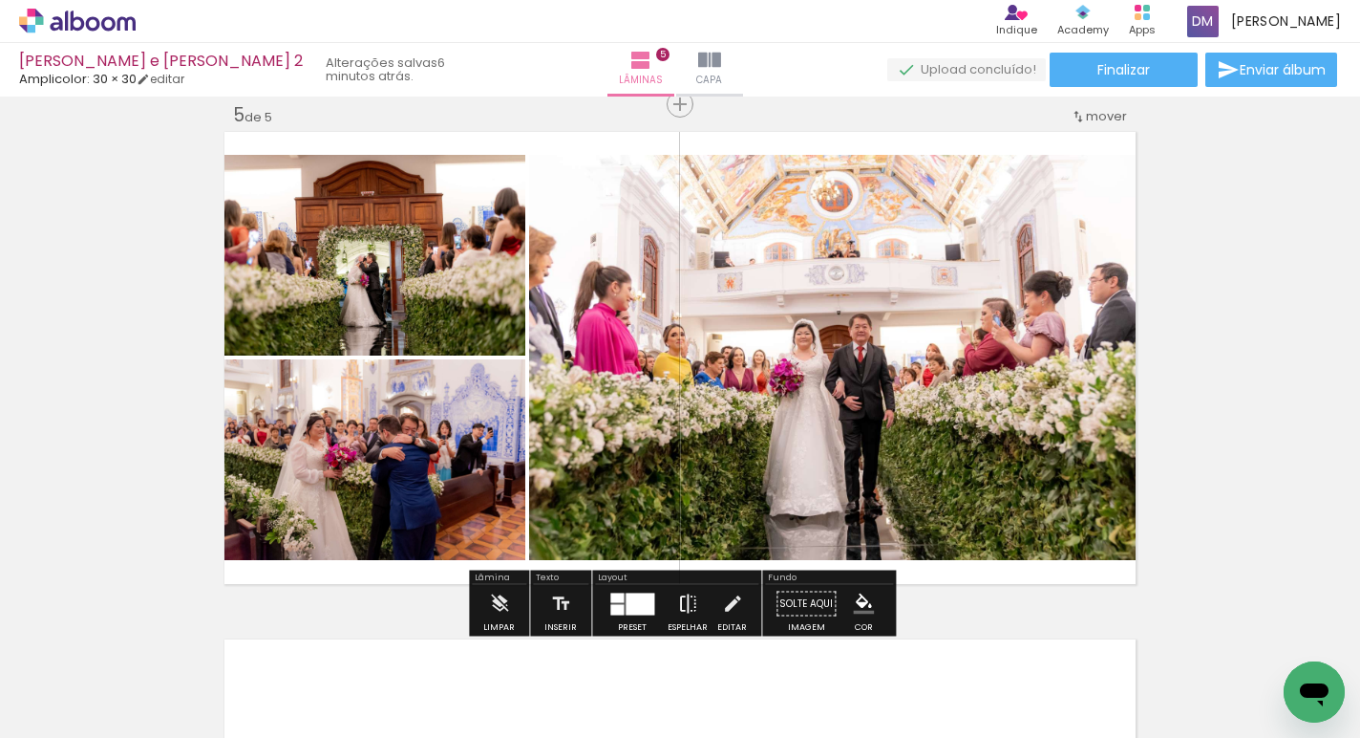
click at [694, 600] on paper-button "Espelhar" at bounding box center [688, 609] width 50 height 49
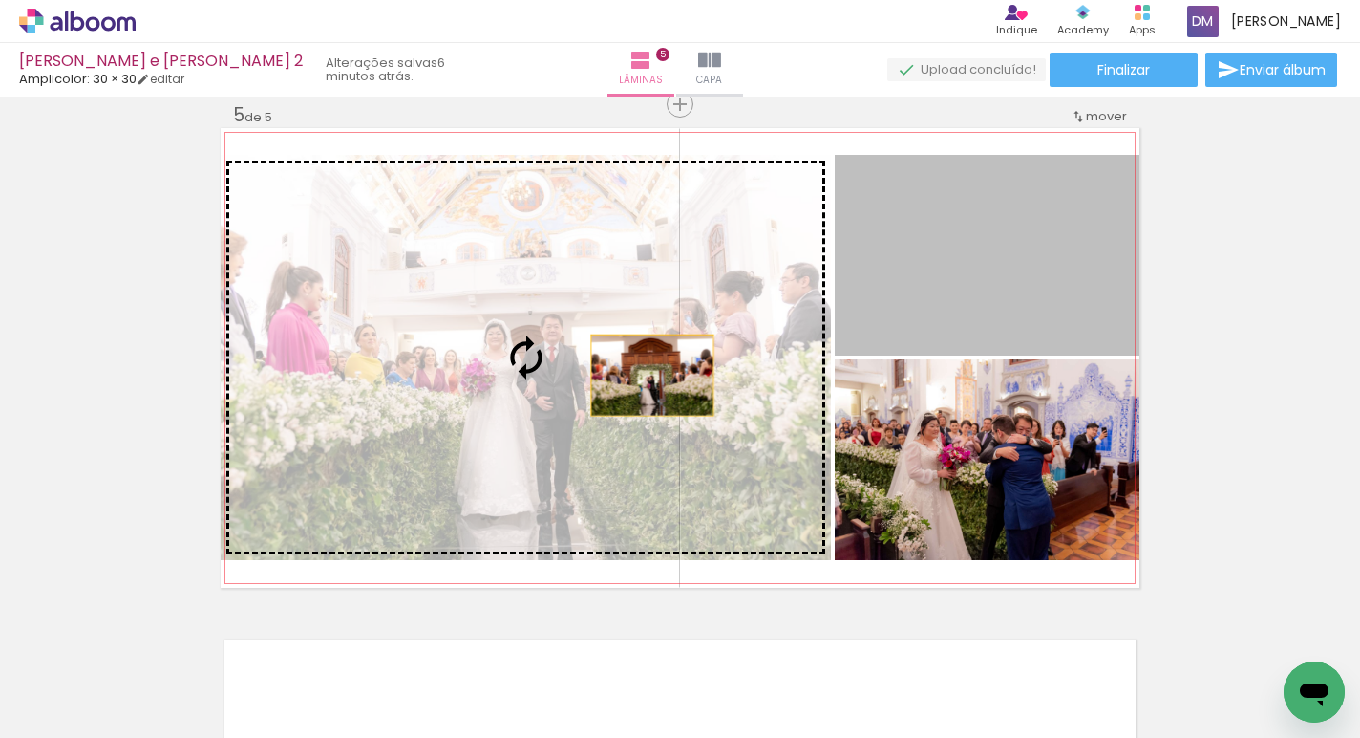
drag, startPoint x: 924, startPoint y: 291, endPoint x: 652, endPoint y: 374, distance: 284.7
click at [0, 0] on slot at bounding box center [0, 0] width 0 height 0
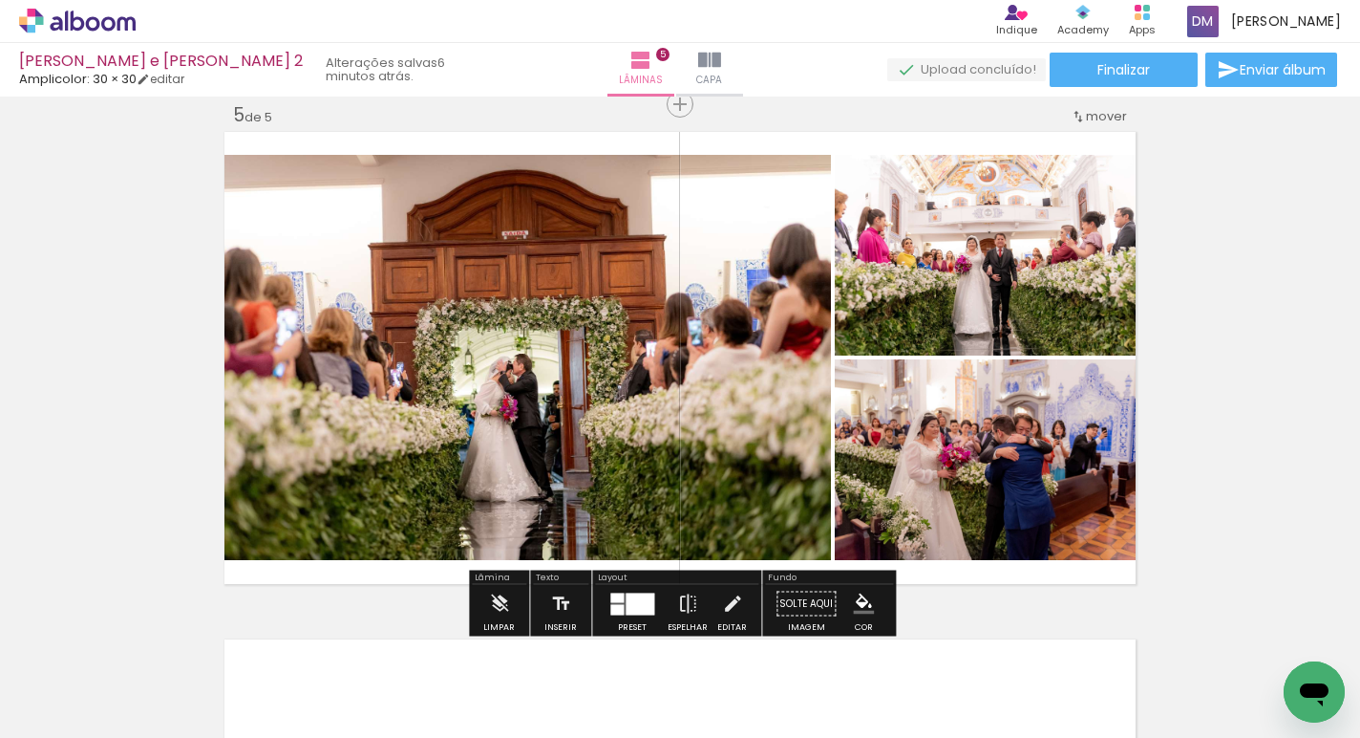
click at [652, 374] on quentale-photo at bounding box center [526, 357] width 610 height 405
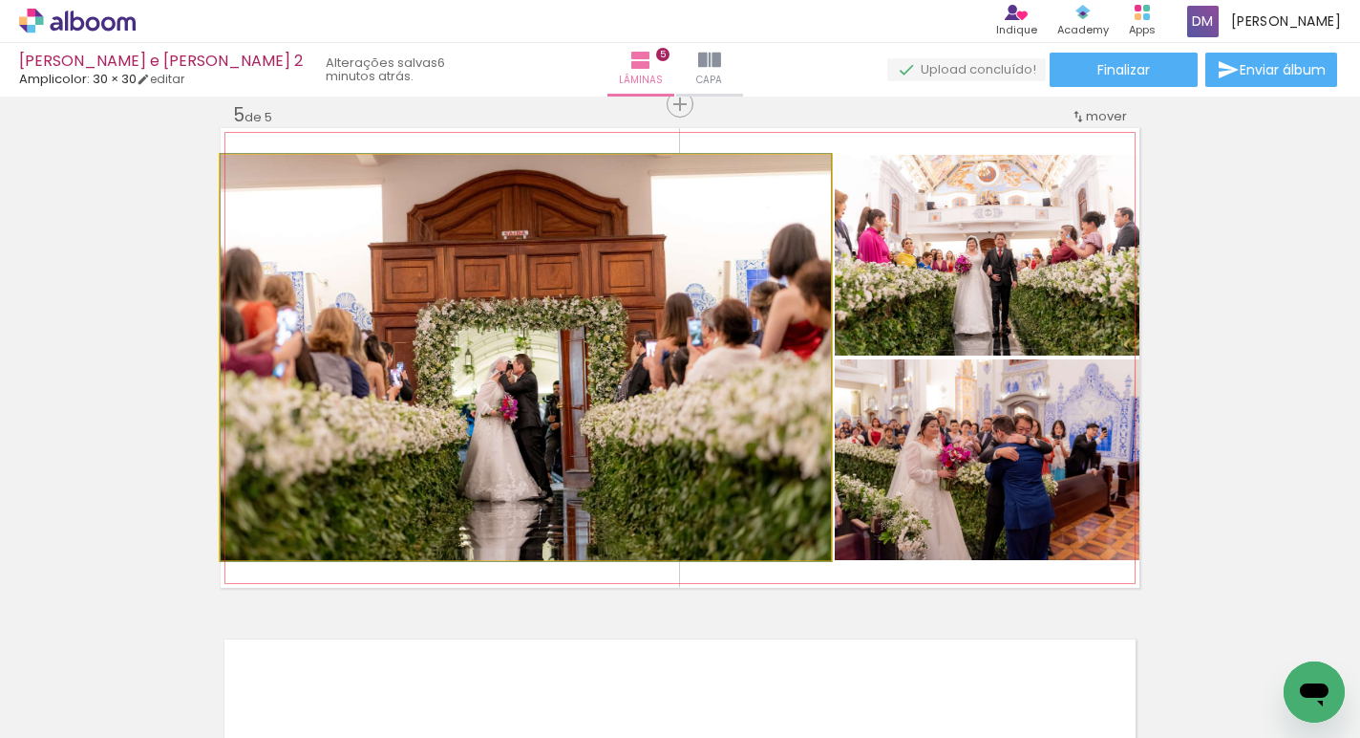
click at [652, 374] on quentale-photo at bounding box center [526, 357] width 610 height 405
click at [269, 171] on div at bounding box center [265, 175] width 31 height 31
drag, startPoint x: 742, startPoint y: 218, endPoint x: 743, endPoint y: 233, distance: 15.3
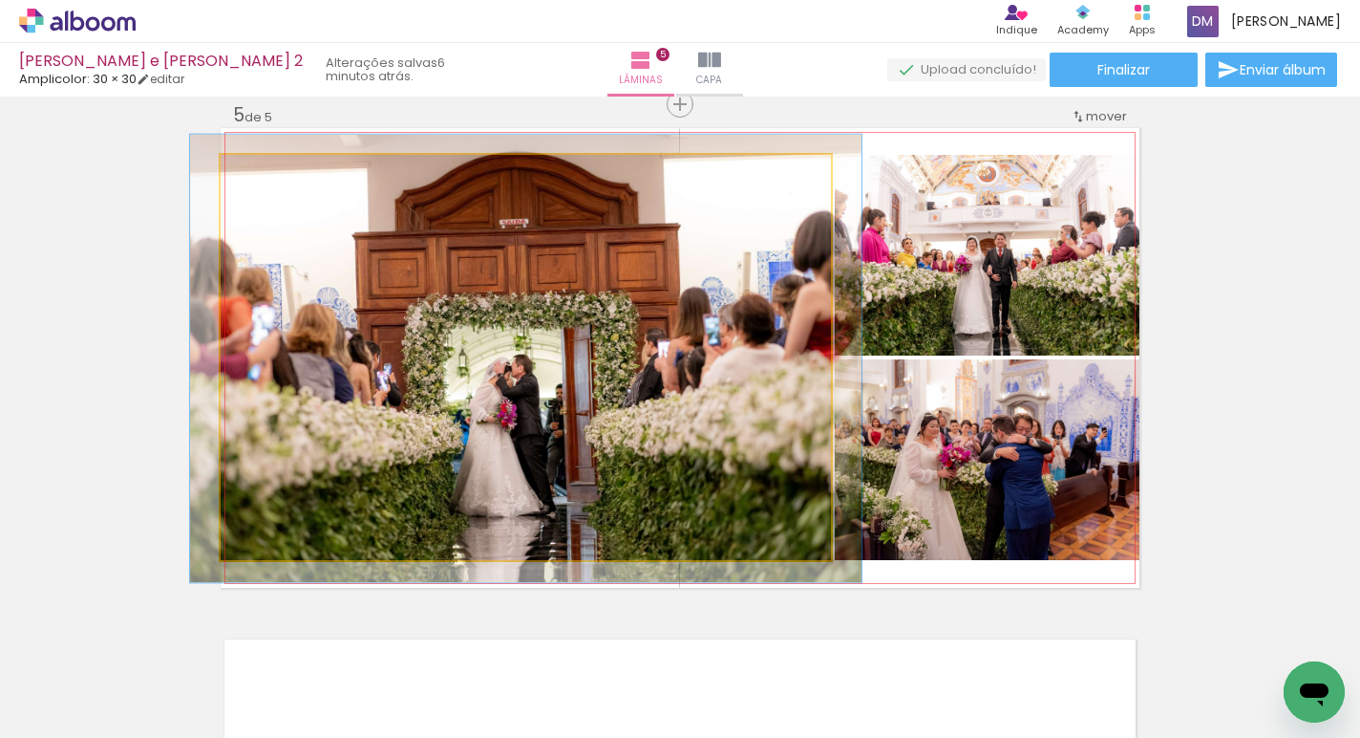
click at [273, 175] on div at bounding box center [272, 174] width 17 height 17
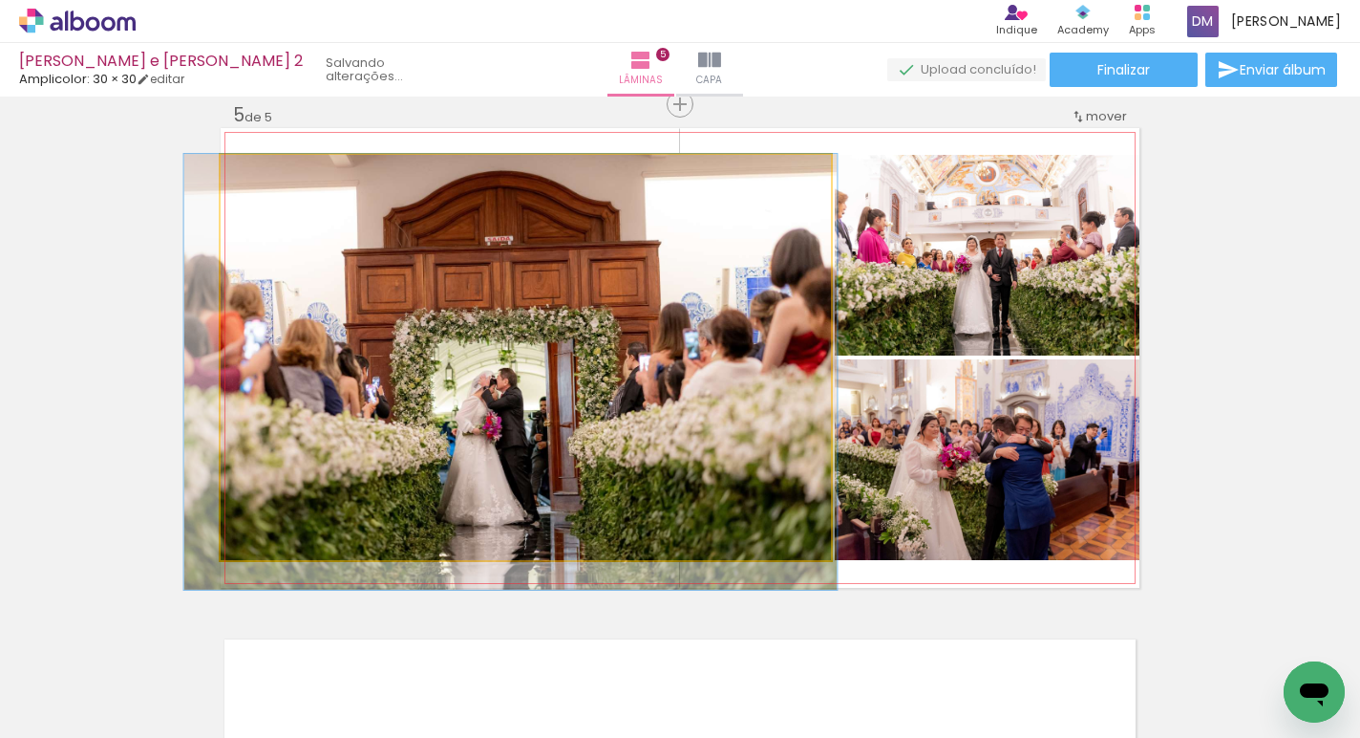
drag, startPoint x: 802, startPoint y: 256, endPoint x: 787, endPoint y: 283, distance: 30.8
click at [787, 284] on div at bounding box center [510, 372] width 653 height 436
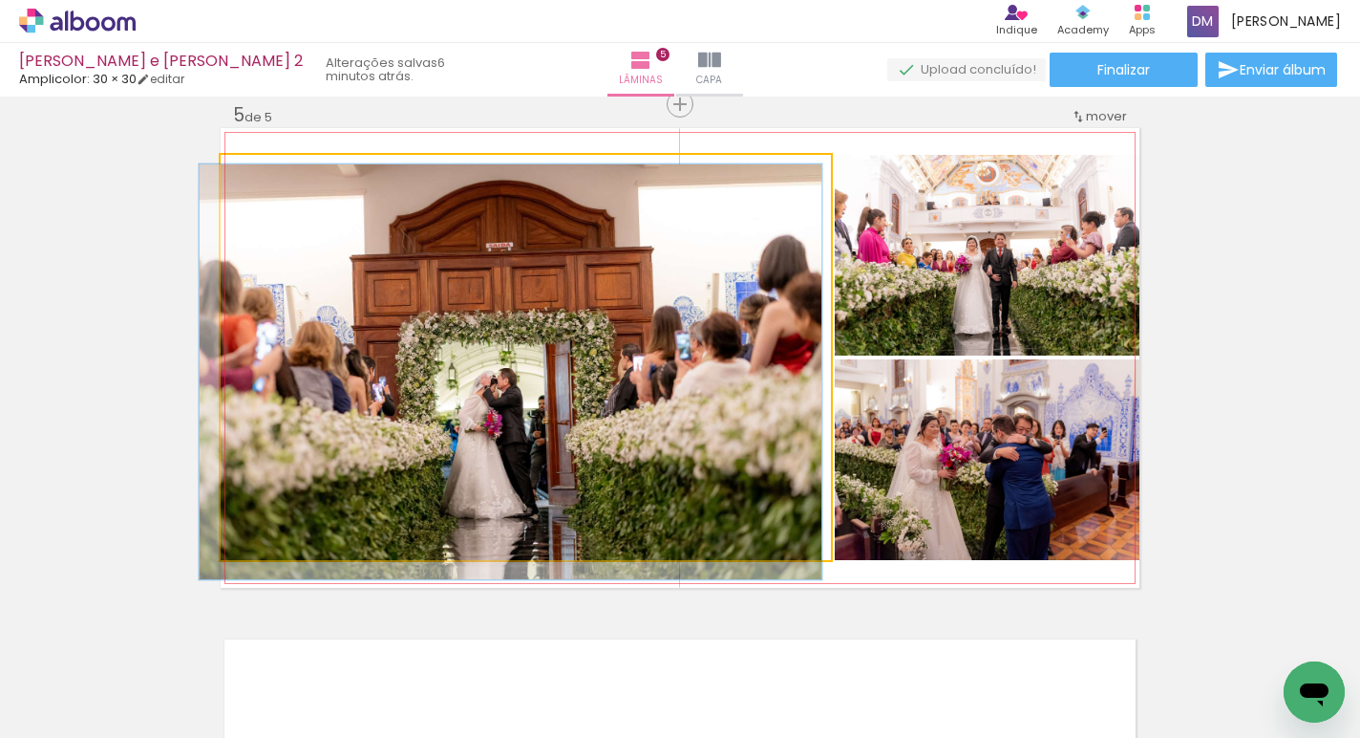
click at [262, 169] on div at bounding box center [267, 174] width 17 height 17
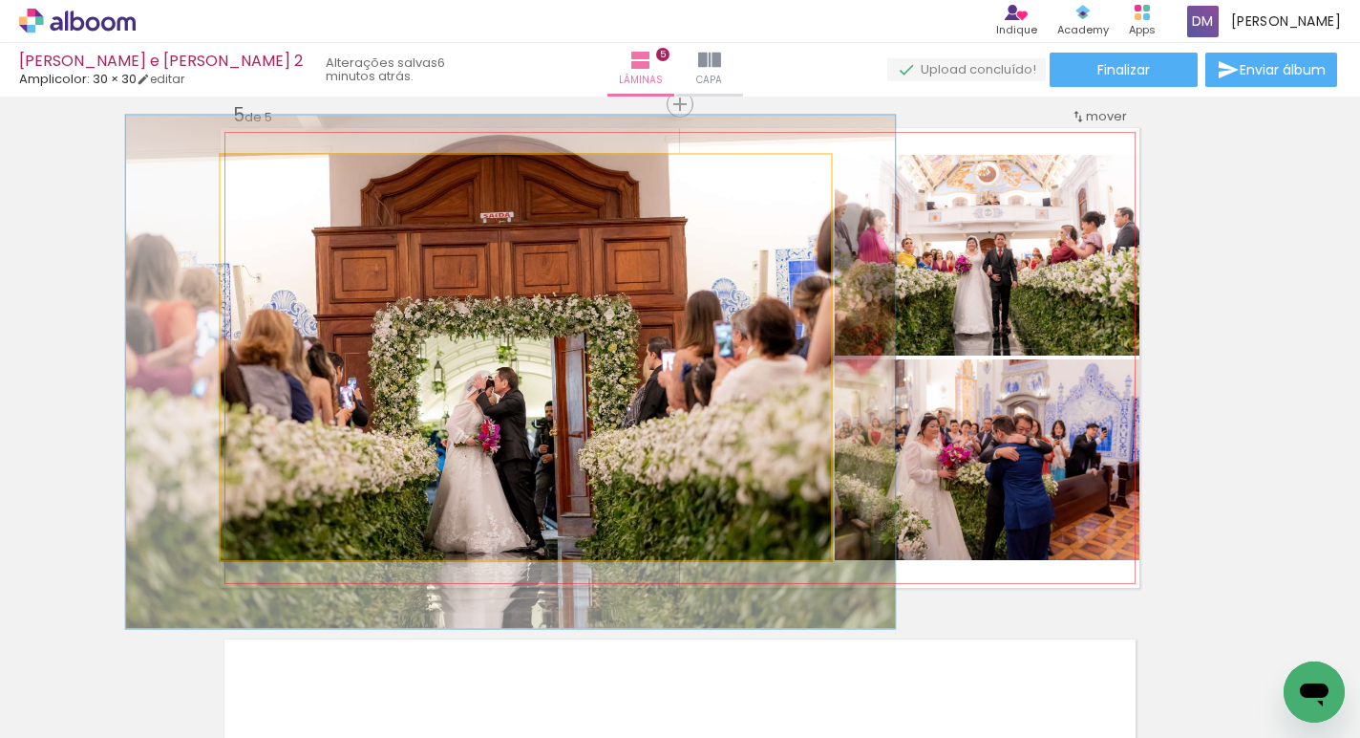
drag, startPoint x: 262, startPoint y: 169, endPoint x: 276, endPoint y: 173, distance: 14.8
type paper-slider "125"
click at [278, 173] on div at bounding box center [282, 174] width 17 height 17
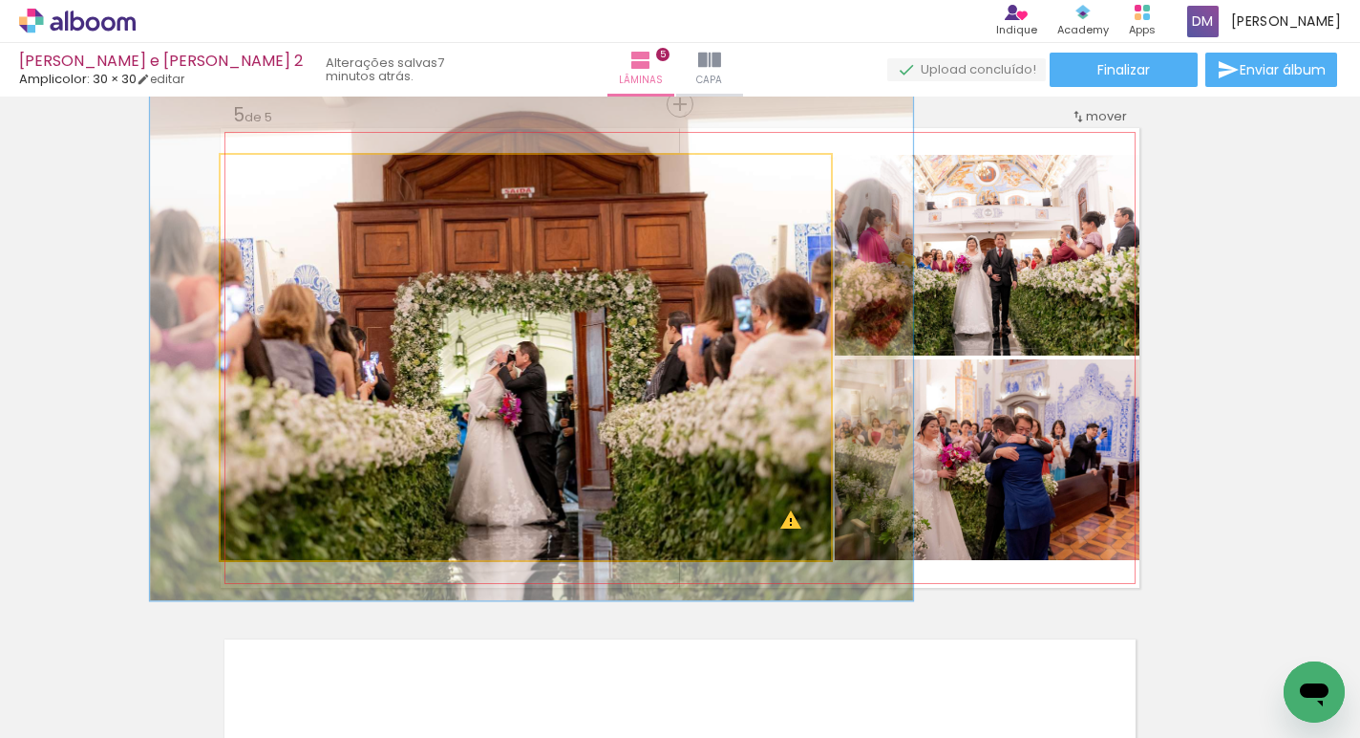
drag, startPoint x: 646, startPoint y: 312, endPoint x: 665, endPoint y: 282, distance: 36.1
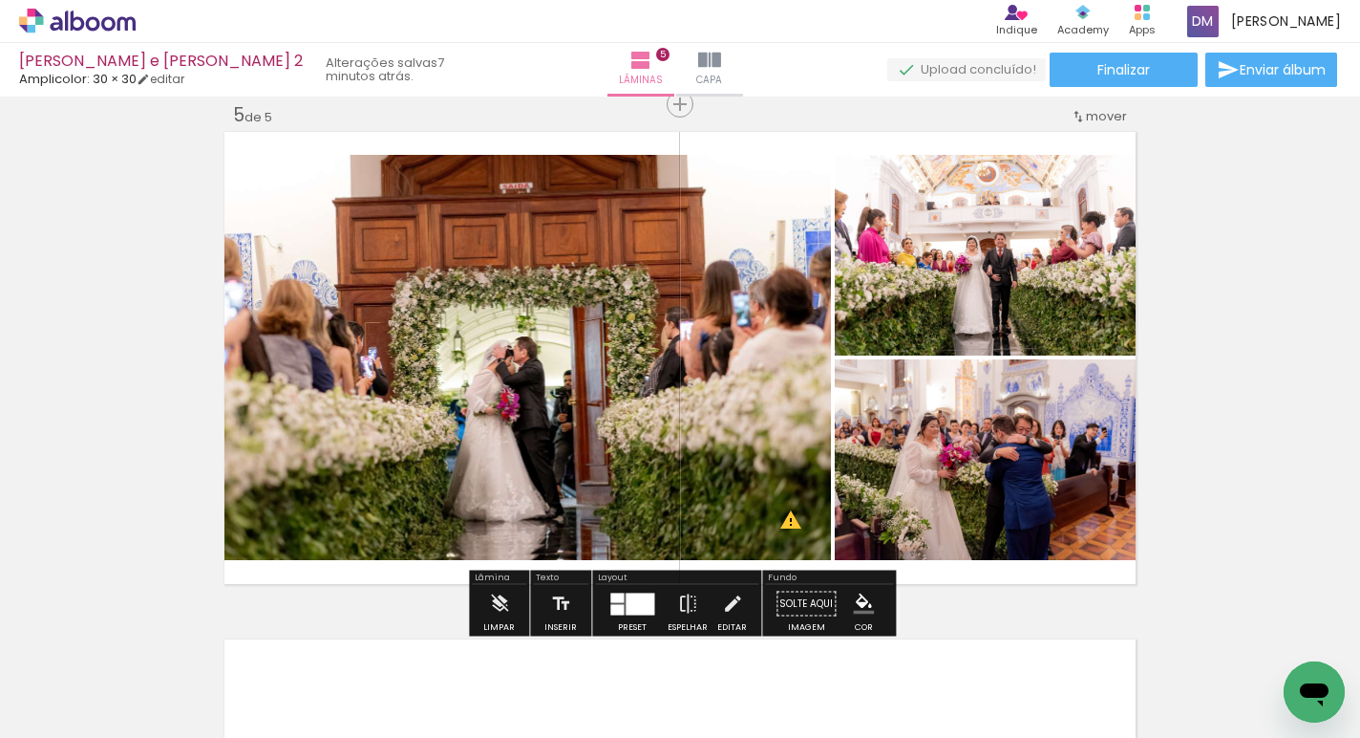
click at [642, 613] on div at bounding box center [633, 604] width 52 height 38
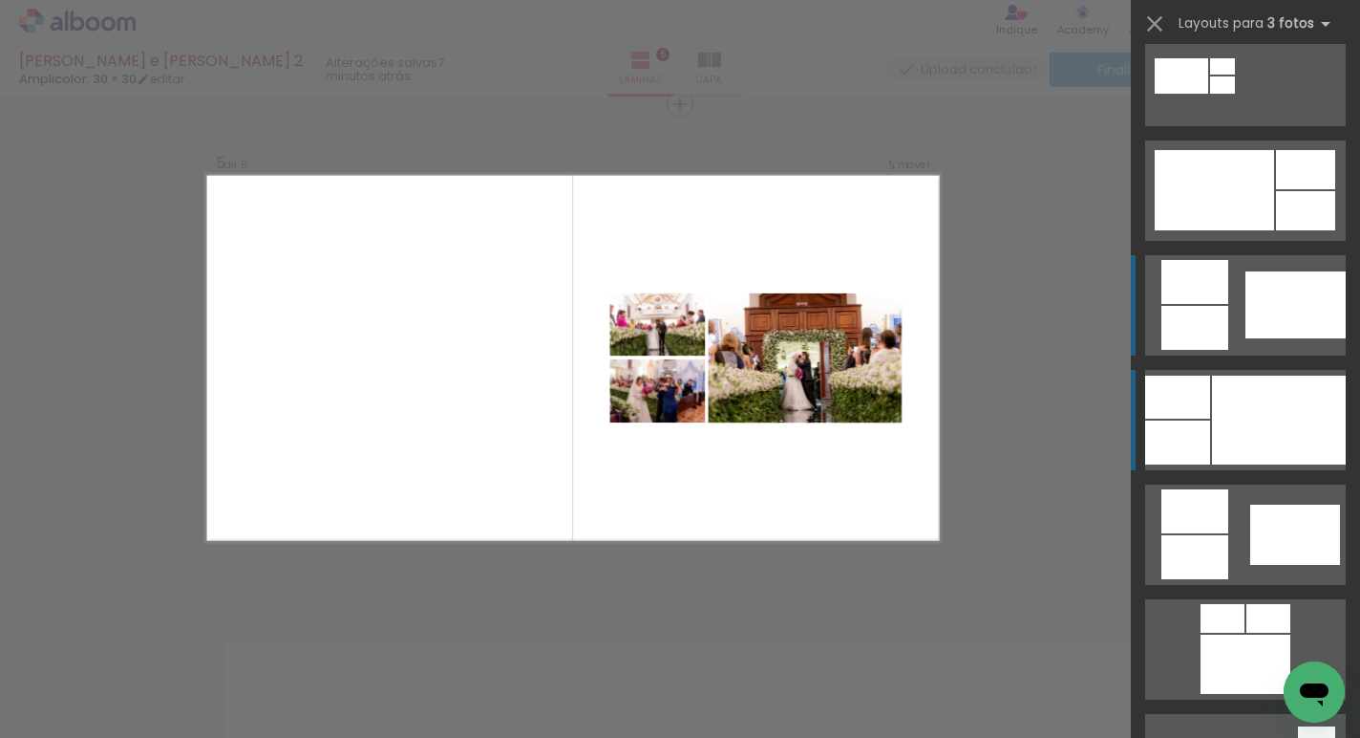
scroll to position [950, 0]
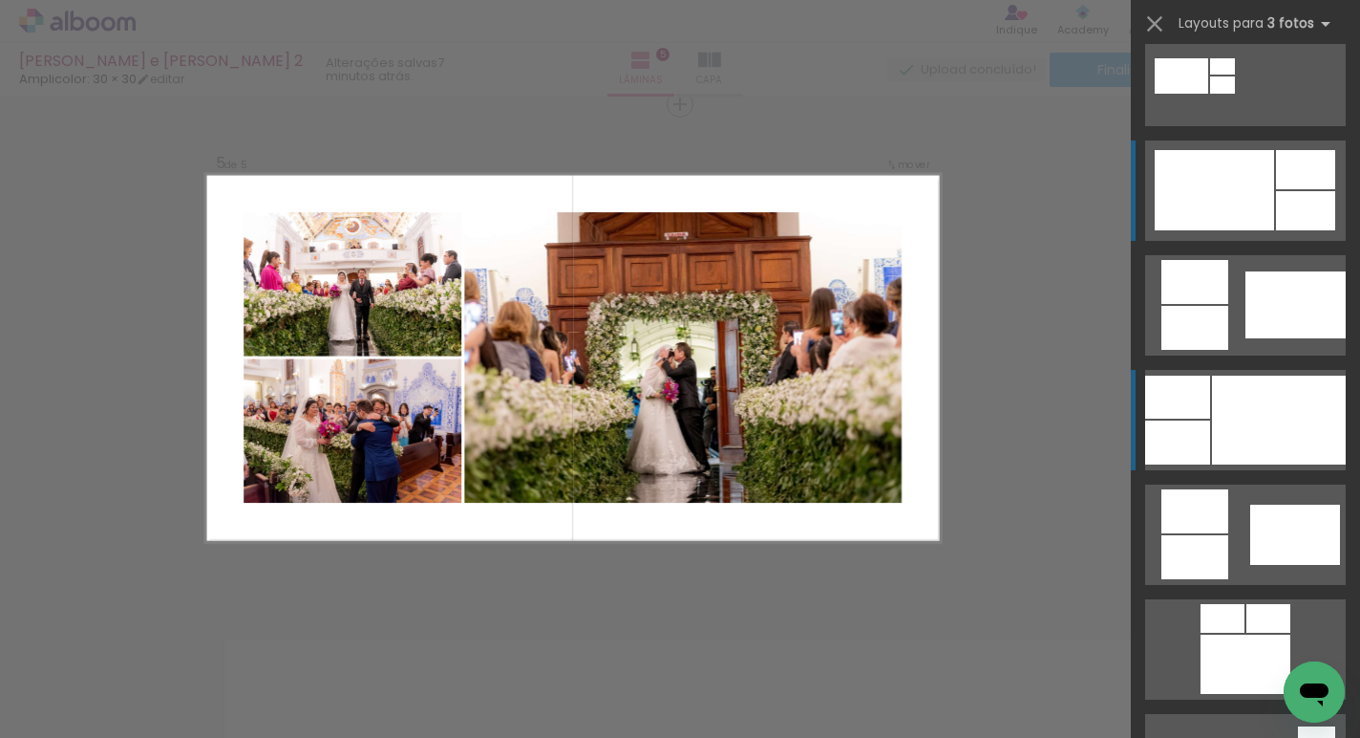
click at [1229, 174] on div at bounding box center [1214, 190] width 119 height 80
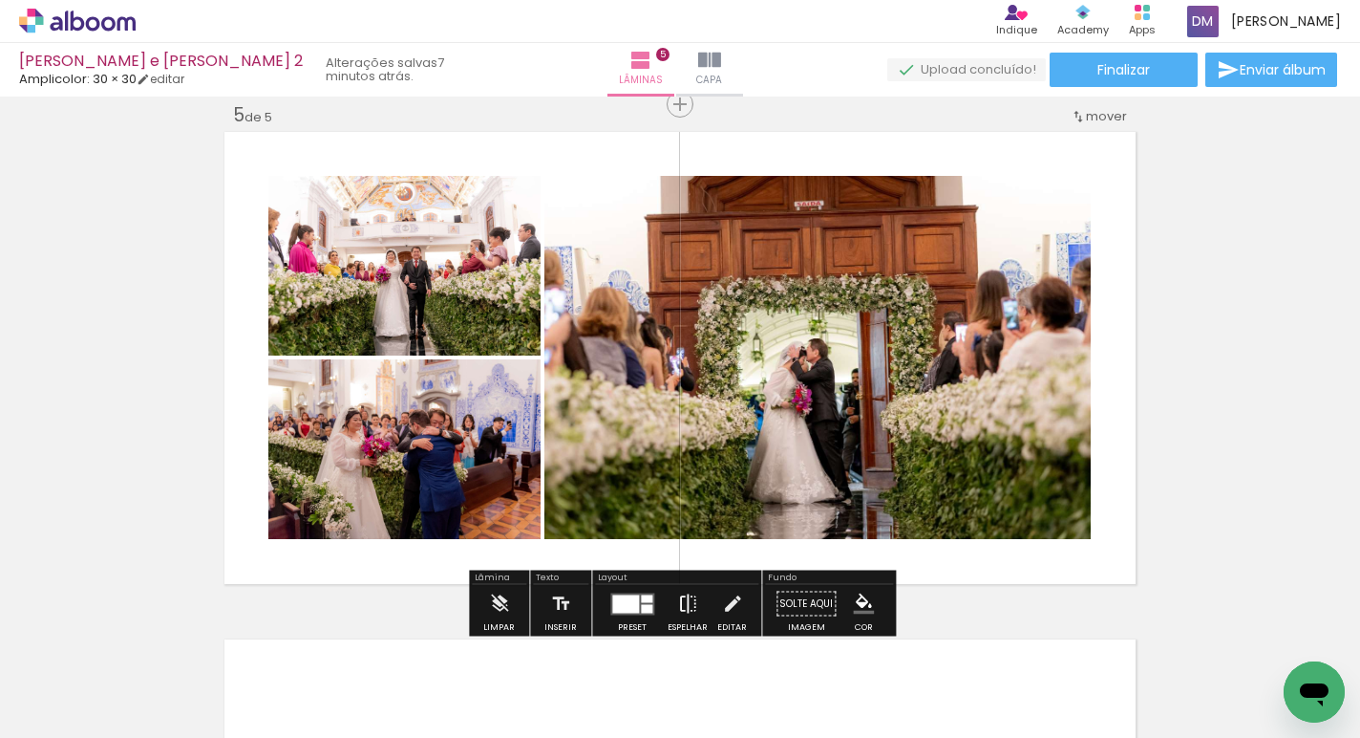
click at [687, 607] on iron-icon at bounding box center [687, 604] width 21 height 38
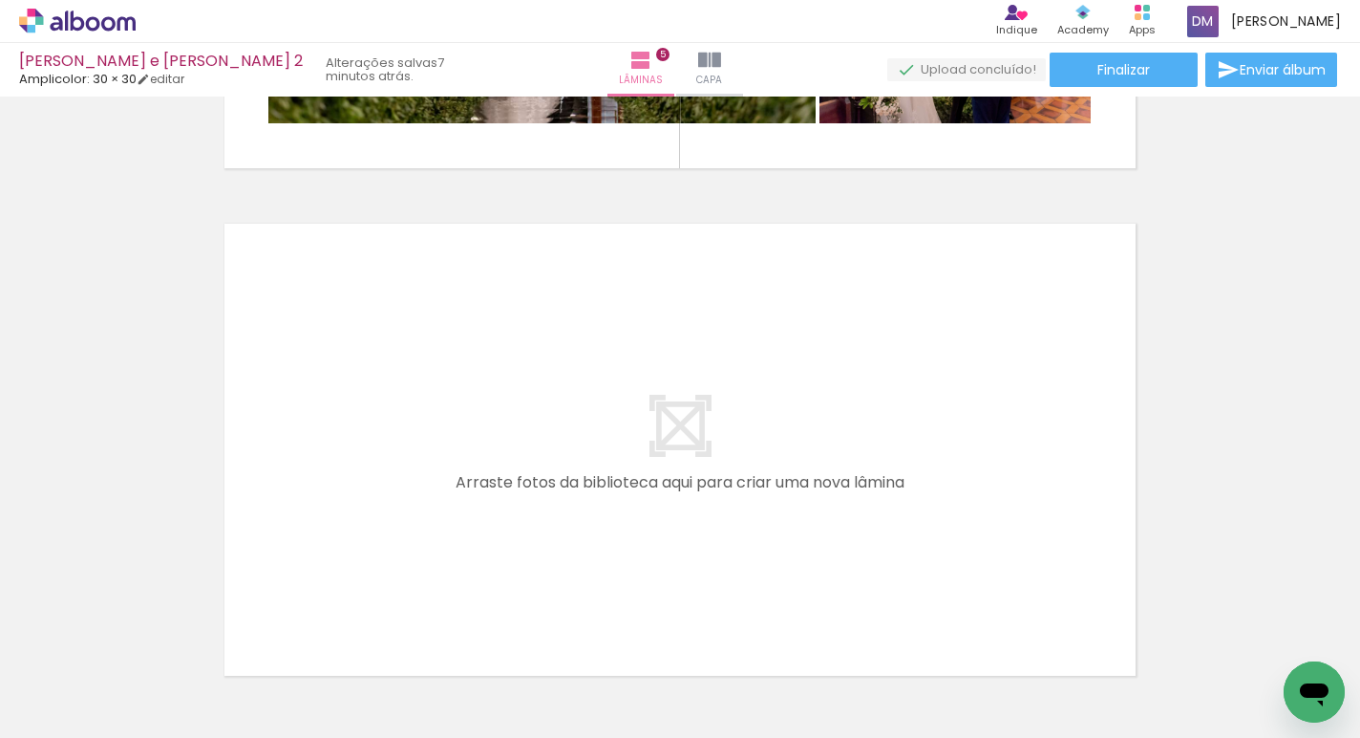
scroll to position [2506, 0]
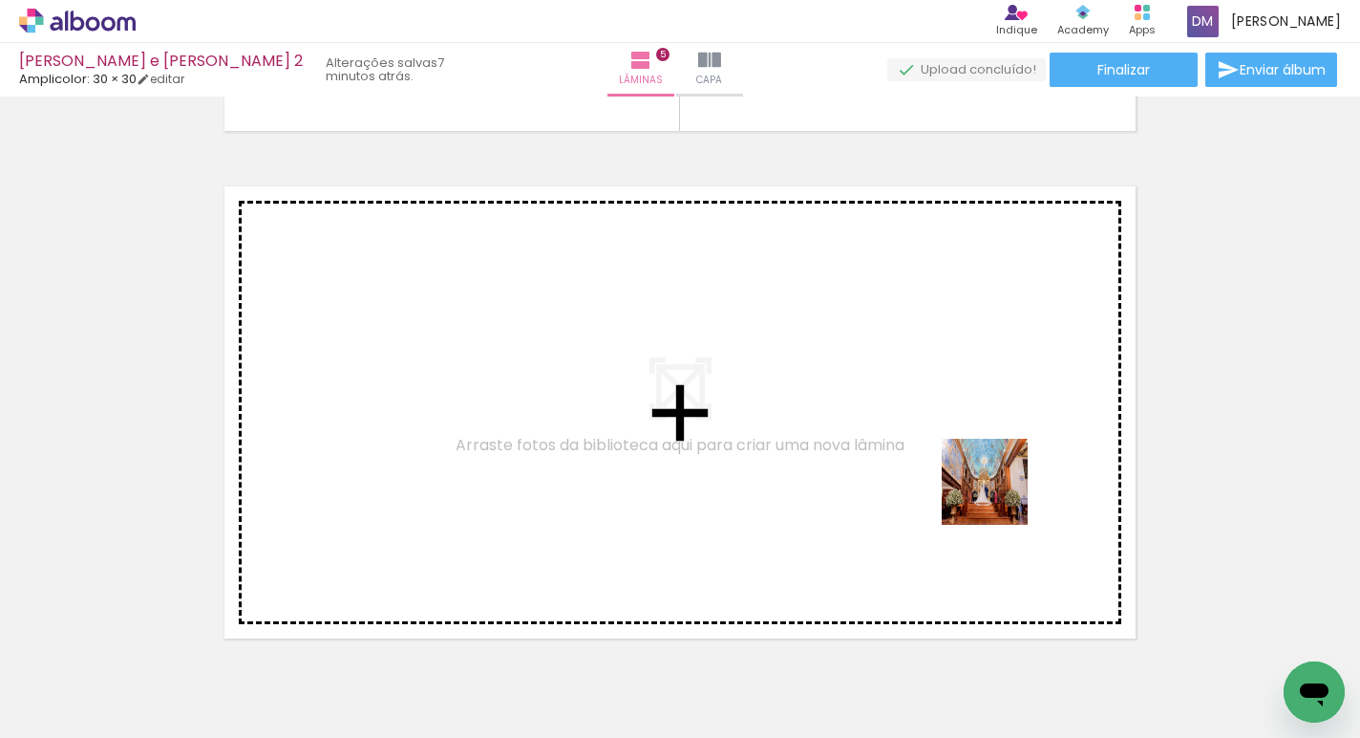
click at [997, 494] on quentale-workspace at bounding box center [680, 369] width 1360 height 738
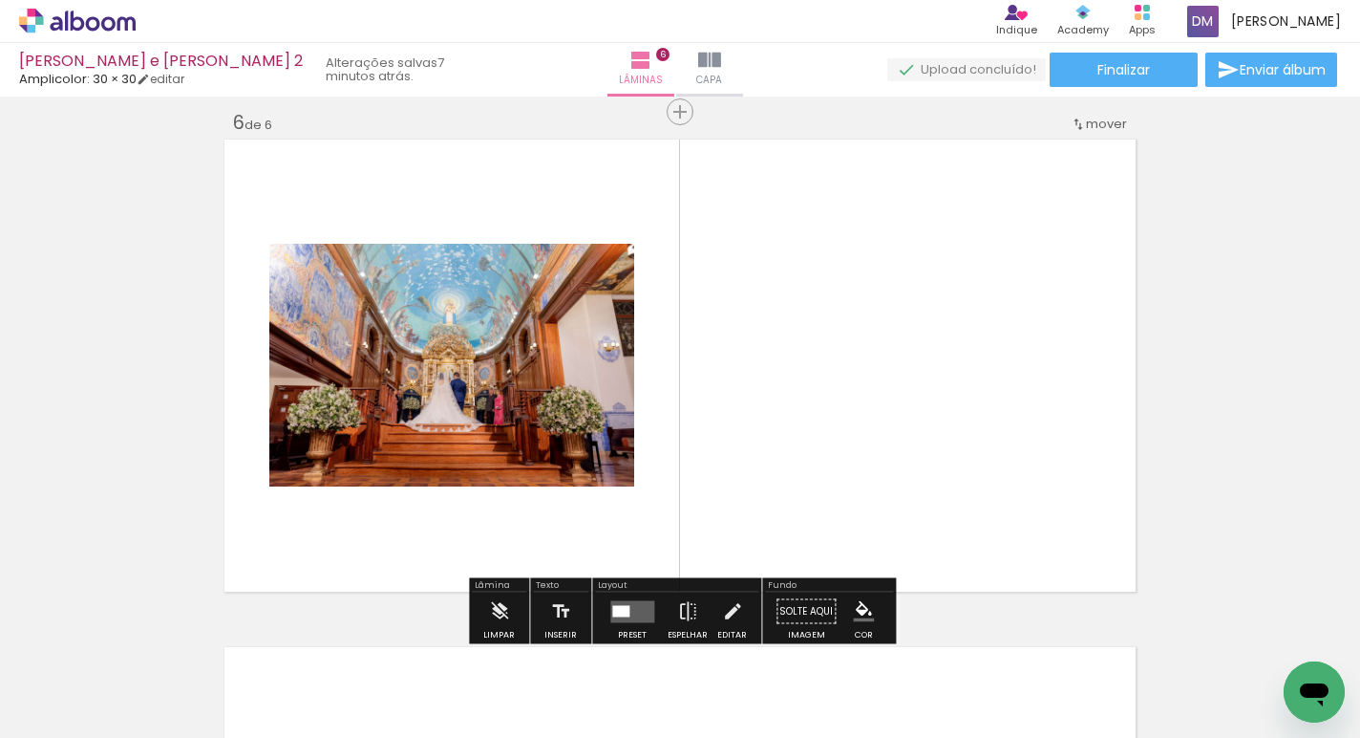
scroll to position [2560, 0]
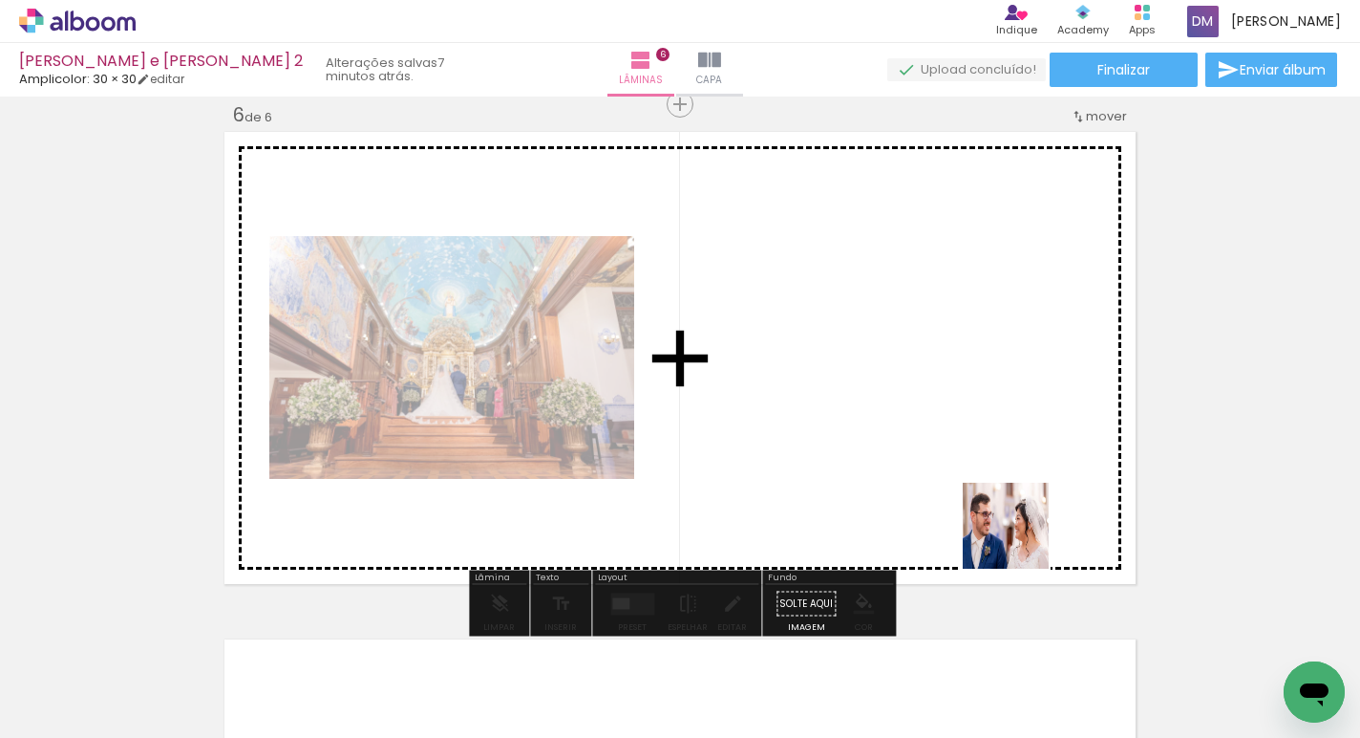
click at [1003, 485] on quentale-workspace at bounding box center [680, 369] width 1360 height 738
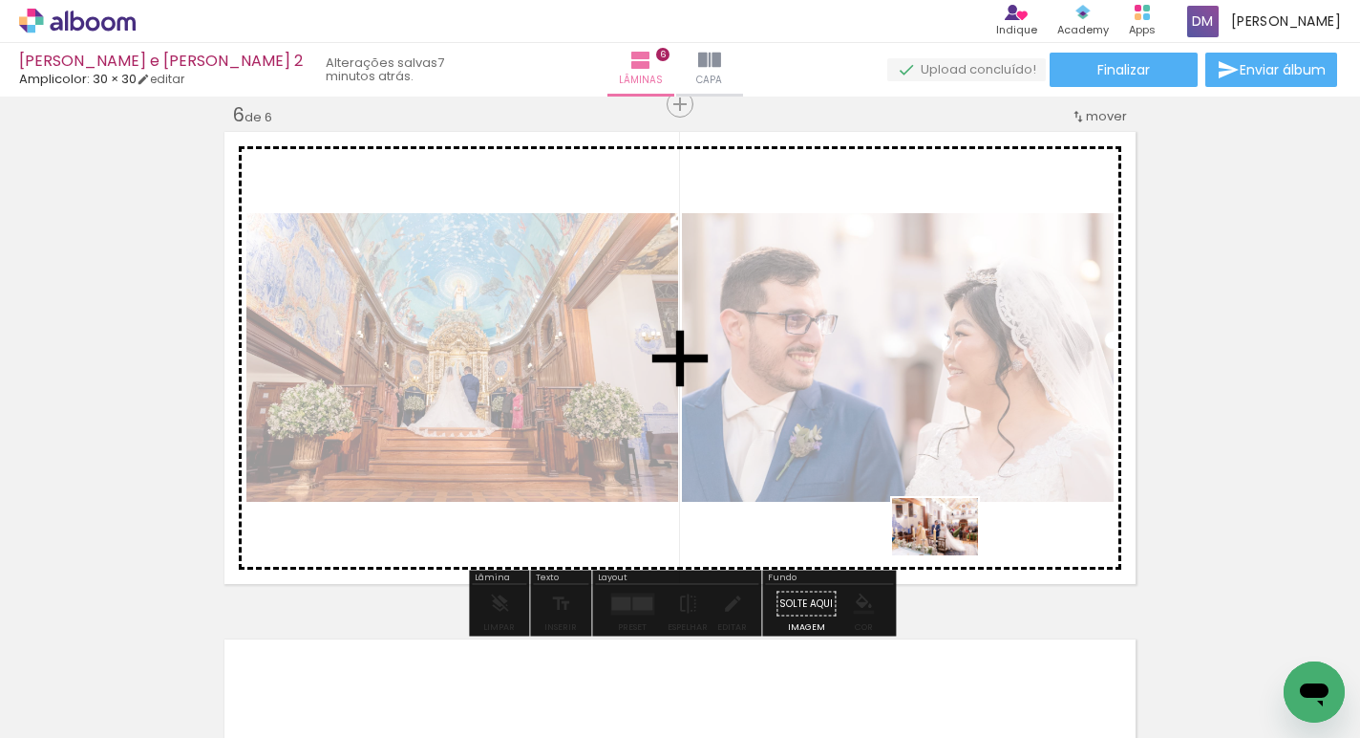
drag, startPoint x: 936, startPoint y: 662, endPoint x: 948, endPoint y: 555, distance: 107.6
click at [948, 555] on quentale-workspace at bounding box center [680, 369] width 1360 height 738
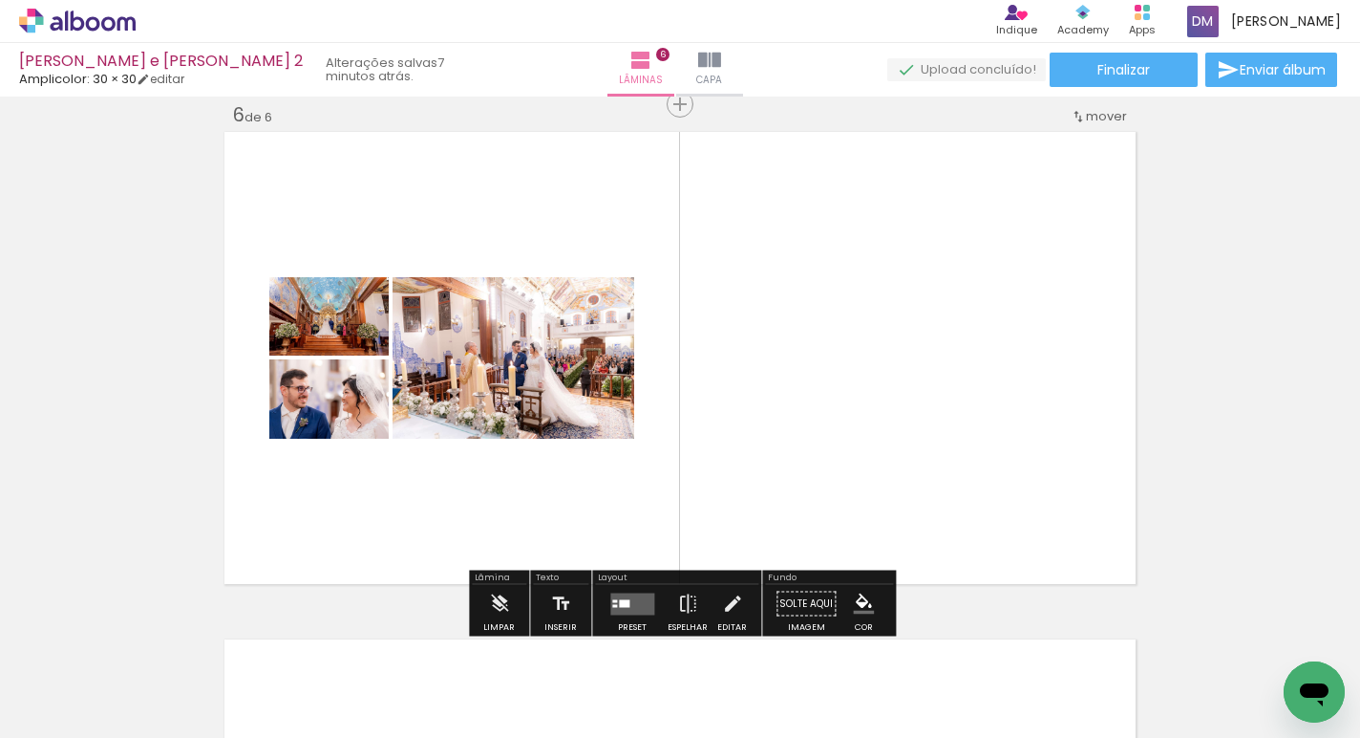
click at [635, 597] on quentale-layouter at bounding box center [632, 603] width 44 height 22
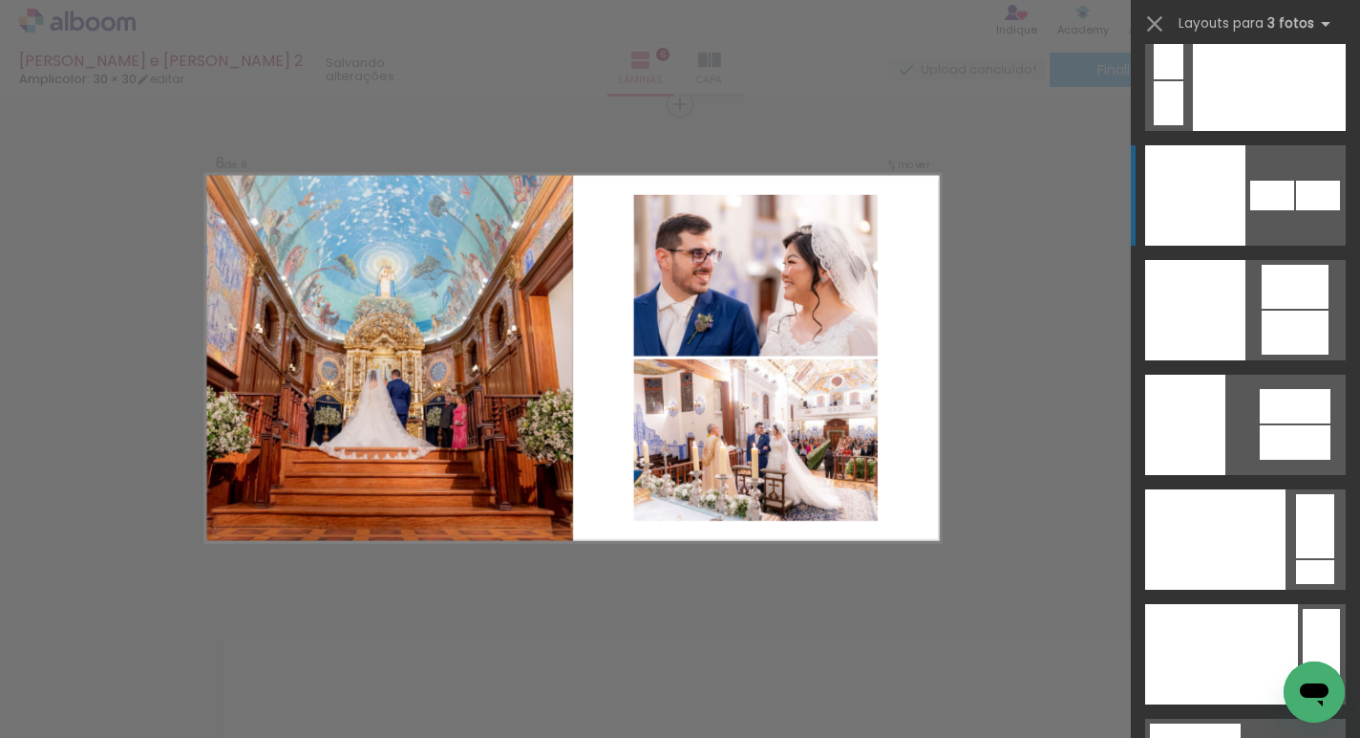
scroll to position [24298, 0]
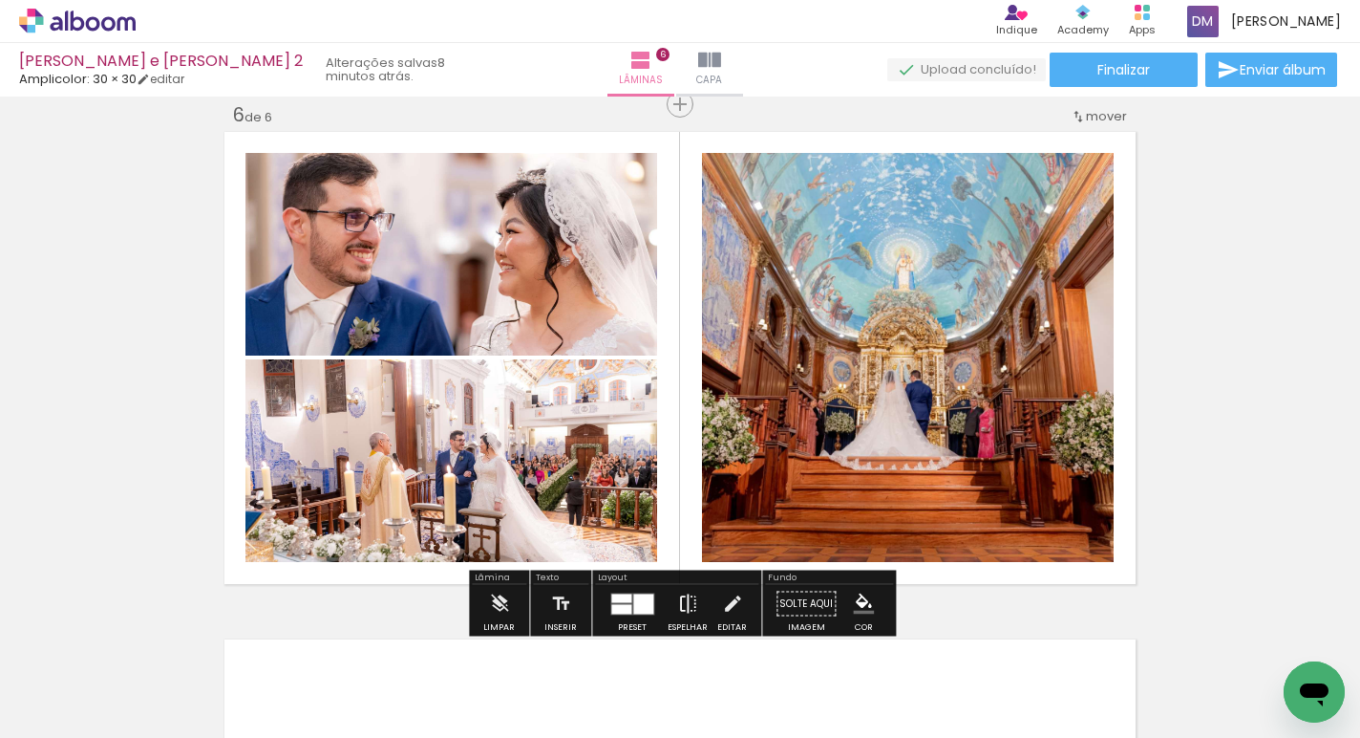
click at [690, 607] on iron-icon at bounding box center [687, 604] width 21 height 38
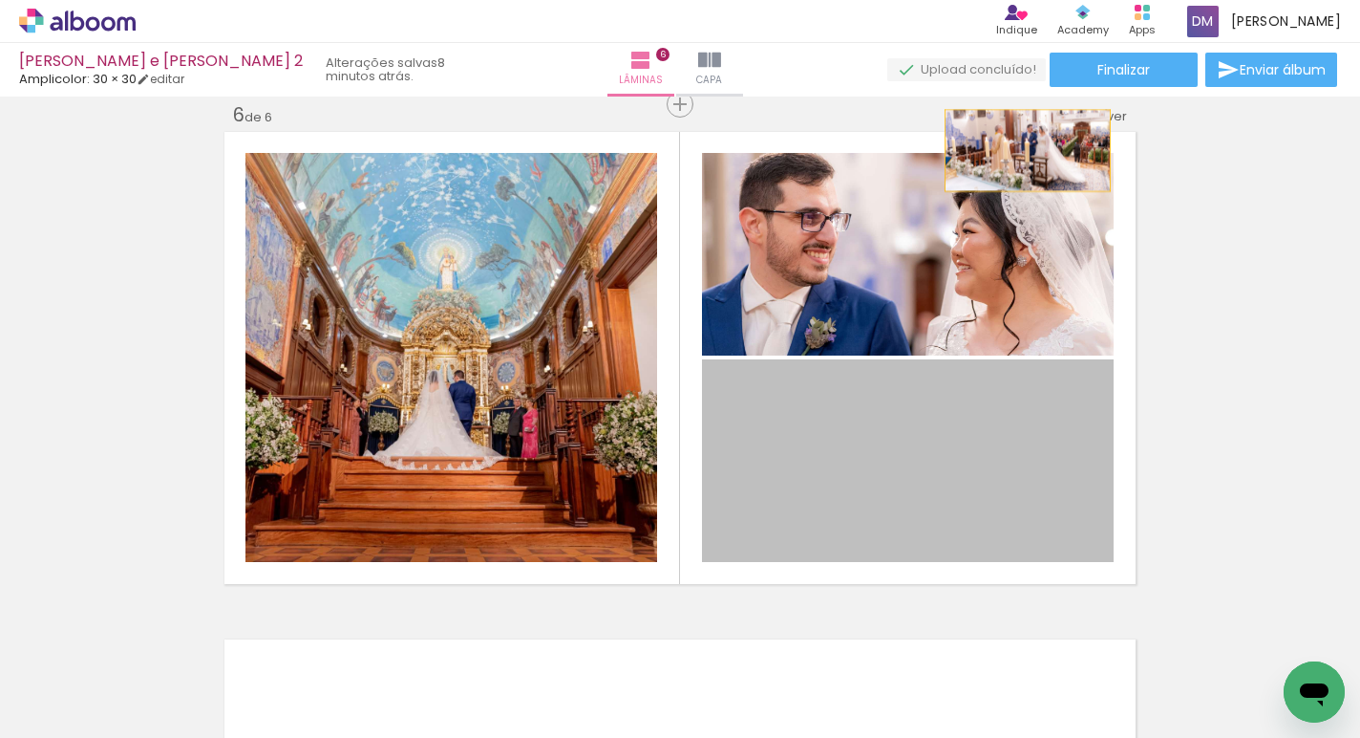
drag, startPoint x: 1006, startPoint y: 423, endPoint x: 1028, endPoint y: 150, distance: 274.1
click at [1028, 150] on quentale-layouter at bounding box center [680, 358] width 919 height 460
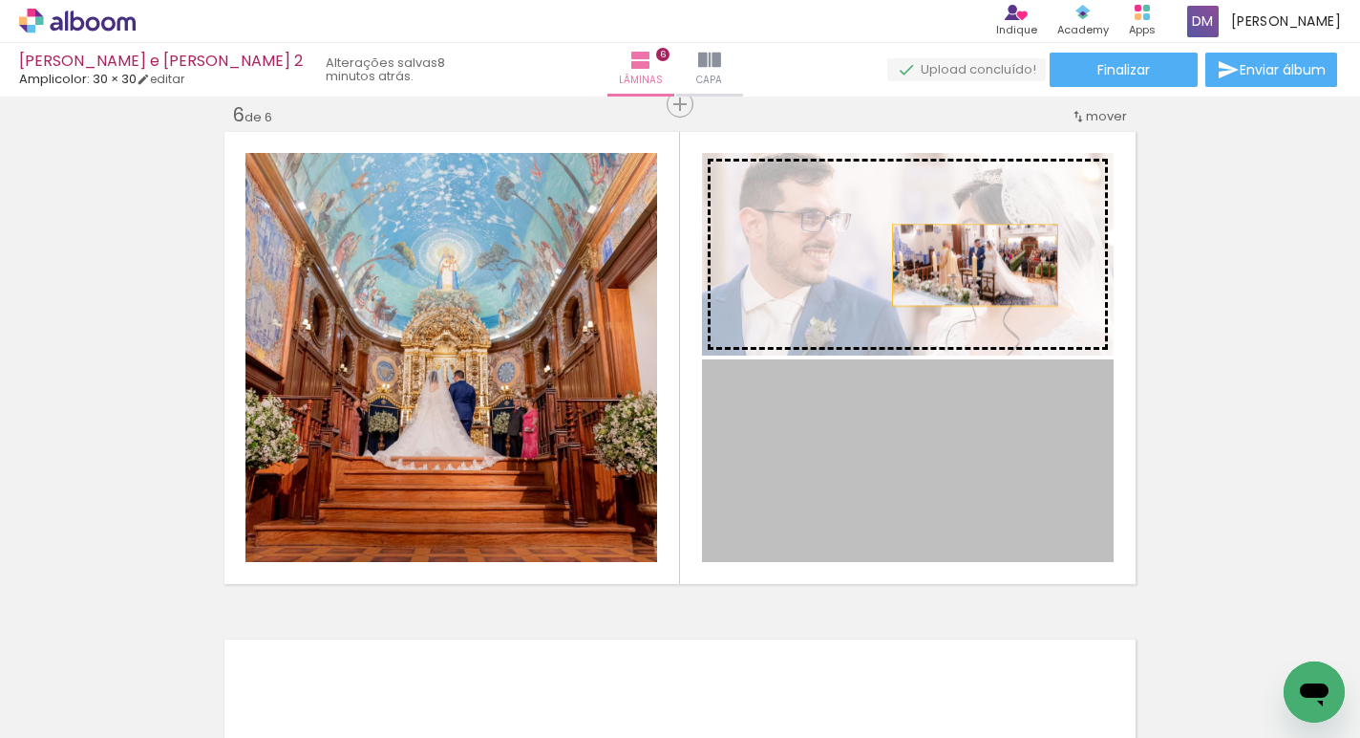
drag, startPoint x: 972, startPoint y: 407, endPoint x: 973, endPoint y: 262, distance: 145.2
click at [0, 0] on slot at bounding box center [0, 0] width 0 height 0
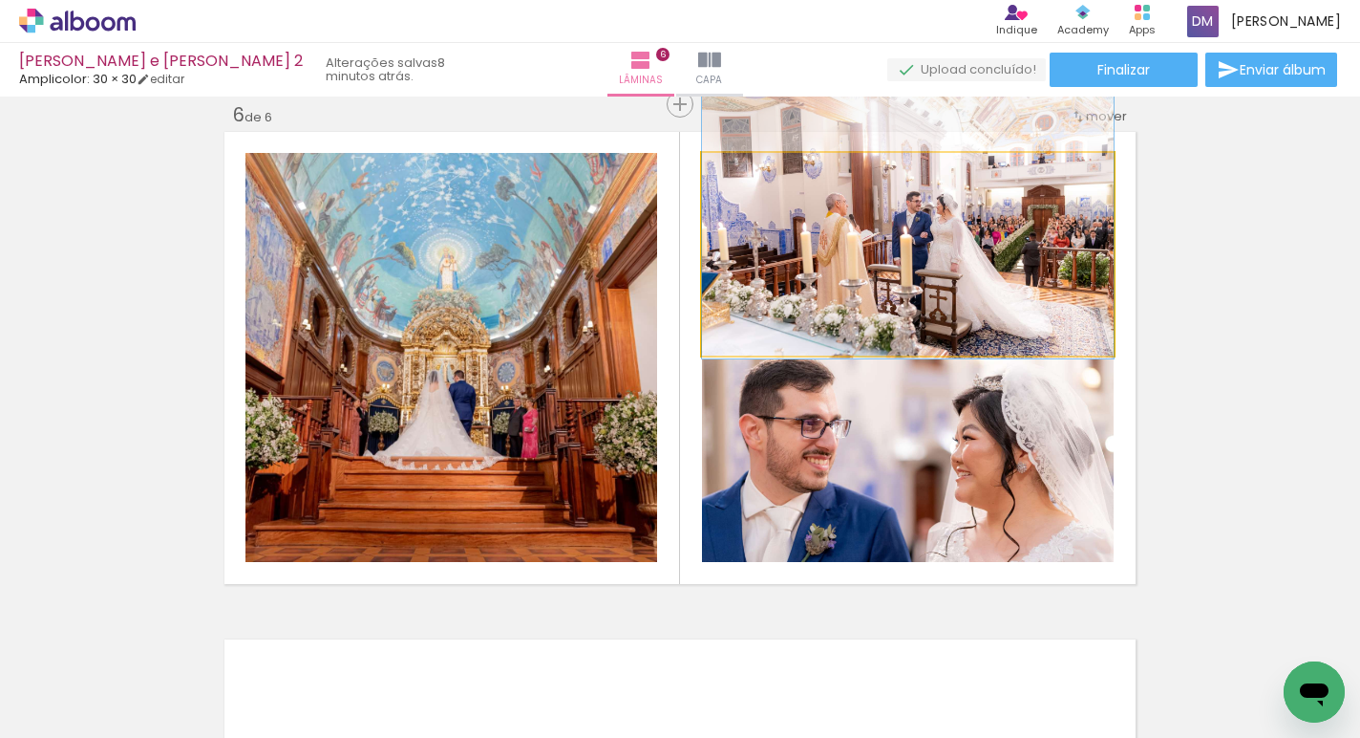
drag, startPoint x: 973, startPoint y: 263, endPoint x: 972, endPoint y: 229, distance: 33.5
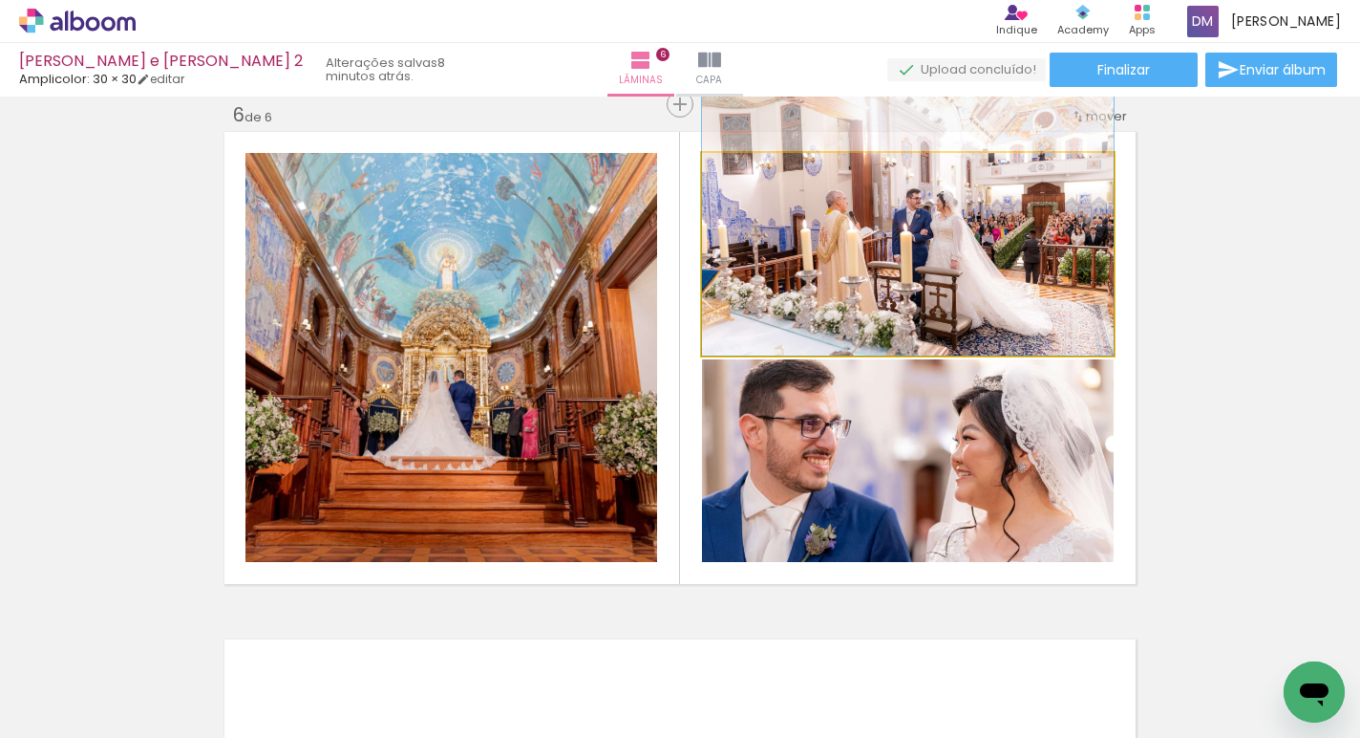
drag, startPoint x: 972, startPoint y: 229, endPoint x: 971, endPoint y: 217, distance: 12.5
click at [971, 218] on div at bounding box center [908, 218] width 412 height 274
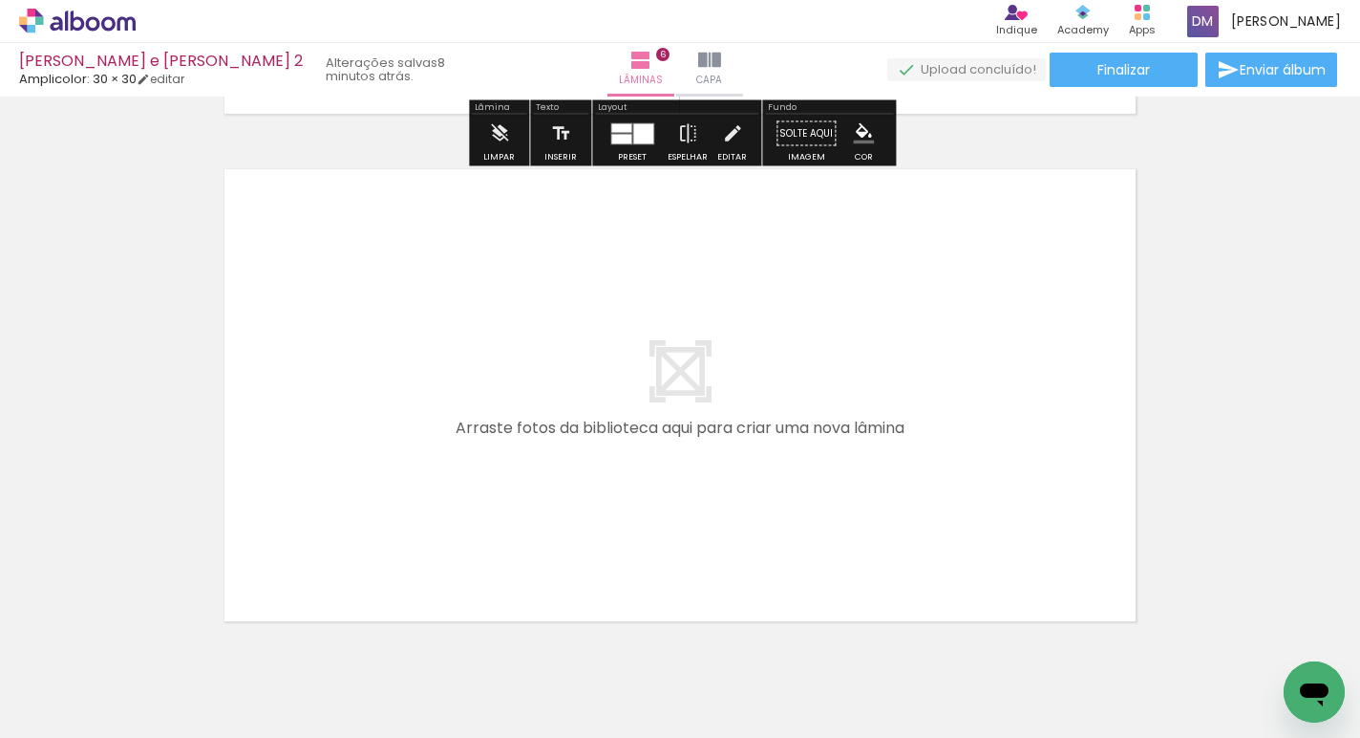
scroll to position [0, 1485]
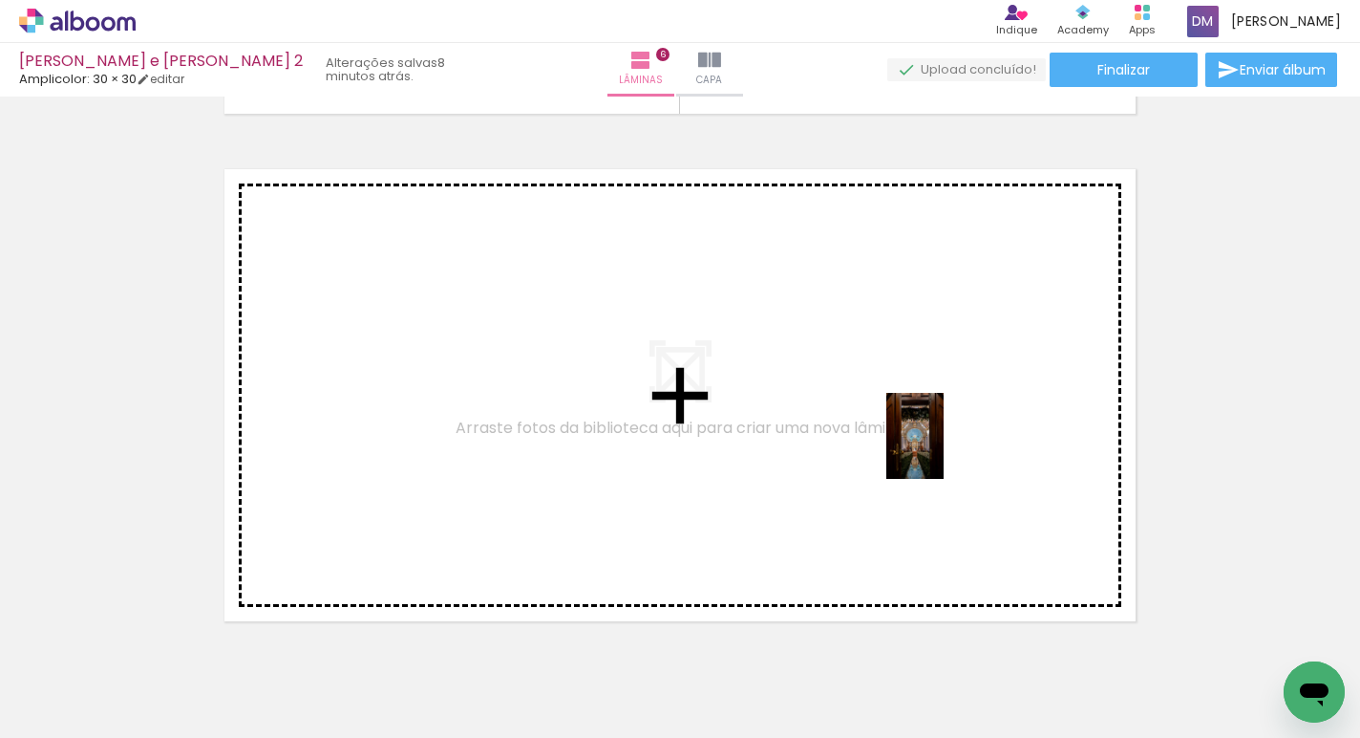
drag, startPoint x: 958, startPoint y: 677, endPoint x: 944, endPoint y: 450, distance: 227.8
click at [944, 450] on quentale-workspace at bounding box center [680, 369] width 1360 height 738
